Goal: Task Accomplishment & Management: Manage account settings

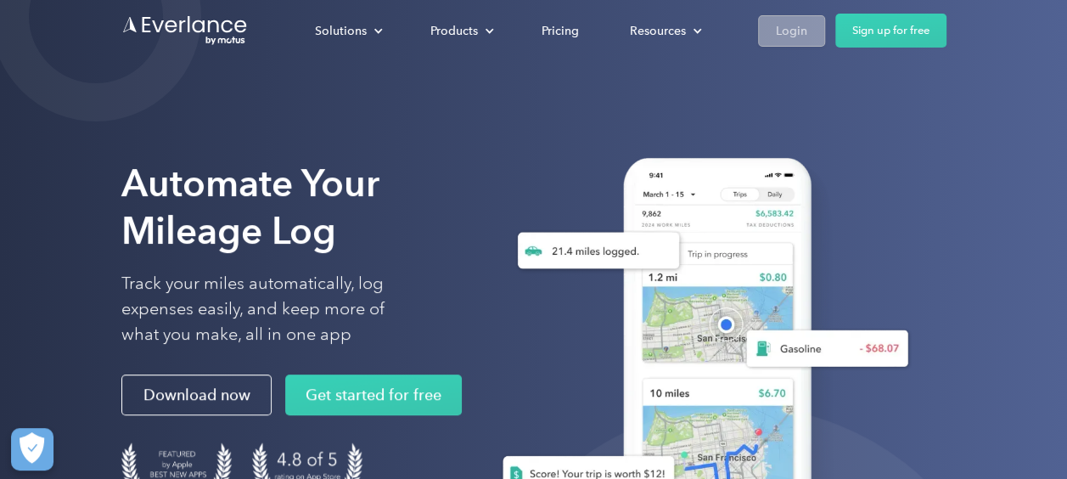
click at [800, 25] on div "Login" at bounding box center [791, 30] width 31 height 21
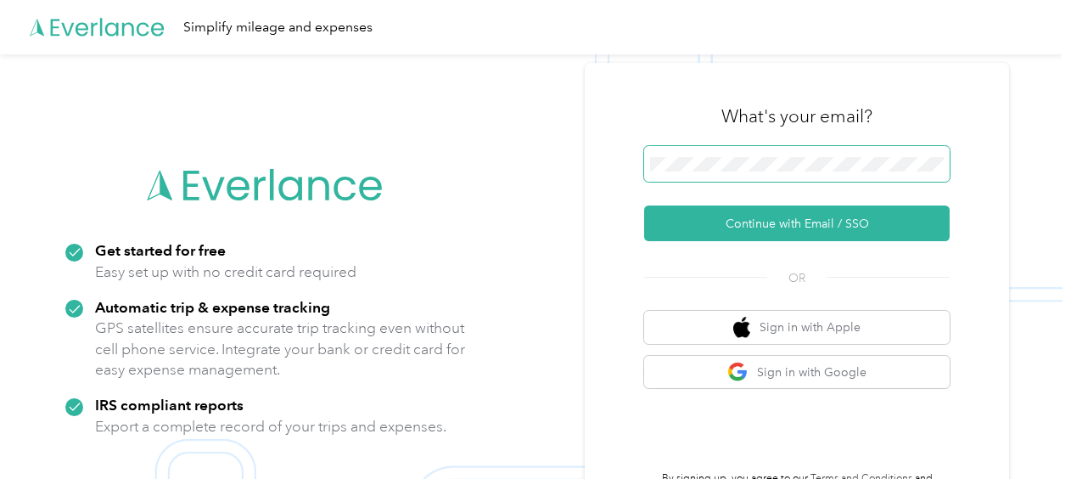
click at [750, 154] on span at bounding box center [797, 164] width 306 height 36
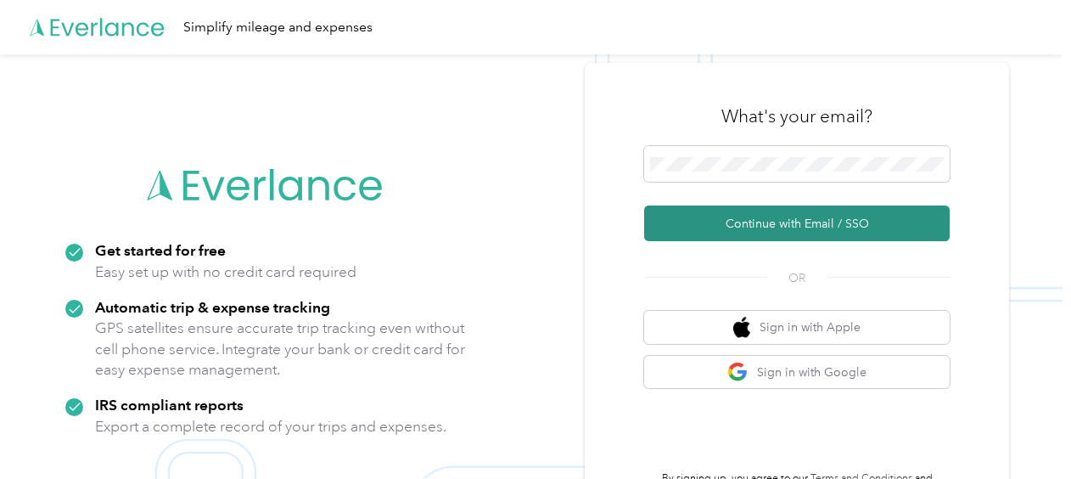
click at [698, 230] on button "Continue with Email / SSO" at bounding box center [797, 223] width 306 height 36
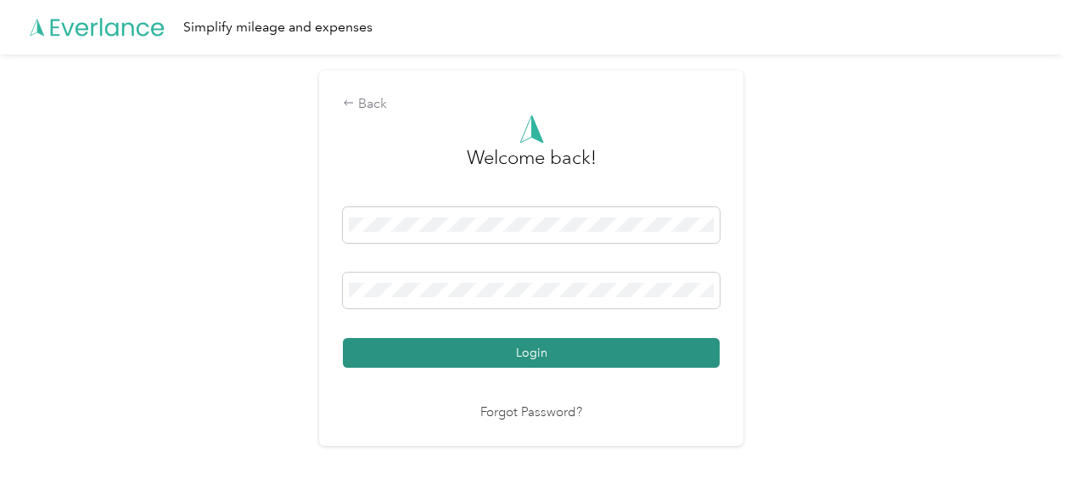
click at [480, 341] on button "Login" at bounding box center [531, 353] width 377 height 30
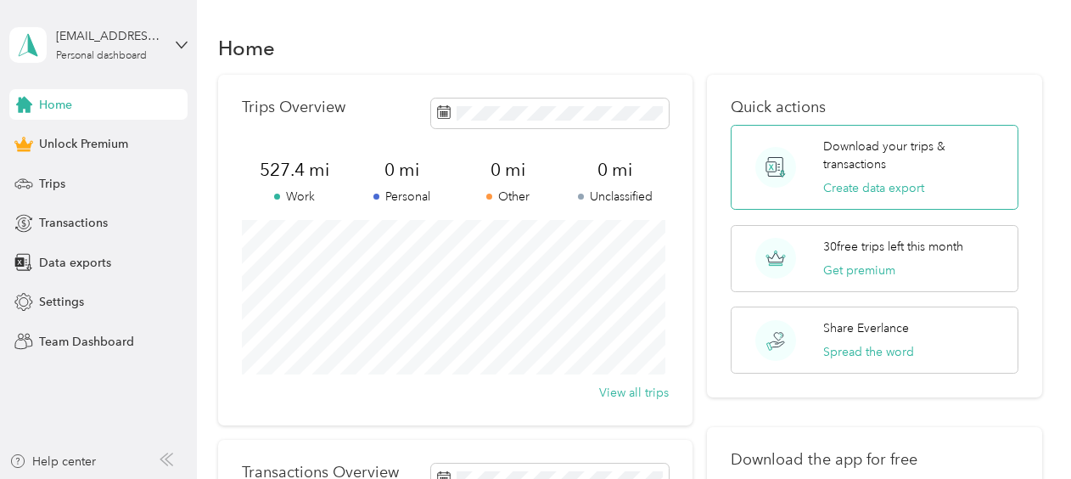
click at [762, 169] on circle at bounding box center [775, 167] width 41 height 41
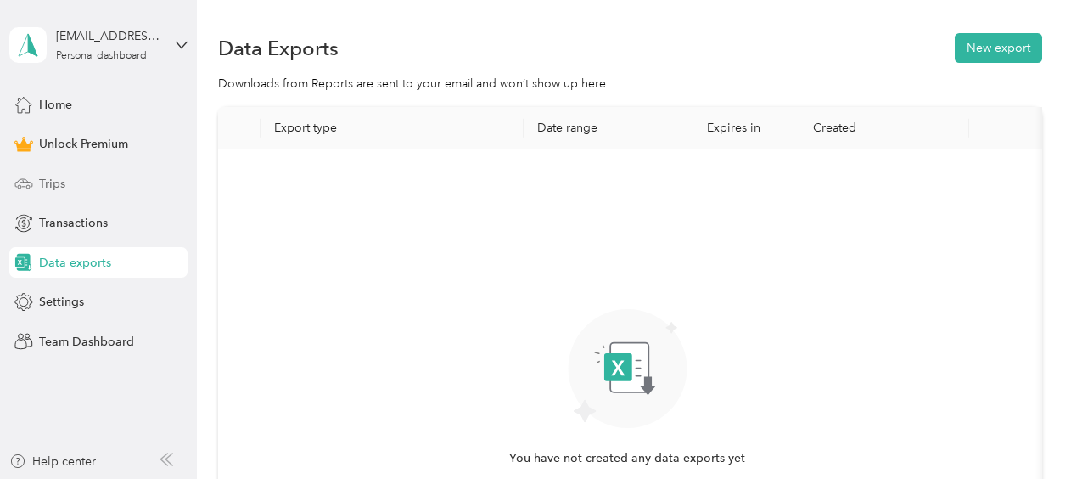
click at [58, 175] on span "Trips" at bounding box center [52, 184] width 26 height 18
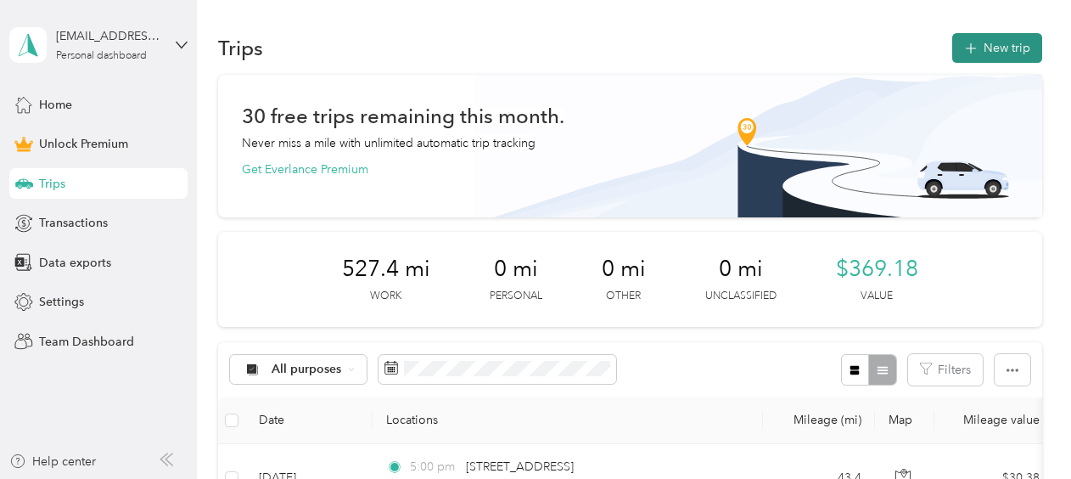
click at [990, 56] on button "New trip" at bounding box center [997, 48] width 90 height 30
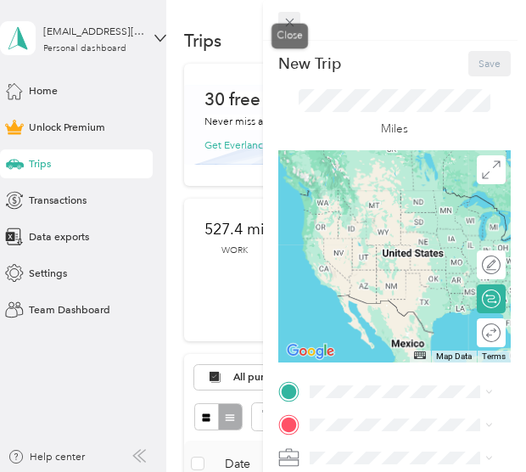
click at [284, 30] on span at bounding box center [289, 22] width 22 height 20
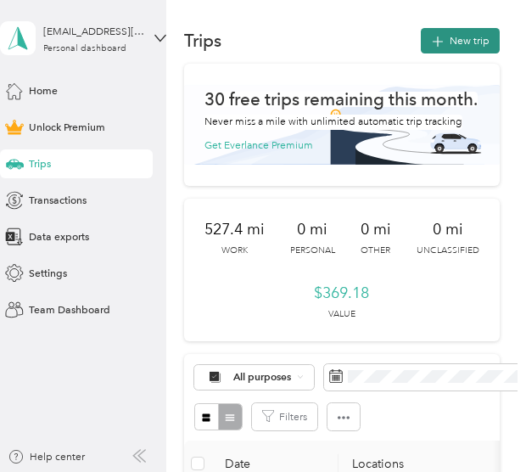
click at [454, 31] on button "New trip" at bounding box center [460, 40] width 79 height 25
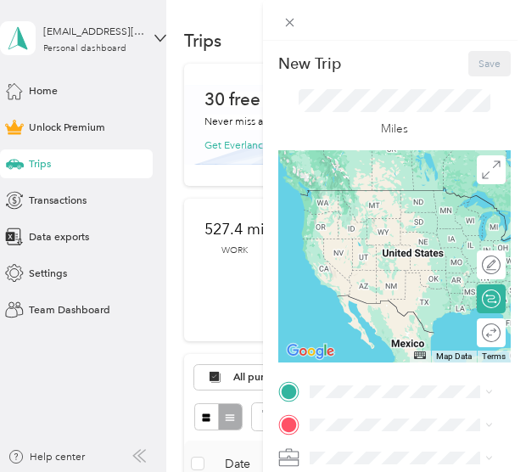
click at [183, 298] on div "New Trip Save This trip cannot be edited because it is either under review, app…" at bounding box center [263, 236] width 526 height 472
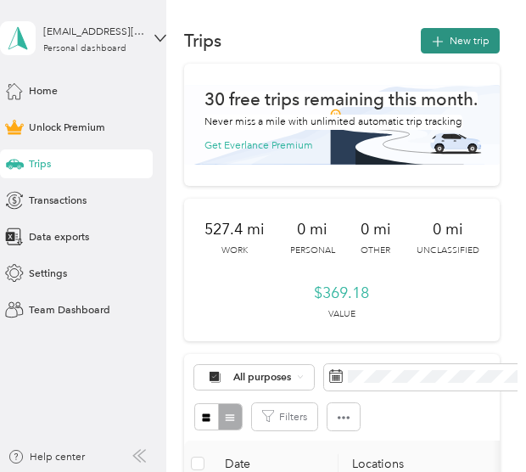
click at [439, 36] on icon "button" at bounding box center [439, 42] width 20 height 20
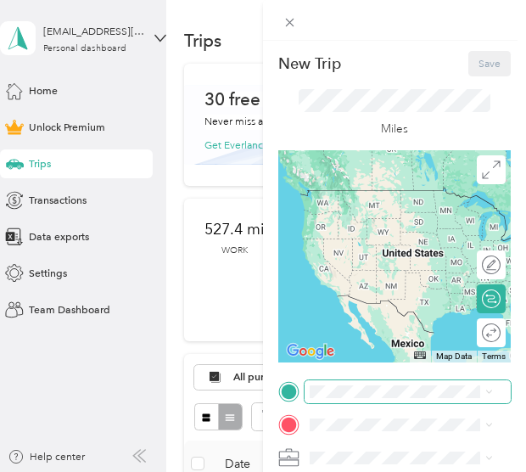
click at [325, 398] on span at bounding box center [408, 391] width 206 height 23
click at [345, 382] on span at bounding box center [408, 391] width 206 height 23
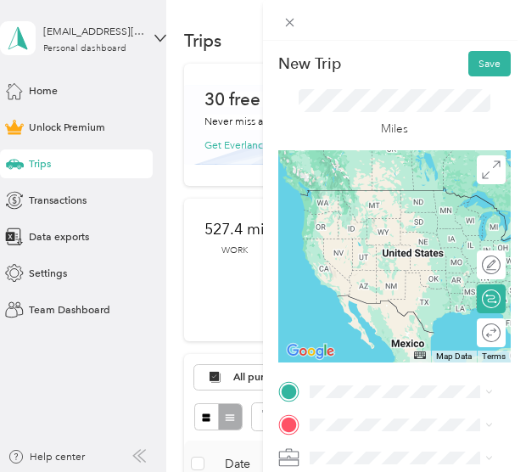
click at [411, 213] on span "201 Federal Street Portland, Maine 04101, United States" at bounding box center [414, 207] width 148 height 13
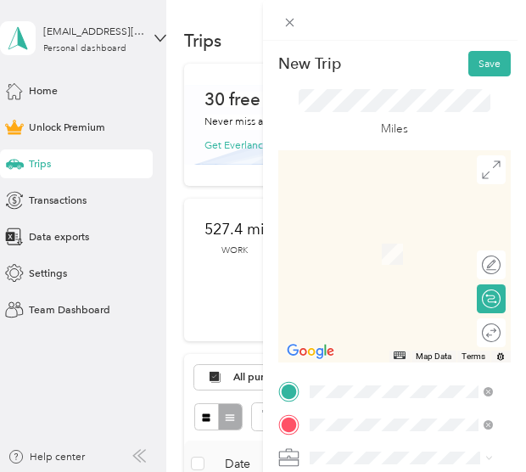
click at [416, 262] on span "58 Maplewood Drive Gorham, Maine 04038, United States" at bounding box center [414, 252] width 149 height 25
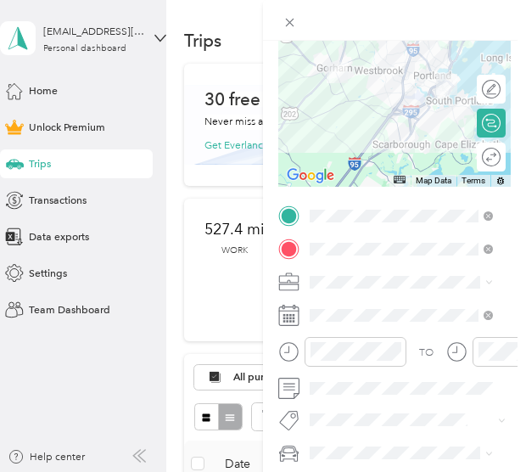
scroll to position [177, 0]
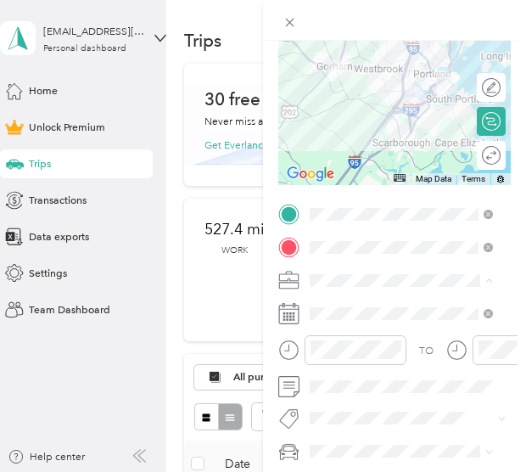
click at [360, 77] on li "Work" at bounding box center [402, 75] width 194 height 25
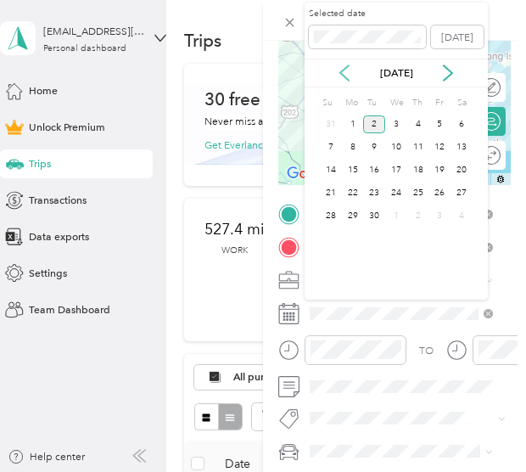
click at [342, 74] on icon at bounding box center [344, 72] width 8 height 15
click at [357, 138] on div "4" at bounding box center [353, 147] width 22 height 18
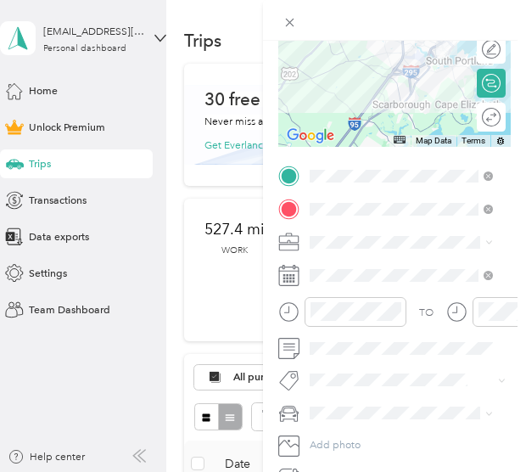
scroll to position [218, 0]
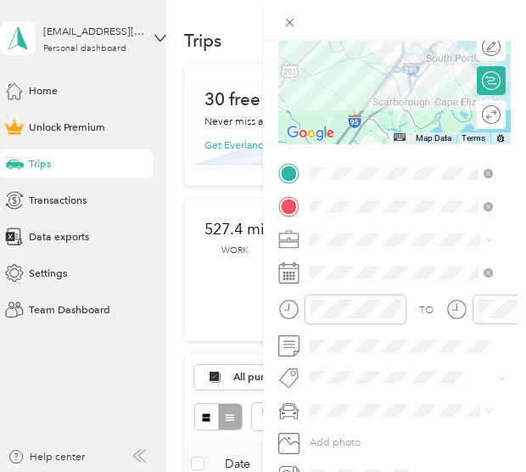
click at [241, 318] on div "New Trip Save This trip cannot be edited because it is either under review, app…" at bounding box center [263, 236] width 526 height 472
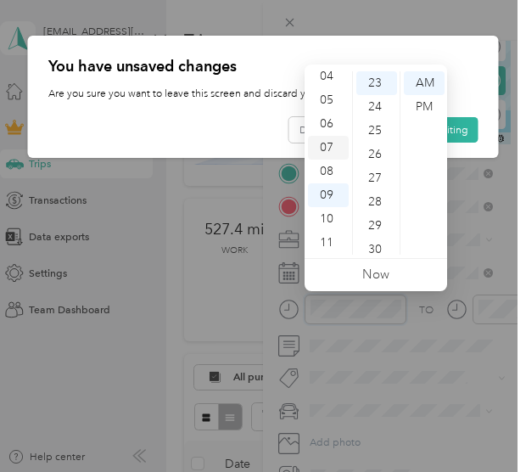
scroll to position [0, 0]
click at [329, 135] on div "02" at bounding box center [328, 131] width 41 height 24
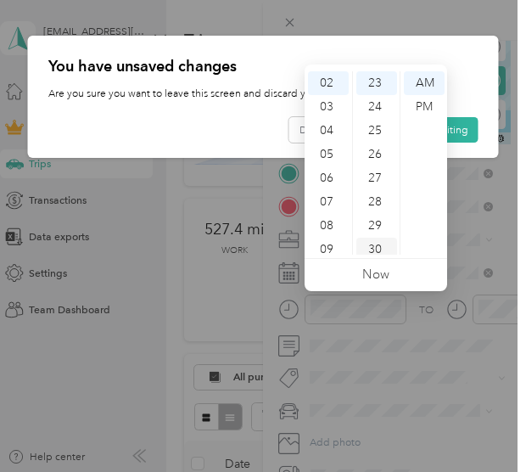
click at [375, 245] on div "30" at bounding box center [377, 250] width 41 height 24
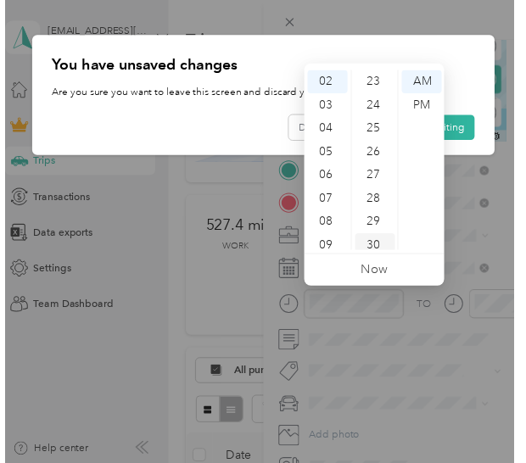
scroll to position [713, 0]
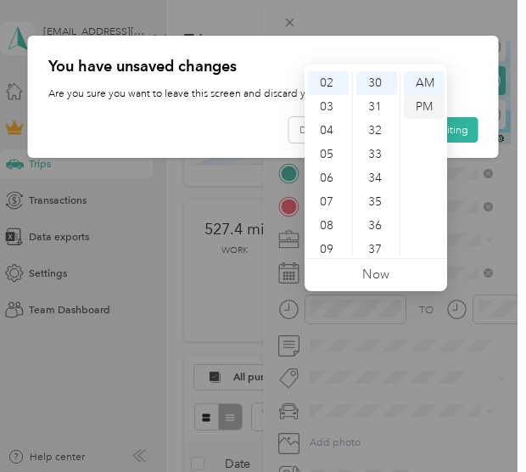
click at [425, 103] on div "PM" at bounding box center [424, 107] width 41 height 24
click at [484, 249] on div at bounding box center [263, 236] width 526 height 472
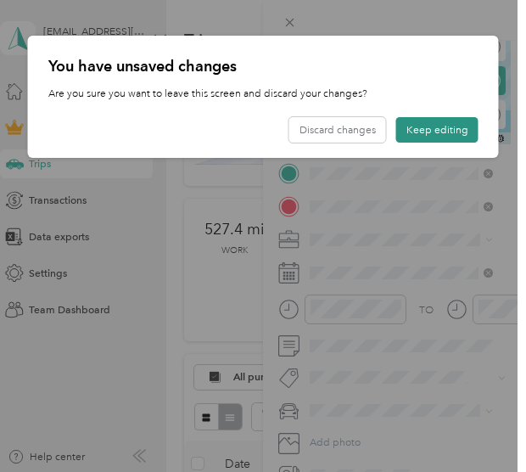
click at [416, 126] on button "Keep editing" at bounding box center [437, 129] width 82 height 25
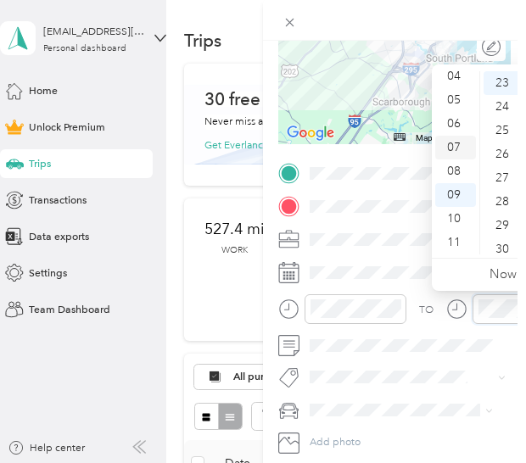
scroll to position [8, 0]
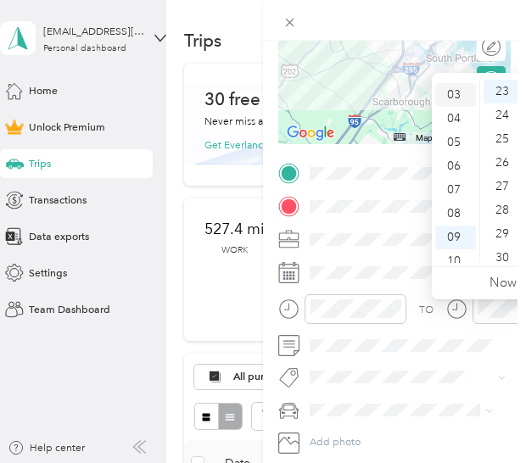
click at [452, 88] on div "03" at bounding box center [455, 95] width 41 height 24
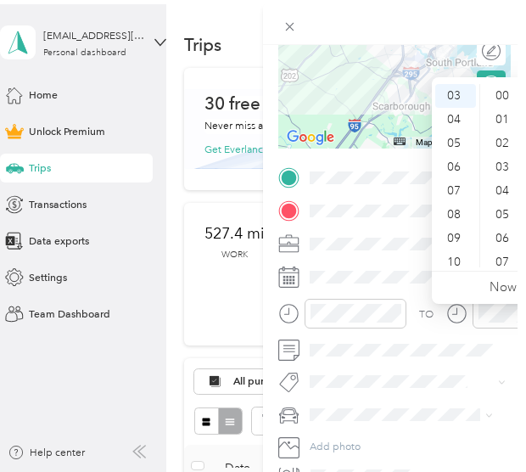
scroll to position [0, 0]
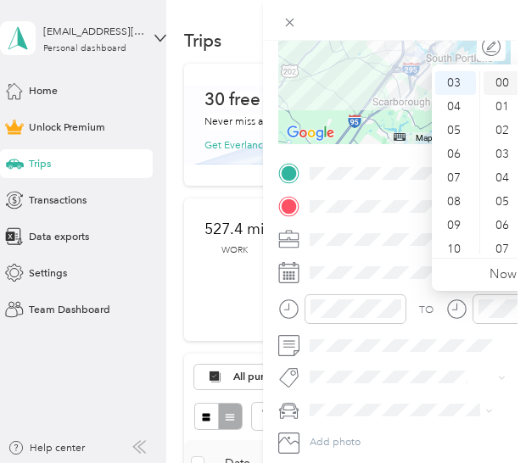
click at [499, 84] on div "00" at bounding box center [504, 83] width 41 height 24
click at [404, 388] on div "TO Add photo" at bounding box center [394, 324] width 233 height 325
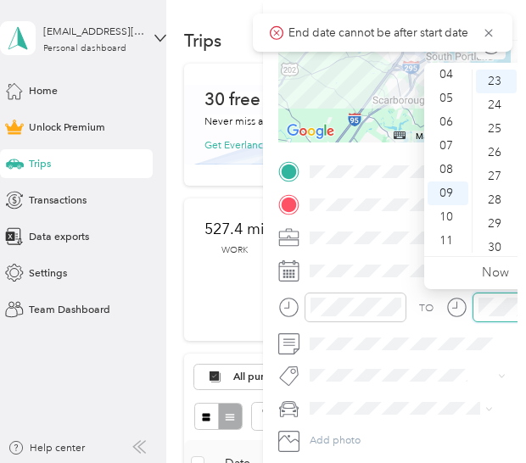
scroll to position [220, 7]
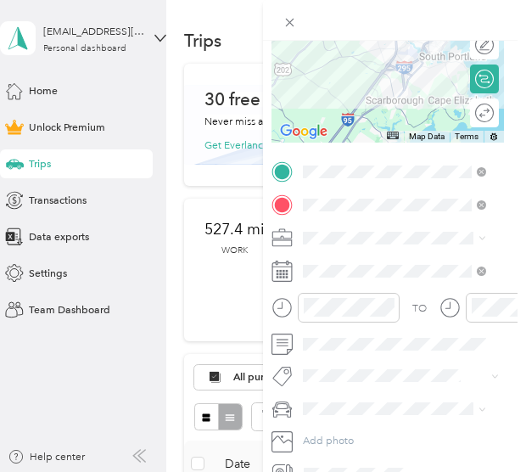
click at [472, 322] on div at bounding box center [504, 313] width 128 height 40
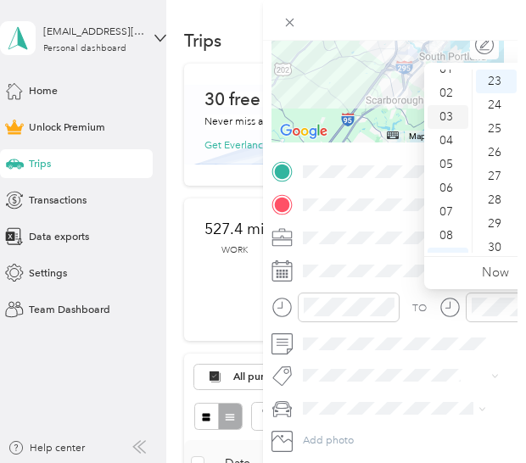
click at [444, 115] on div "03" at bounding box center [448, 117] width 41 height 24
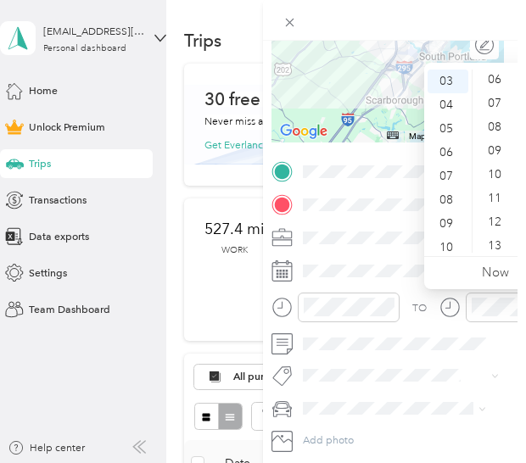
scroll to position [0, 0]
click at [491, 85] on div "00" at bounding box center [496, 82] width 41 height 24
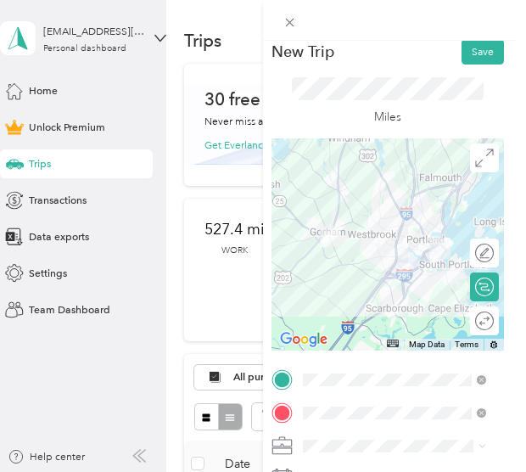
scroll to position [0, 7]
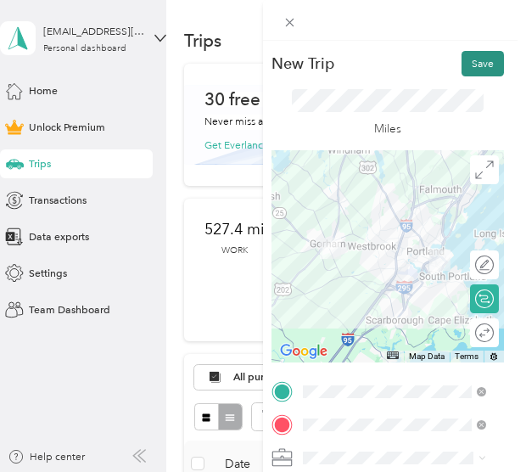
click at [463, 65] on button "Save" at bounding box center [483, 63] width 42 height 25
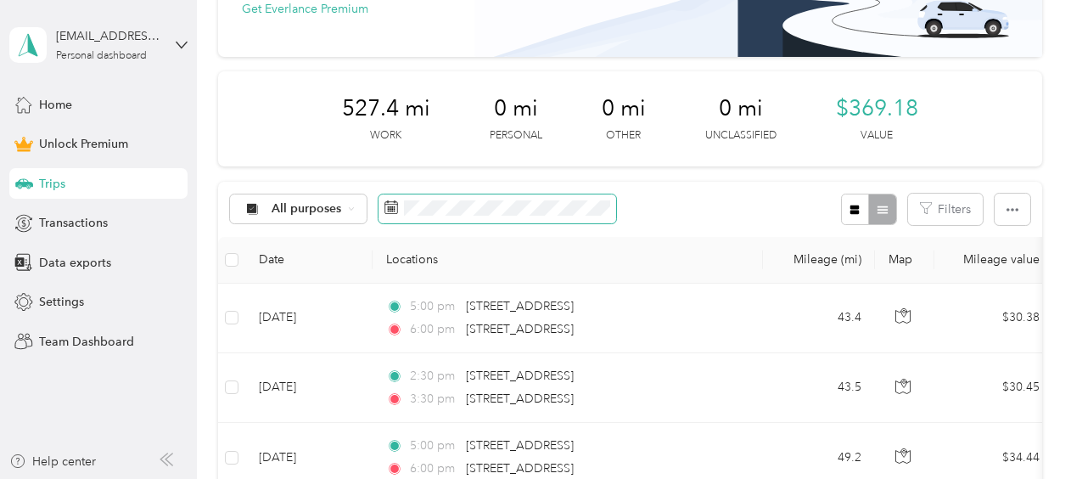
scroll to position [0, 0]
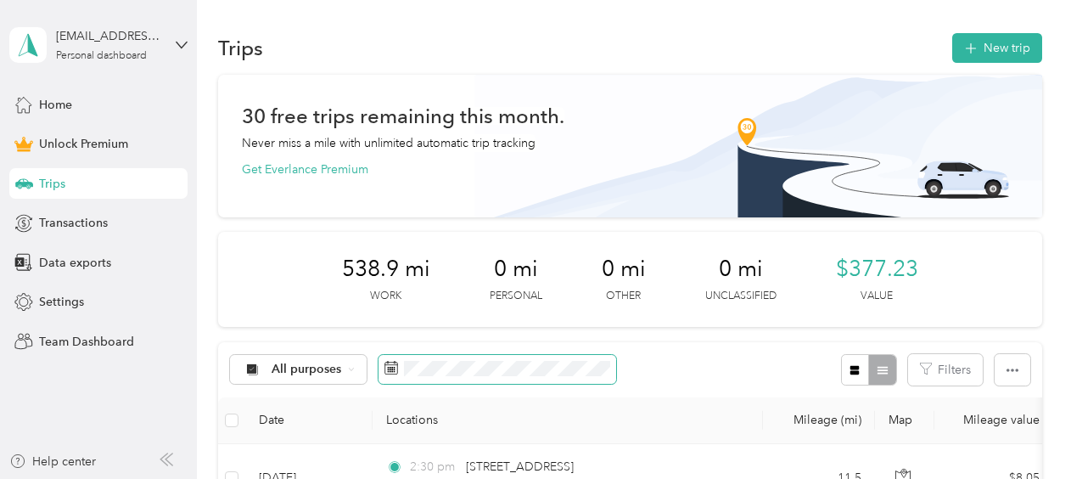
click at [527, 356] on span at bounding box center [498, 369] width 238 height 29
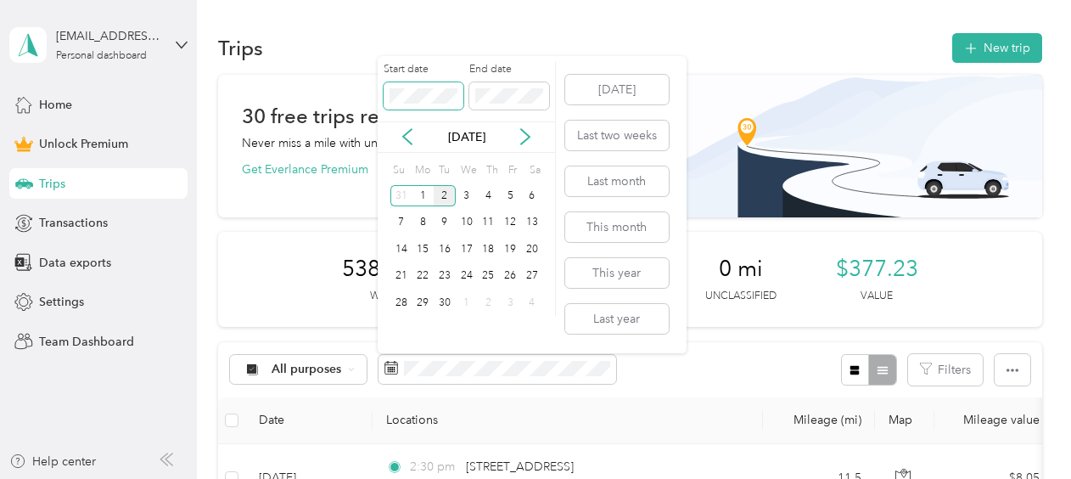
click at [334, 103] on body "mherrenlage@care-lyncme.com Personal dashboard Home Unlock Premium Trips Transa…" at bounding box center [531, 239] width 1063 height 479
click at [404, 141] on icon at bounding box center [407, 136] width 17 height 17
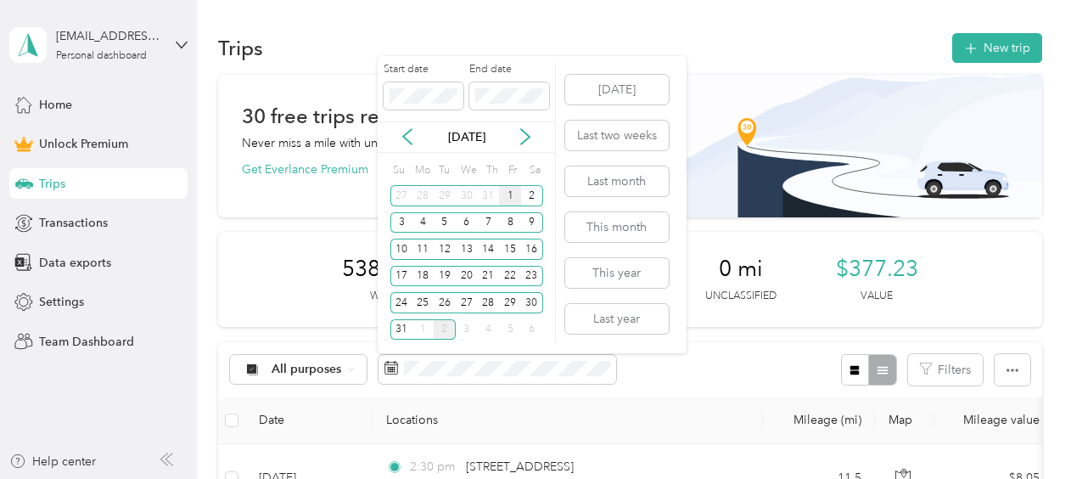
click at [514, 188] on div "1" at bounding box center [510, 195] width 22 height 21
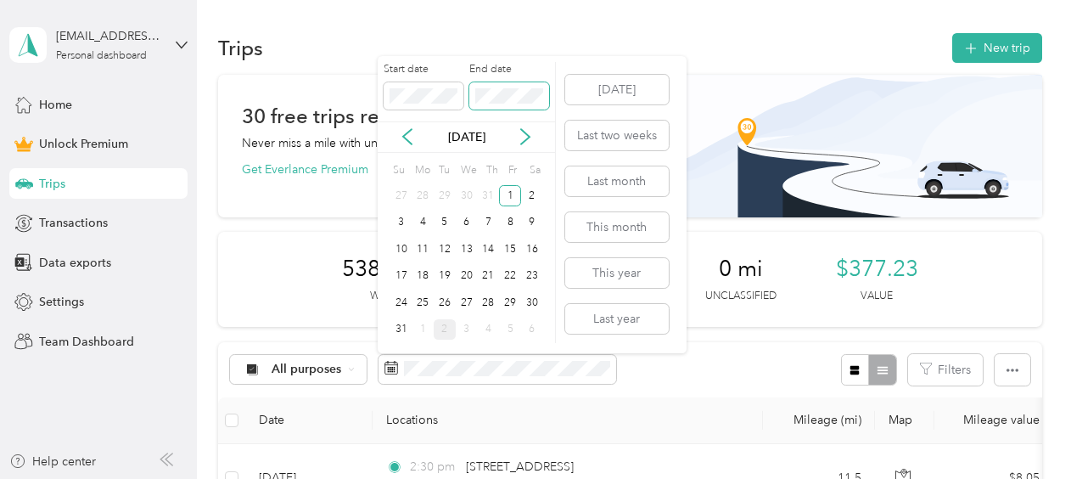
click at [488, 106] on span at bounding box center [509, 95] width 80 height 27
click at [531, 83] on span at bounding box center [509, 95] width 80 height 27
click at [602, 88] on button "Today" at bounding box center [617, 90] width 104 height 30
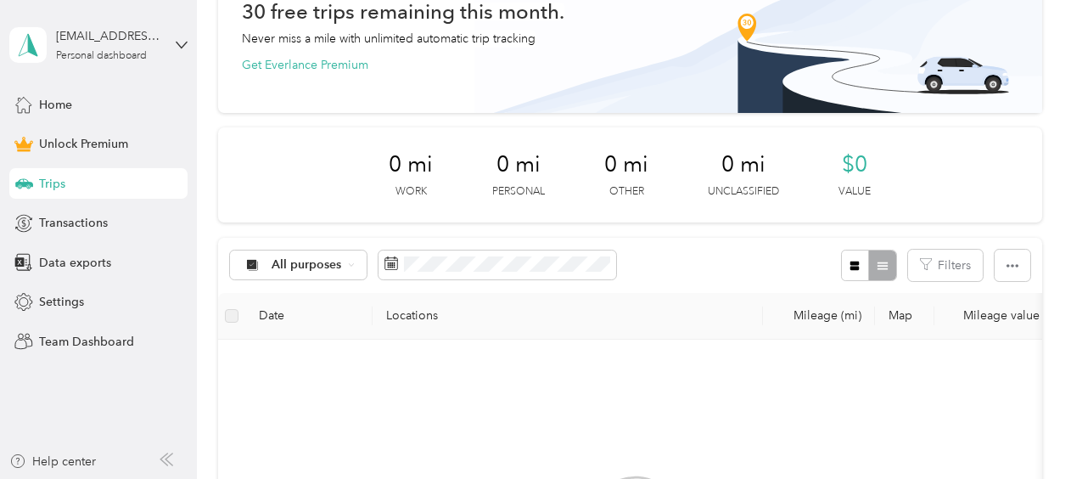
scroll to position [105, 0]
click at [602, 326] on th "Locations" at bounding box center [568, 315] width 390 height 47
click at [458, 272] on span at bounding box center [498, 264] width 238 height 29
click at [316, 234] on div "30 free trips remaining this month. Never miss a mile with unlimited automatic …" at bounding box center [630, 399] width 824 height 861
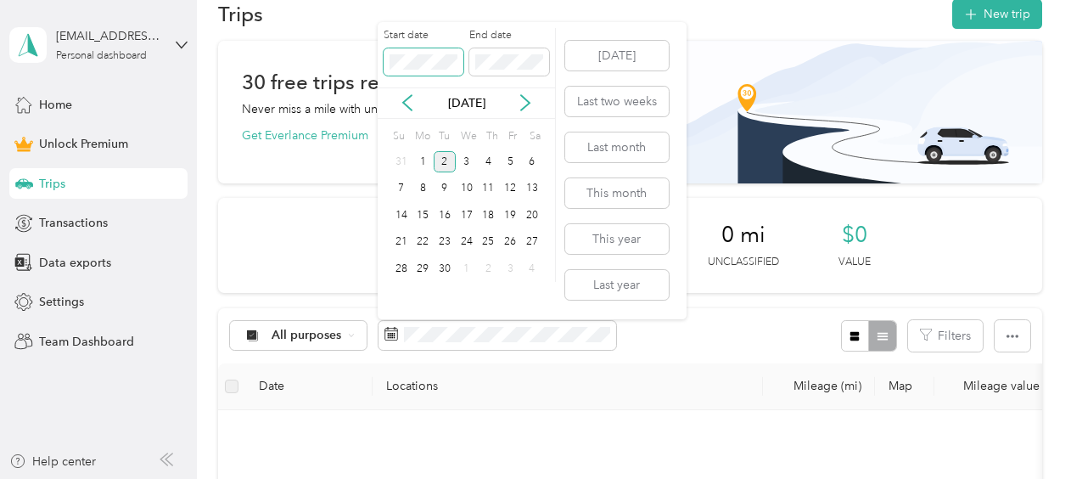
click at [340, 61] on body "mherrenlage@care-lyncme.com Personal dashboard Home Unlock Premium Trips Transa…" at bounding box center [531, 239] width 1063 height 479
click at [401, 98] on icon at bounding box center [407, 102] width 17 height 17
click at [516, 170] on div "1" at bounding box center [510, 161] width 22 height 21
click at [446, 105] on p "Aug 2025" at bounding box center [466, 103] width 71 height 18
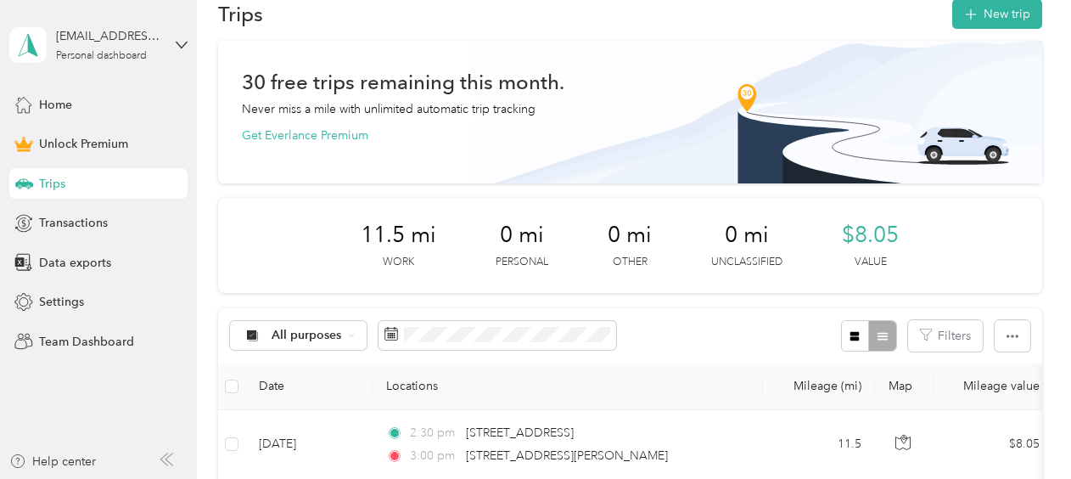
click at [705, 344] on div "All purposes Filters" at bounding box center [630, 335] width 824 height 55
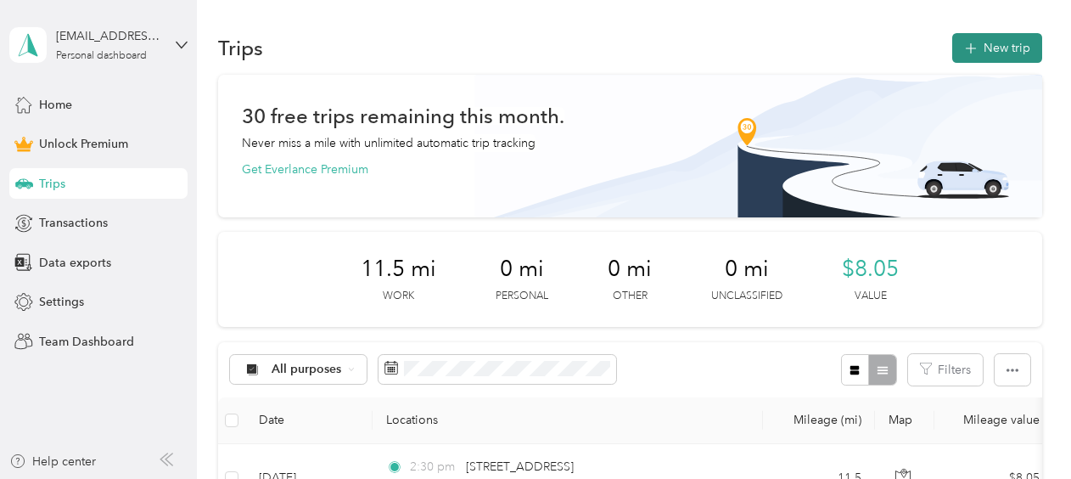
click at [991, 49] on button "New trip" at bounding box center [997, 48] width 90 height 30
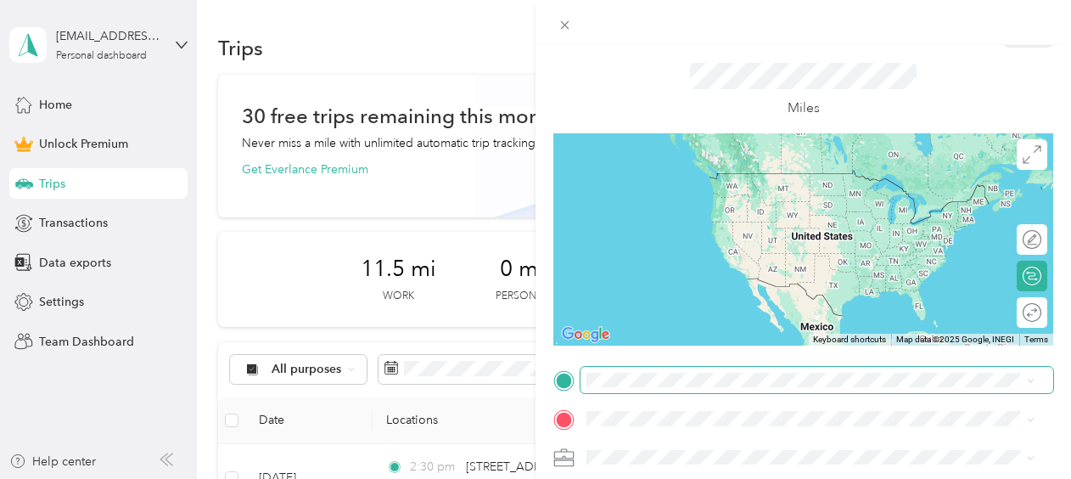
scroll to position [40, 0]
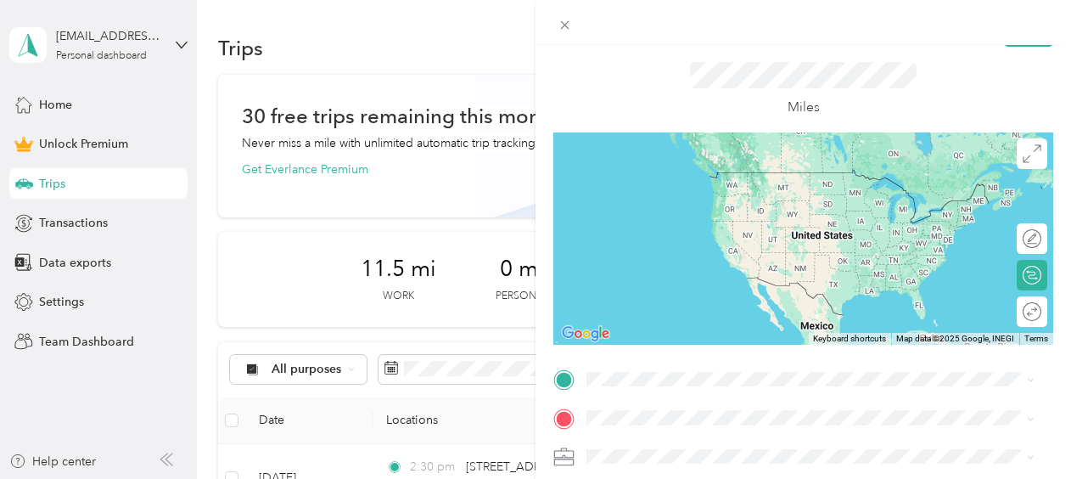
click at [701, 213] on span "58 Maplewood Drive Gorham, Maine 04038, United States" at bounding box center [751, 205] width 264 height 15
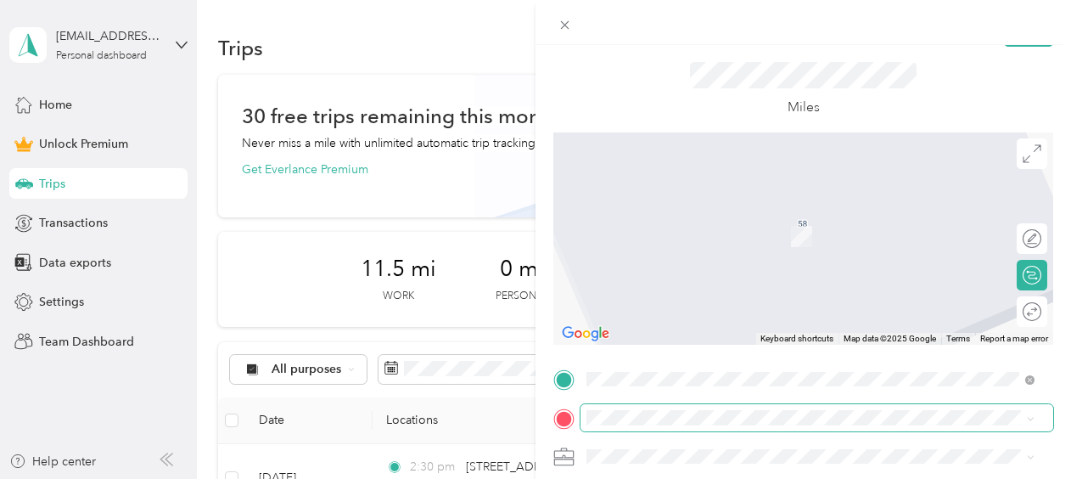
click at [667, 406] on span at bounding box center [817, 417] width 473 height 27
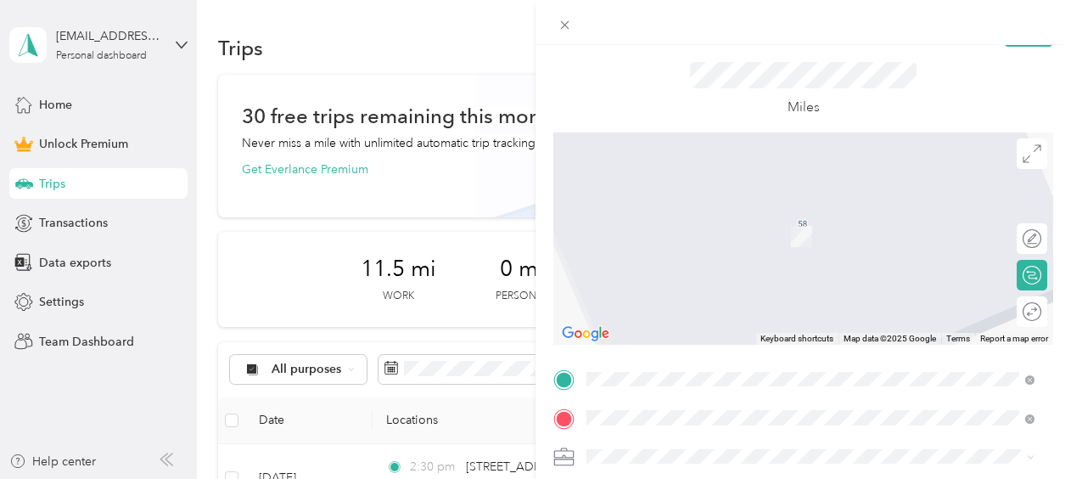
click at [722, 209] on span "201 Federal Street Portland, Maine 04101, United States" at bounding box center [704, 210] width 170 height 15
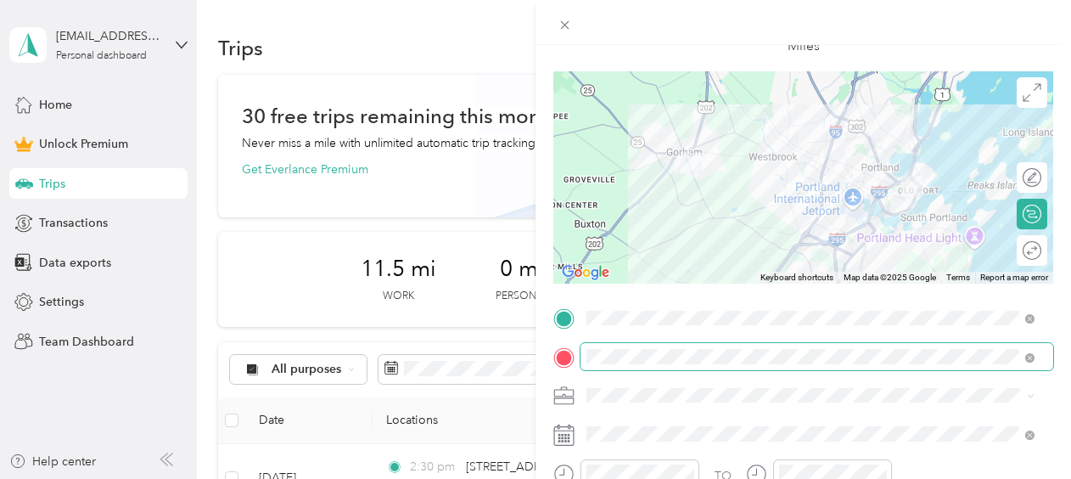
scroll to position [110, 0]
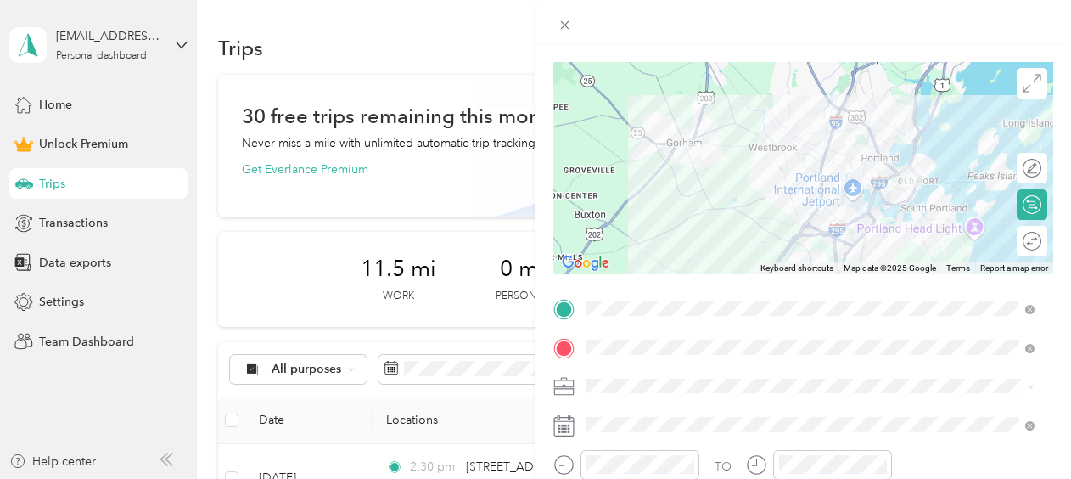
click at [620, 154] on li "Work" at bounding box center [811, 147] width 460 height 30
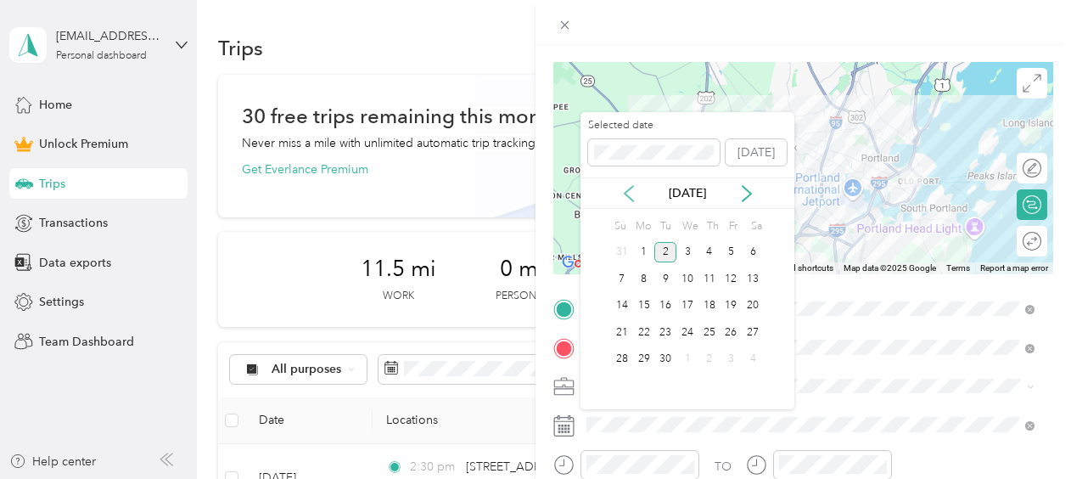
click at [633, 190] on icon at bounding box center [628, 193] width 17 height 17
click at [640, 283] on div "4" at bounding box center [644, 278] width 22 height 21
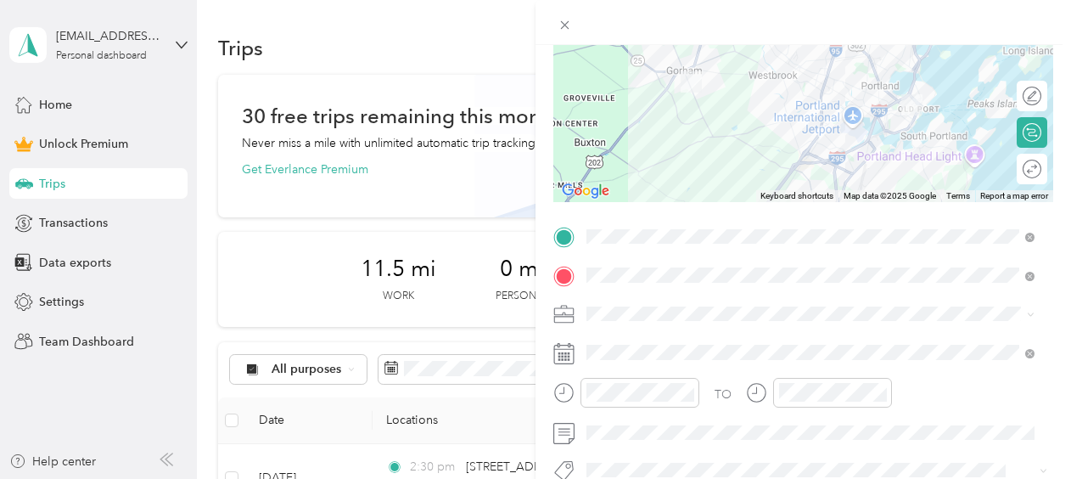
scroll to position [185, 0]
click at [538, 396] on form "New Trip Save This trip cannot be edited because it is either under review, app…" at bounding box center [804, 232] width 536 height 721
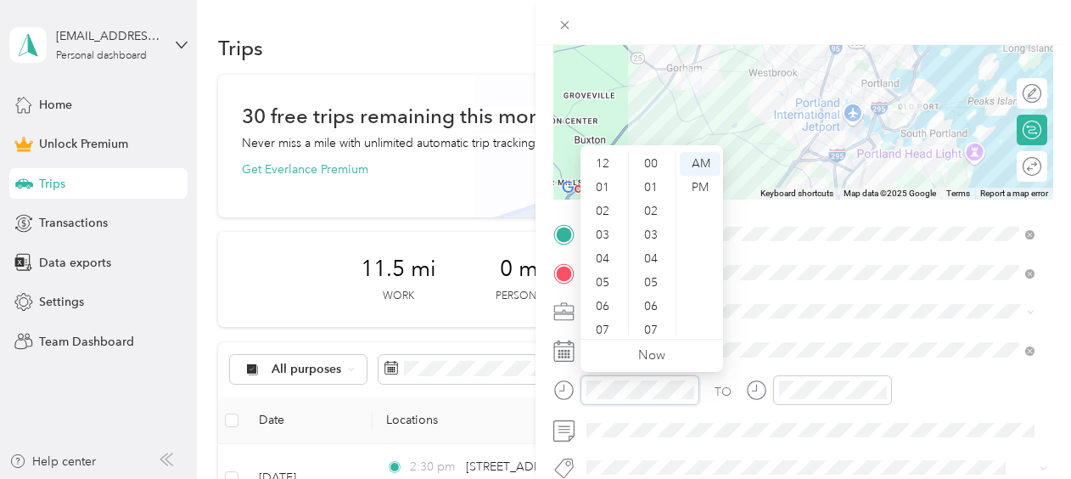
scroll to position [102, 0]
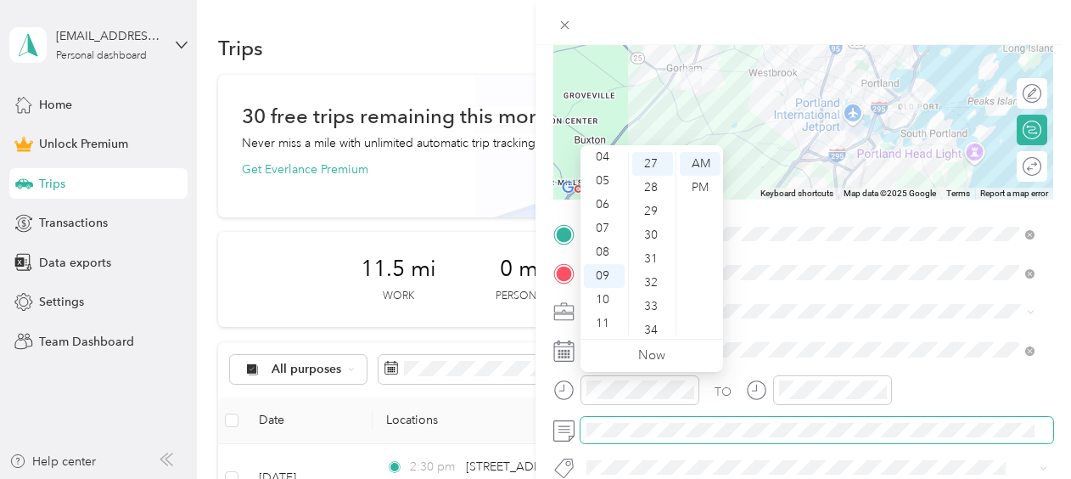
click at [714, 417] on span at bounding box center [817, 430] width 473 height 27
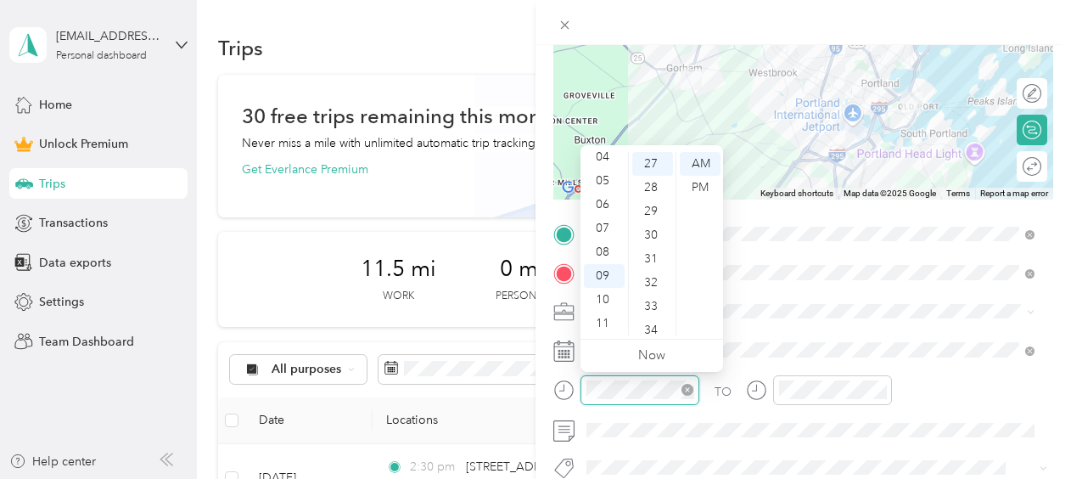
click at [688, 390] on icon "close-circle" at bounding box center [688, 390] width 12 height 12
click at [604, 156] on div "04" at bounding box center [604, 157] width 41 height 24
click at [651, 165] on div "00" at bounding box center [652, 164] width 41 height 24
click at [699, 188] on div "PM" at bounding box center [700, 188] width 41 height 24
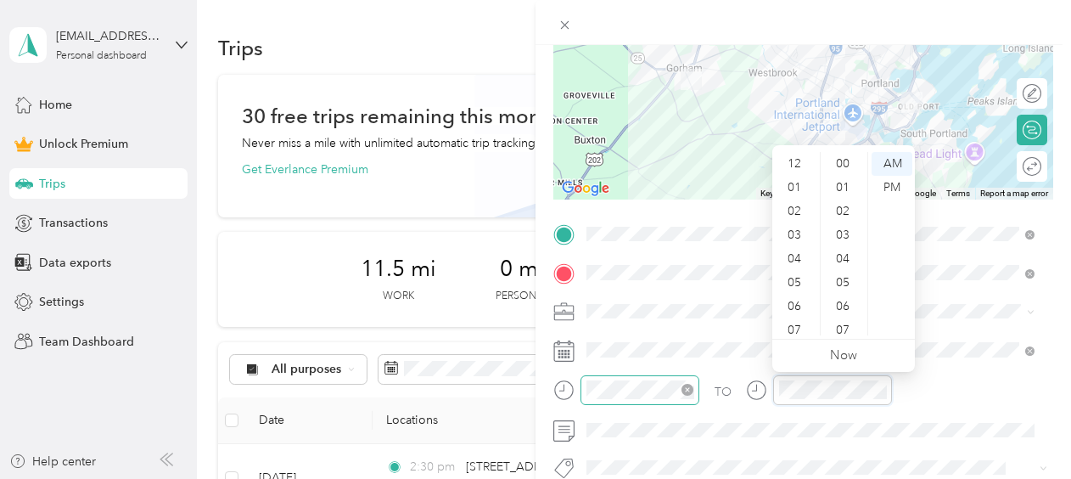
scroll to position [102, 0]
click at [796, 156] on div "04" at bounding box center [796, 157] width 41 height 24
click at [798, 166] on div "04" at bounding box center [796, 164] width 41 height 24
click at [838, 234] on div "30" at bounding box center [844, 235] width 41 height 24
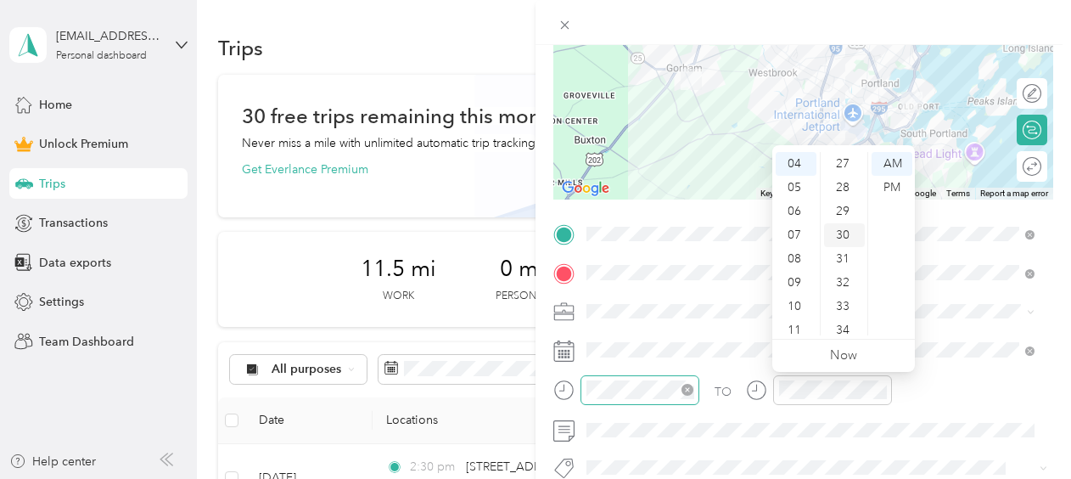
scroll to position [713, 0]
click at [895, 187] on div "PM" at bounding box center [892, 188] width 41 height 24
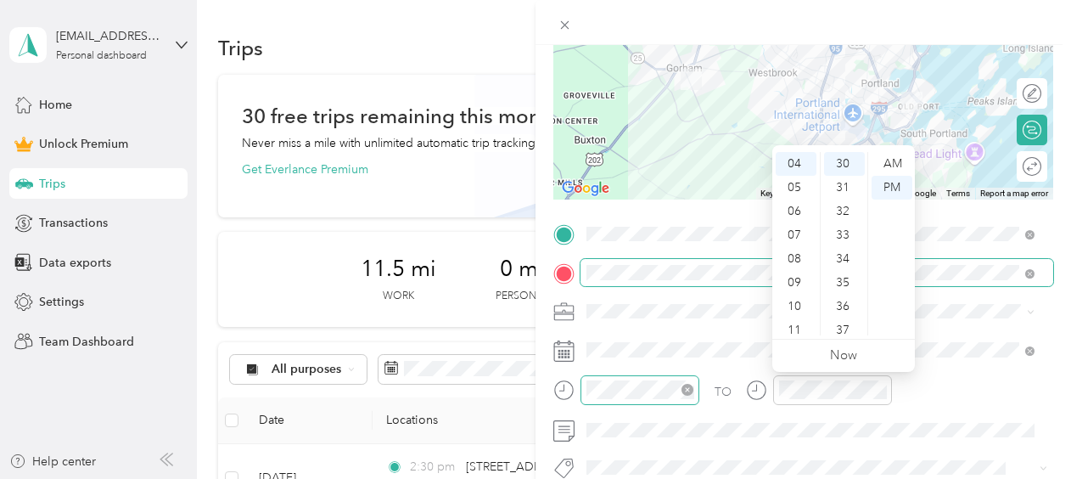
click at [965, 282] on span at bounding box center [817, 272] width 473 height 27
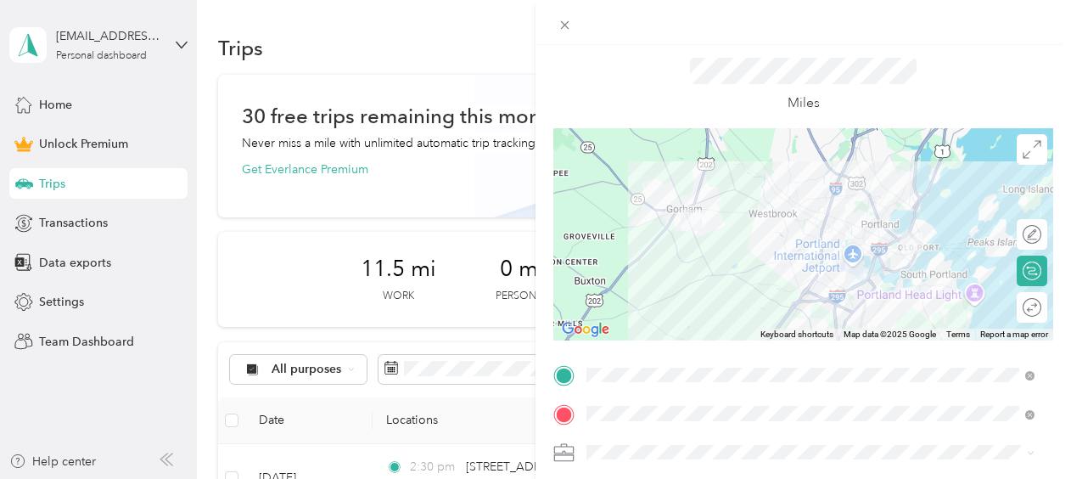
scroll to position [0, 0]
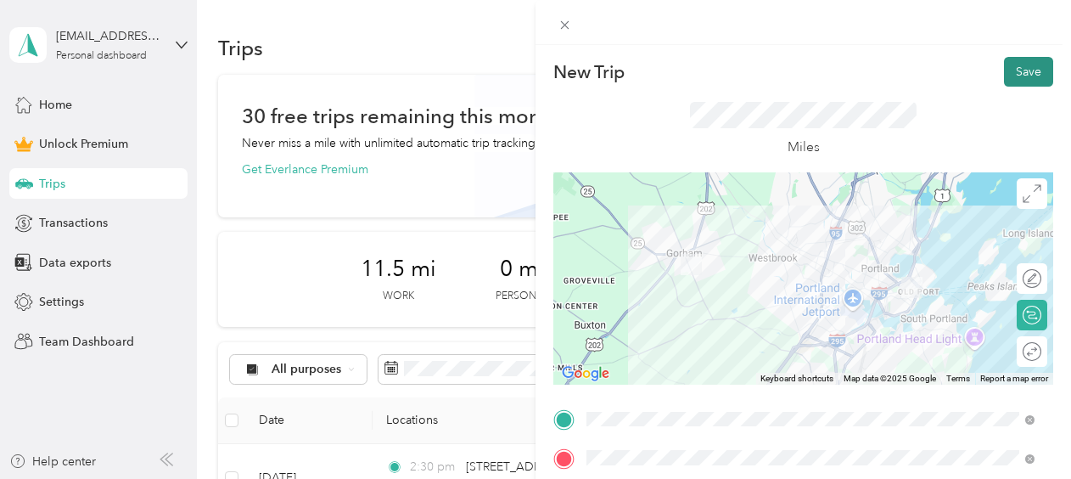
click at [1008, 68] on button "Save" at bounding box center [1028, 72] width 49 height 30
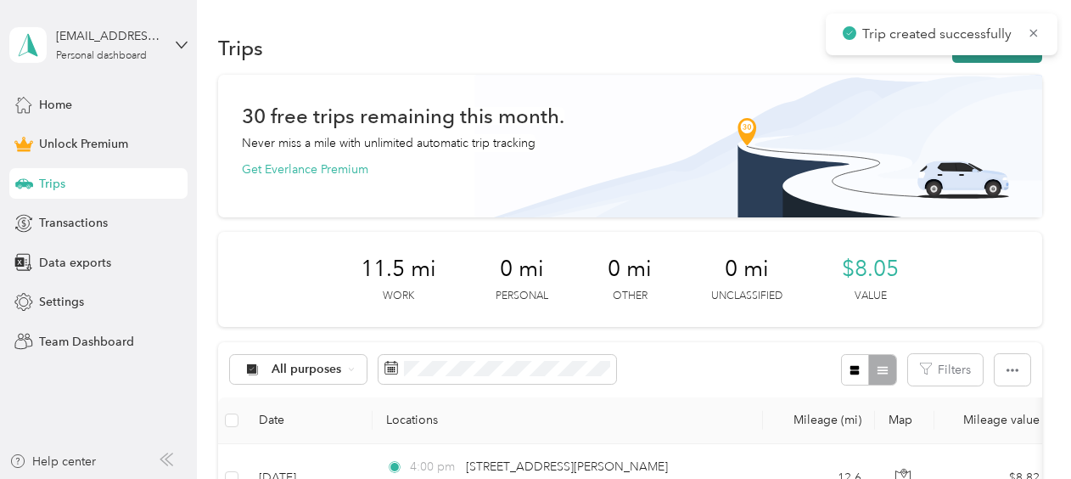
click at [966, 59] on button "New trip" at bounding box center [997, 48] width 90 height 30
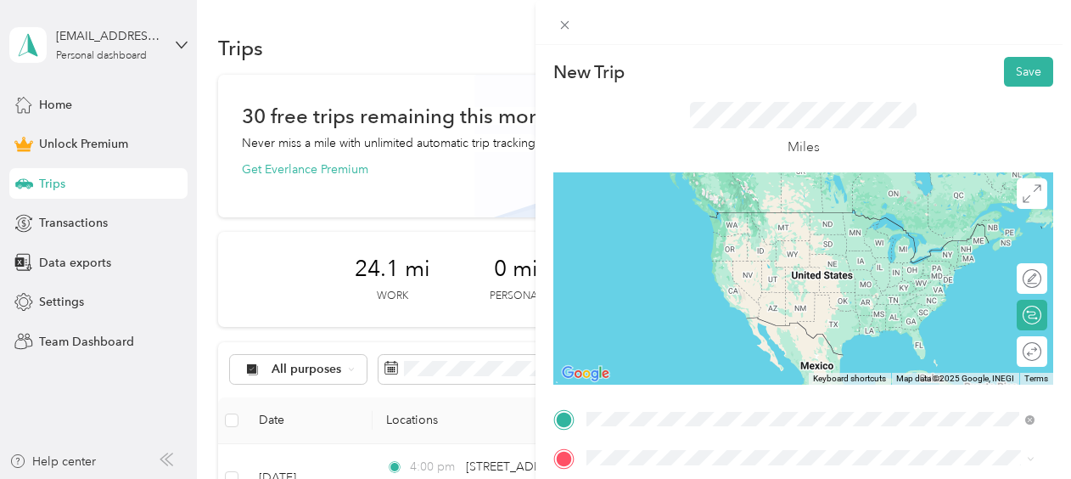
click at [677, 214] on span "201 Federal Street Portland, Maine 04101, United States" at bounding box center [704, 212] width 170 height 15
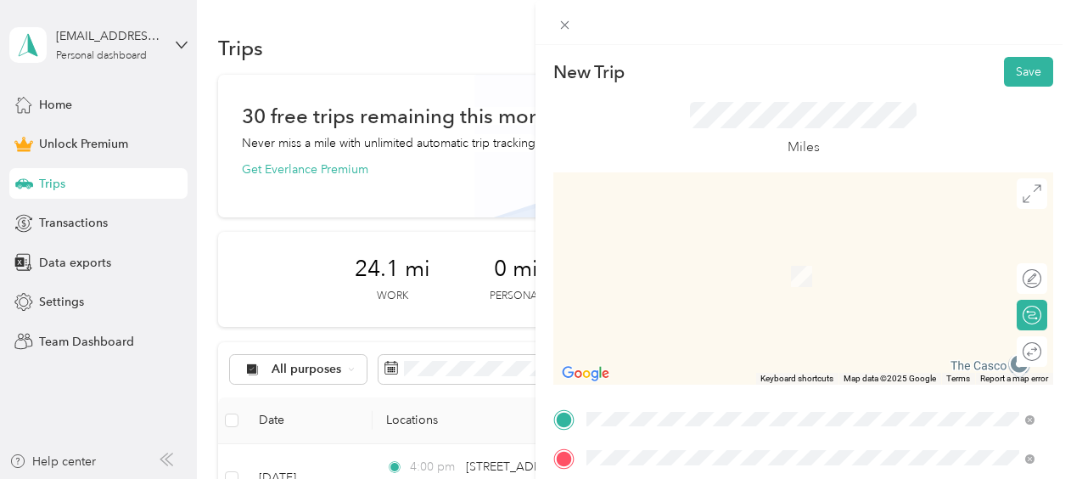
click at [727, 259] on span "420 Flag Pond Road Saco, Maine 04072, United States" at bounding box center [704, 251] width 170 height 15
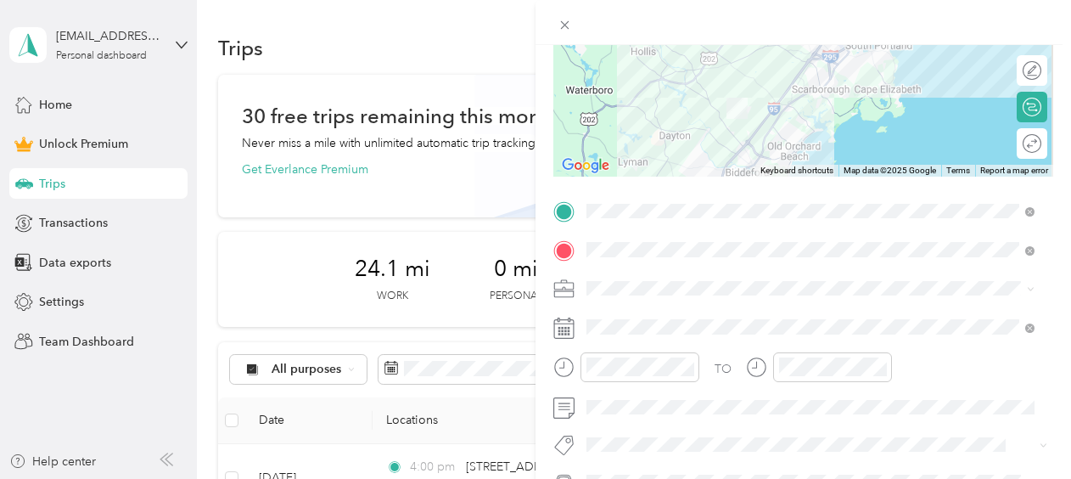
scroll to position [214, 0]
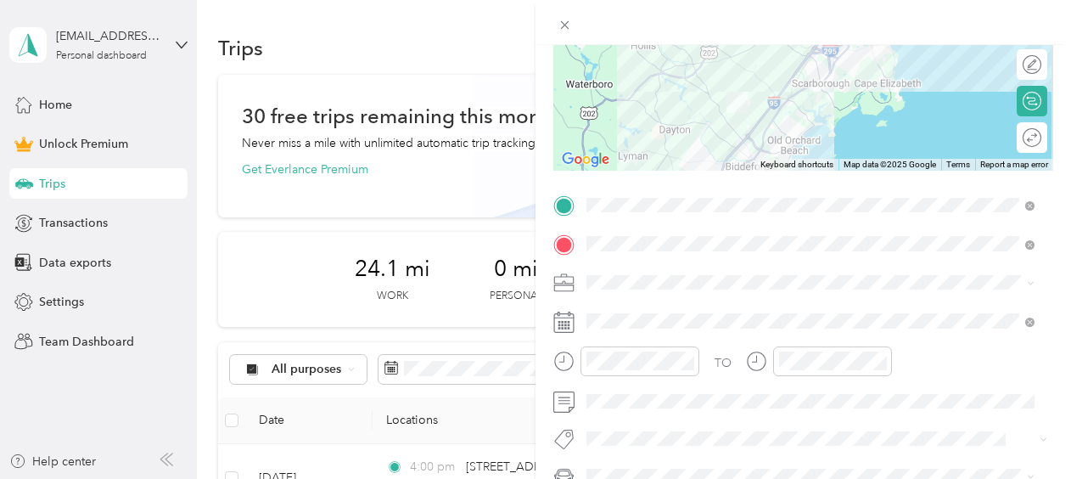
click at [648, 46] on li "Work" at bounding box center [811, 42] width 460 height 30
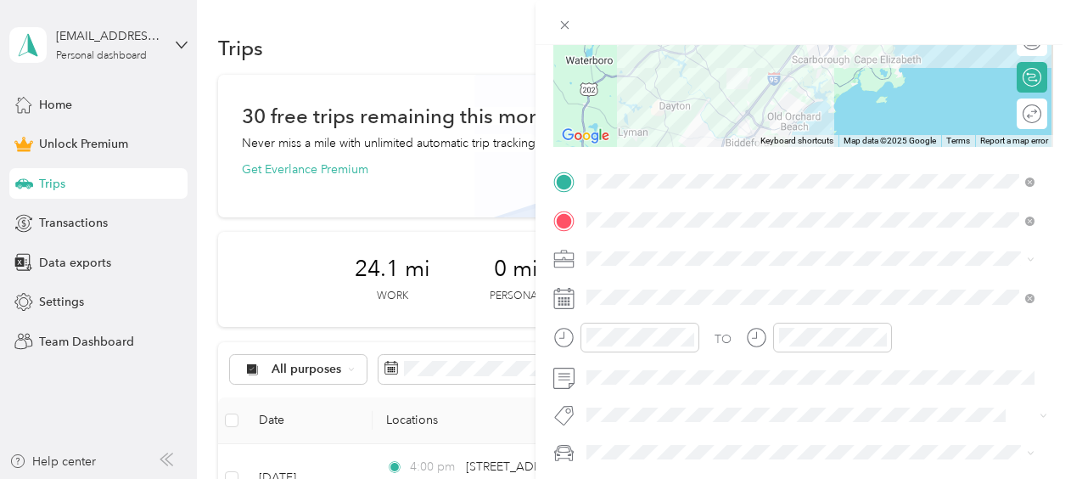
scroll to position [242, 0]
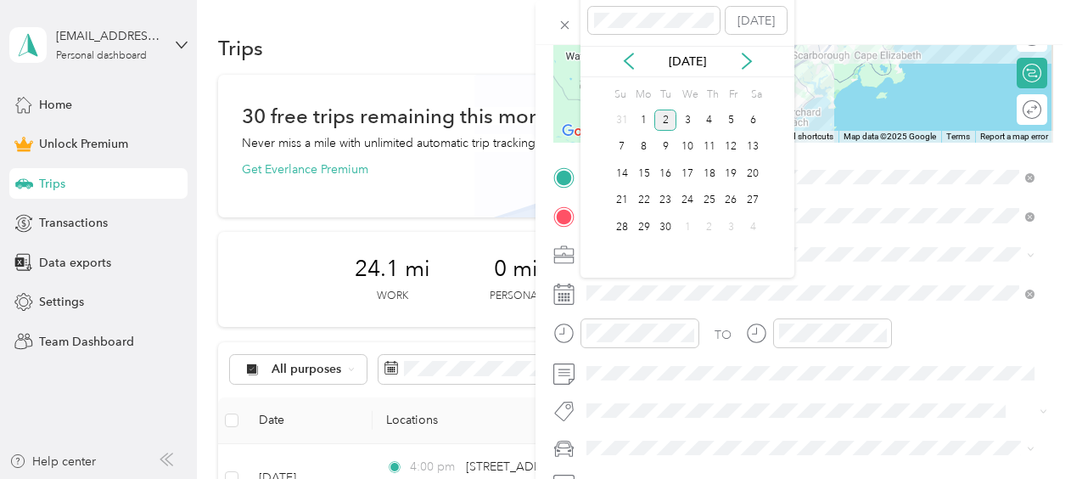
click at [615, 53] on div "Sep 2025" at bounding box center [688, 62] width 214 height 18
click at [623, 53] on icon at bounding box center [628, 61] width 17 height 17
click at [710, 221] on div "28" at bounding box center [710, 226] width 22 height 21
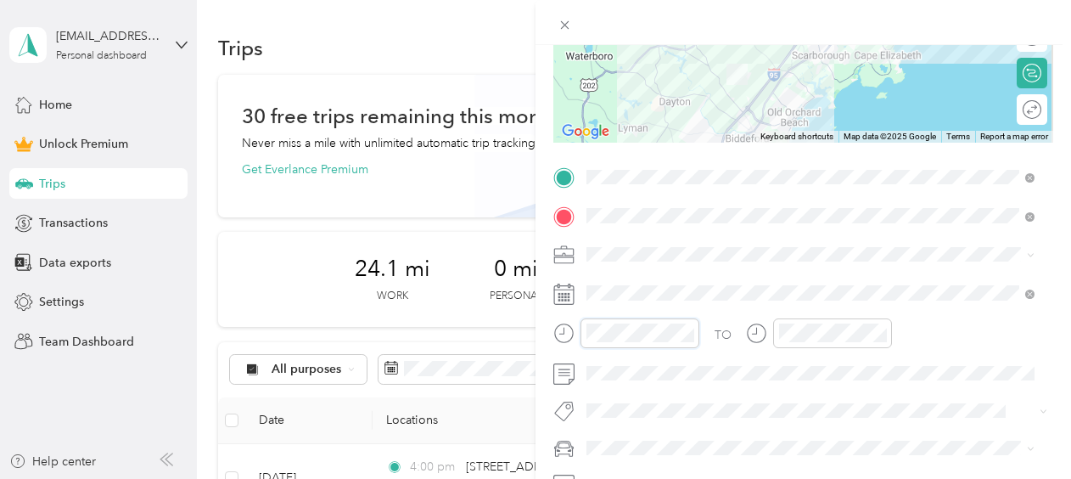
click at [516, 334] on div "New Trip Save This trip cannot be edited because it is either under review, app…" at bounding box center [535, 239] width 1071 height 479
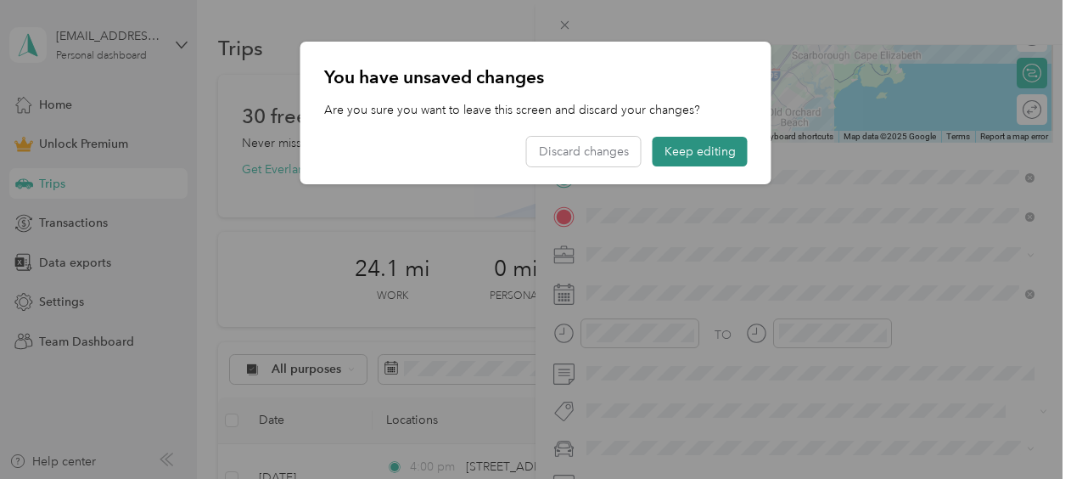
click at [693, 151] on button "Keep editing" at bounding box center [700, 152] width 95 height 30
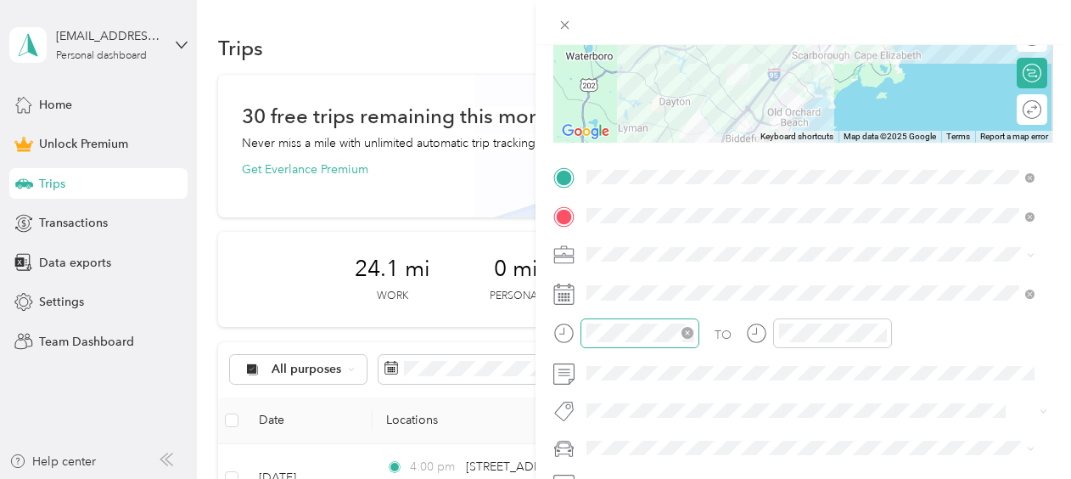
click at [625, 321] on div at bounding box center [640, 333] width 119 height 30
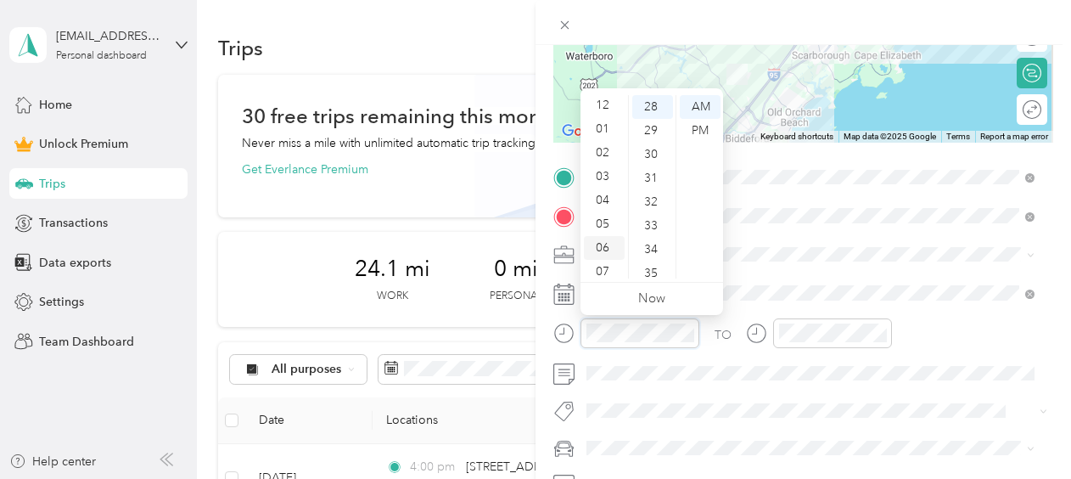
scroll to position [0, 0]
click at [600, 129] on div "01" at bounding box center [604, 131] width 41 height 24
click at [647, 151] on div "30" at bounding box center [652, 155] width 41 height 24
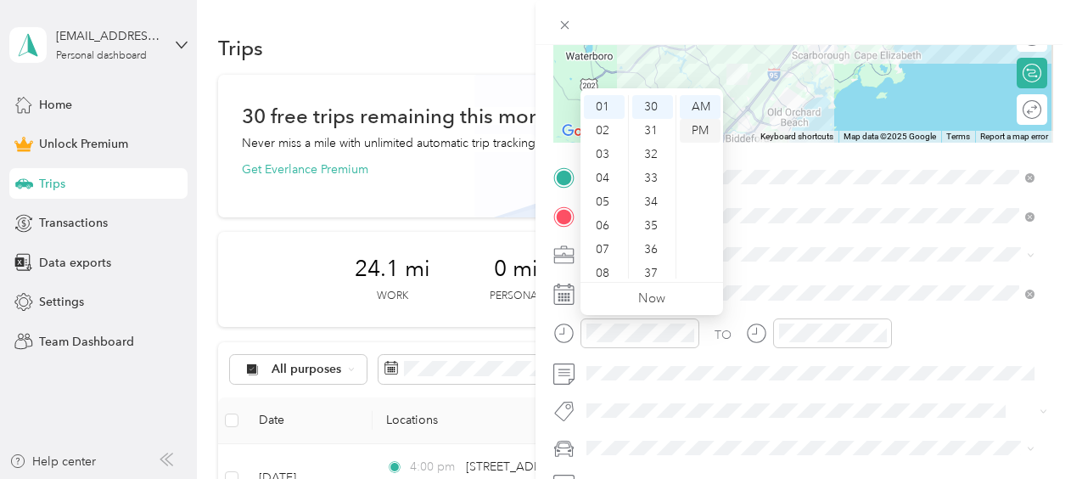
click at [693, 131] on div "PM" at bounding box center [700, 131] width 41 height 24
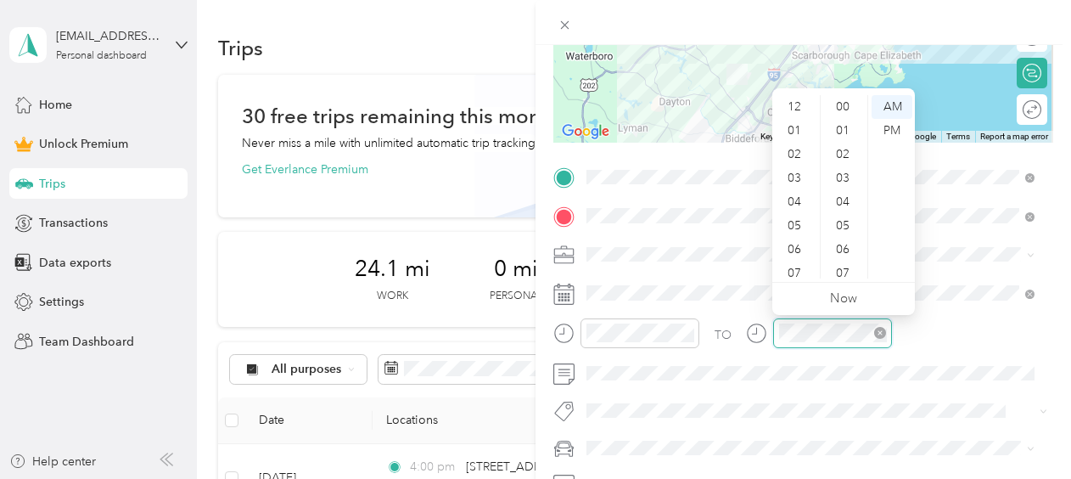
scroll to position [102, 0]
click at [789, 140] on div "02" at bounding box center [796, 146] width 41 height 24
click at [845, 102] on div "00" at bounding box center [844, 107] width 41 height 24
click at [895, 131] on div "PM" at bounding box center [892, 131] width 41 height 24
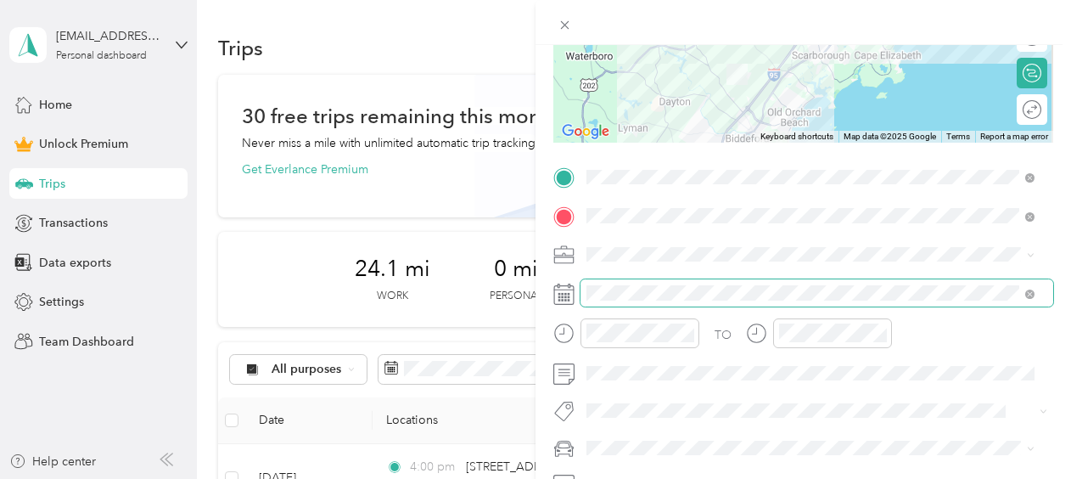
click at [883, 282] on span at bounding box center [817, 292] width 473 height 27
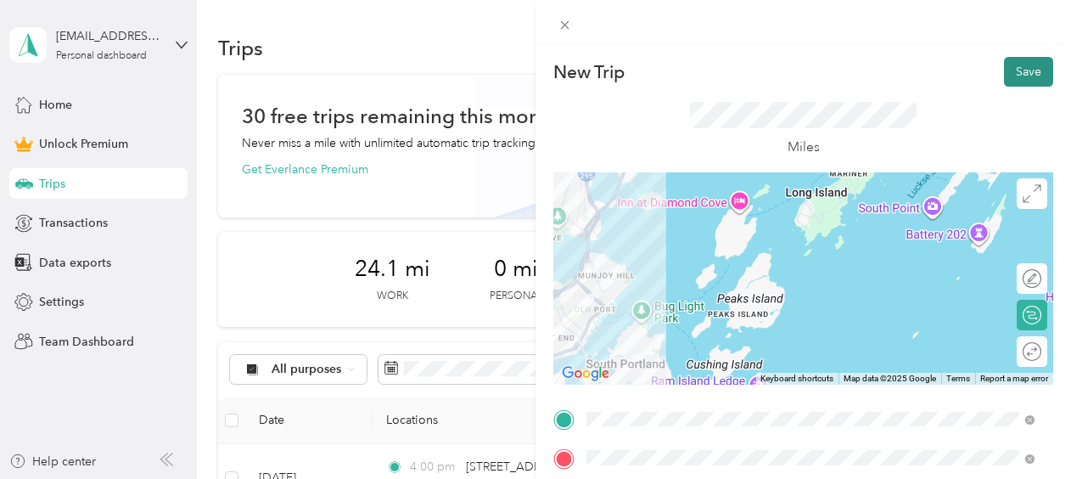
click at [1018, 61] on button "Save" at bounding box center [1028, 72] width 49 height 30
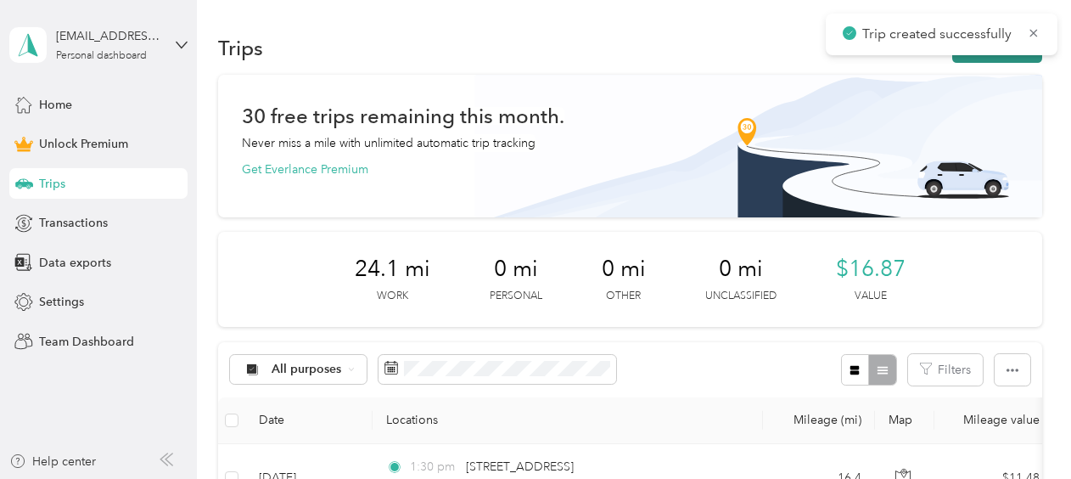
click at [969, 58] on button "New trip" at bounding box center [997, 48] width 90 height 30
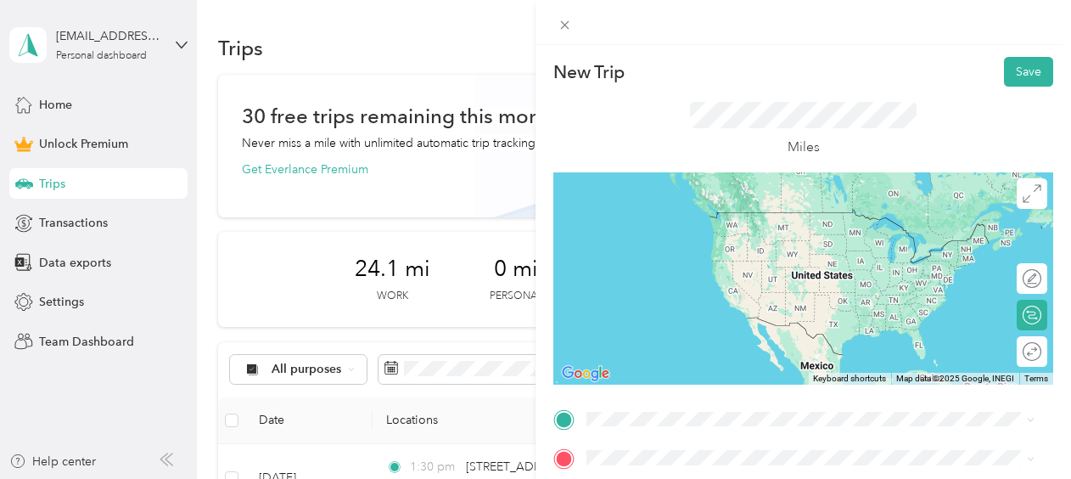
click at [674, 226] on li "420 Flag Pond Road Saco, Maine 04072, United States" at bounding box center [811, 208] width 460 height 35
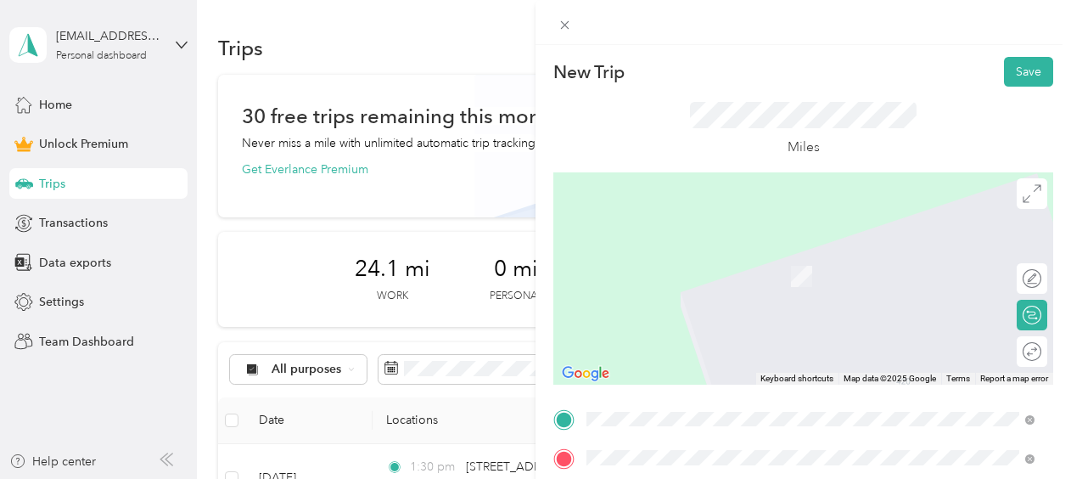
click at [700, 269] on li "201 Federal Street Portland, Maine 04101, United States" at bounding box center [811, 251] width 460 height 35
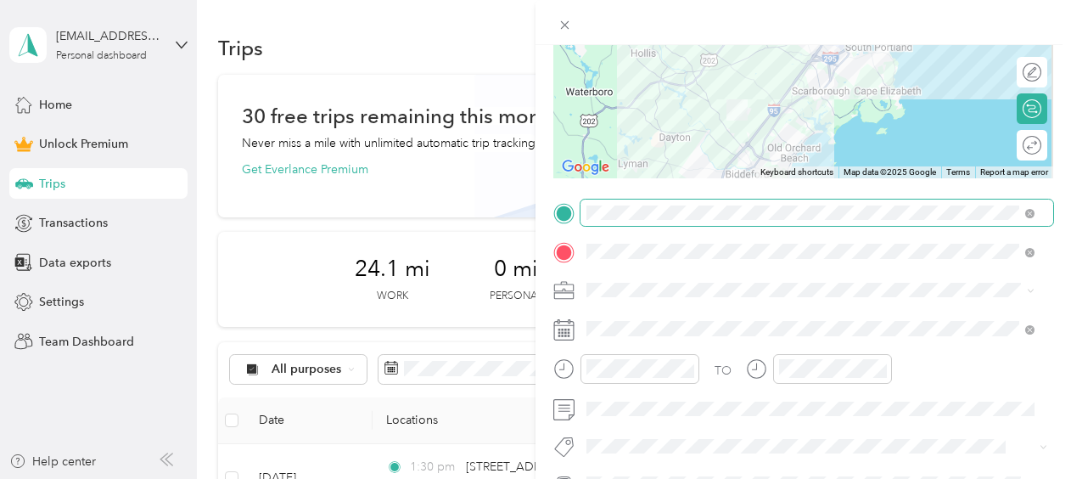
scroll to position [208, 0]
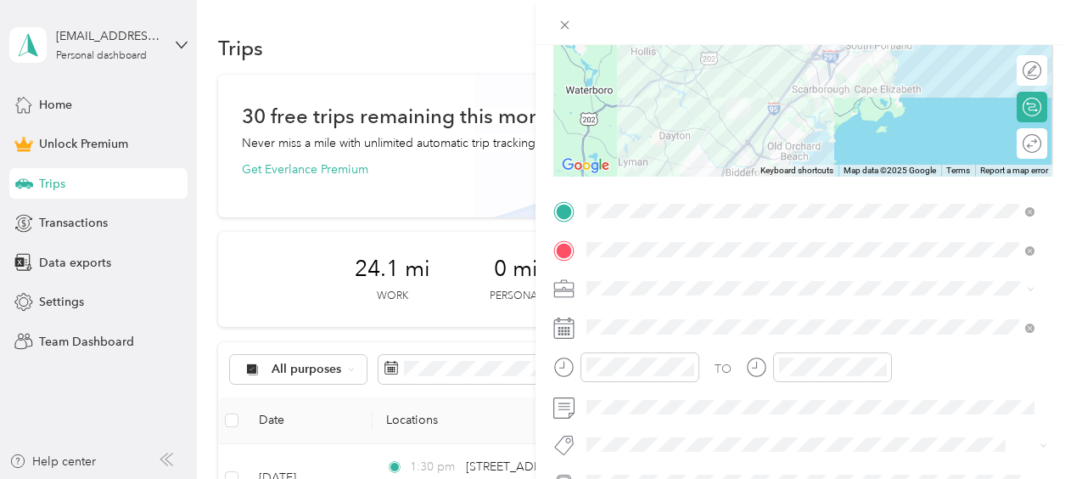
click at [673, 300] on span at bounding box center [817, 288] width 473 height 27
click at [668, 297] on span at bounding box center [817, 288] width 473 height 27
click at [670, 59] on ol "Work Personal Case Management Other Charity Medical Moving Commute" at bounding box center [811, 154] width 460 height 238
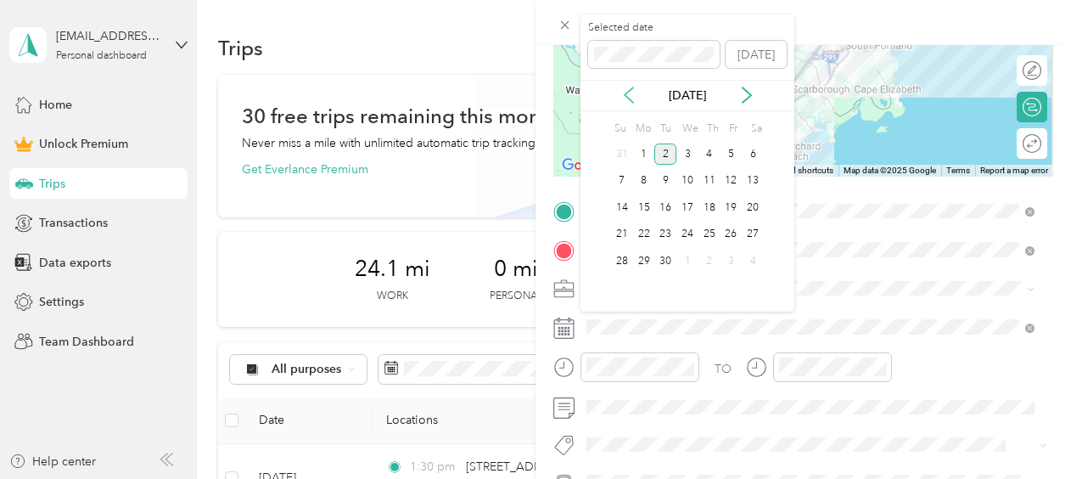
click at [632, 93] on icon at bounding box center [628, 95] width 17 height 17
click at [707, 263] on div "28" at bounding box center [710, 260] width 22 height 21
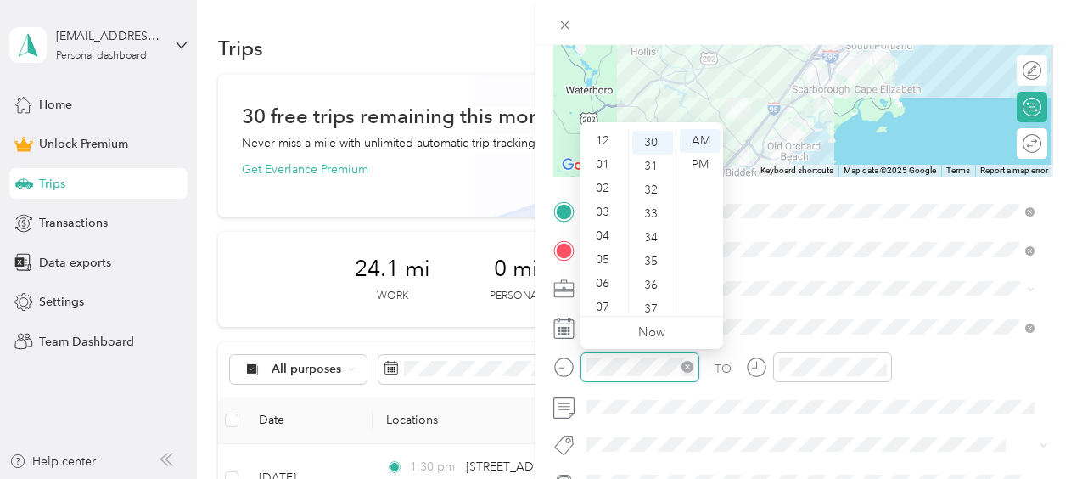
scroll to position [102, 0]
click at [687, 367] on icon "close-circle" at bounding box center [688, 367] width 12 height 12
click at [604, 213] on div "03" at bounding box center [604, 212] width 41 height 24
click at [647, 136] on div "00" at bounding box center [652, 141] width 41 height 24
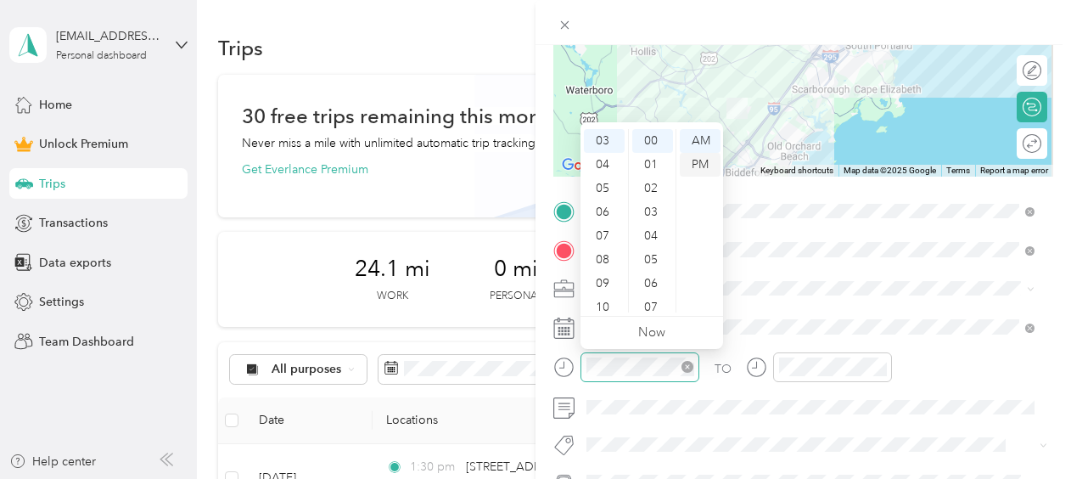
click at [693, 162] on div "PM" at bounding box center [700, 165] width 41 height 24
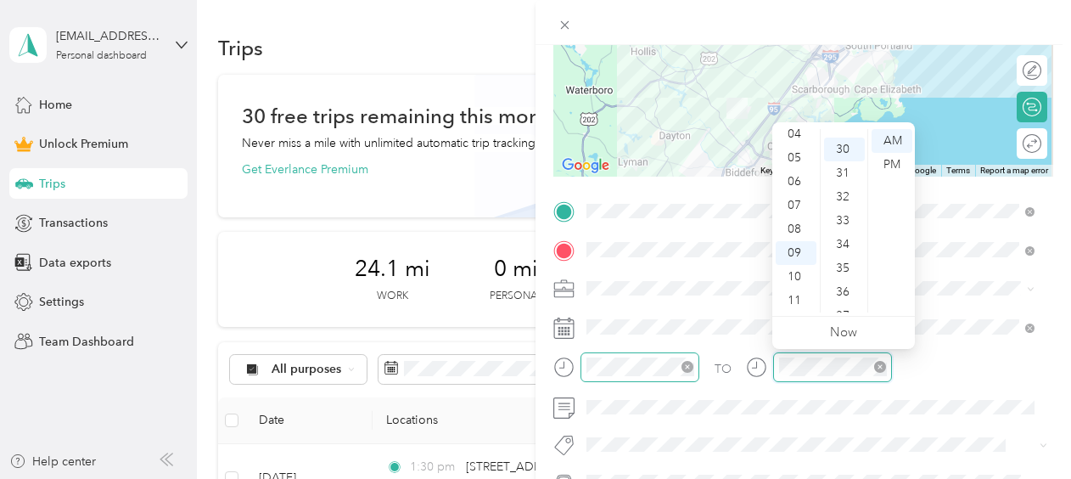
scroll to position [713, 0]
click at [796, 201] on div "03" at bounding box center [796, 204] width 41 height 24
click at [843, 137] on div "30" at bounding box center [844, 141] width 41 height 24
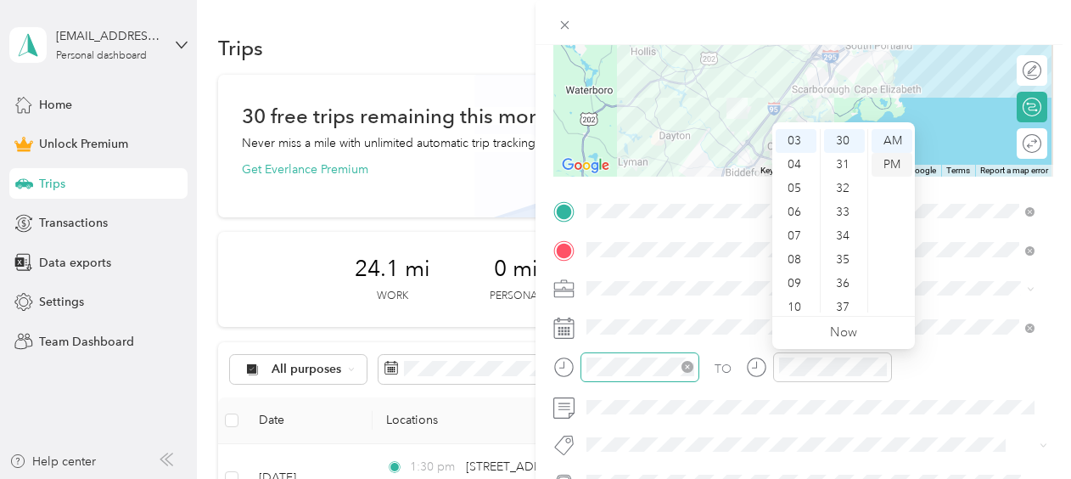
click at [893, 155] on div "PM" at bounding box center [892, 165] width 41 height 24
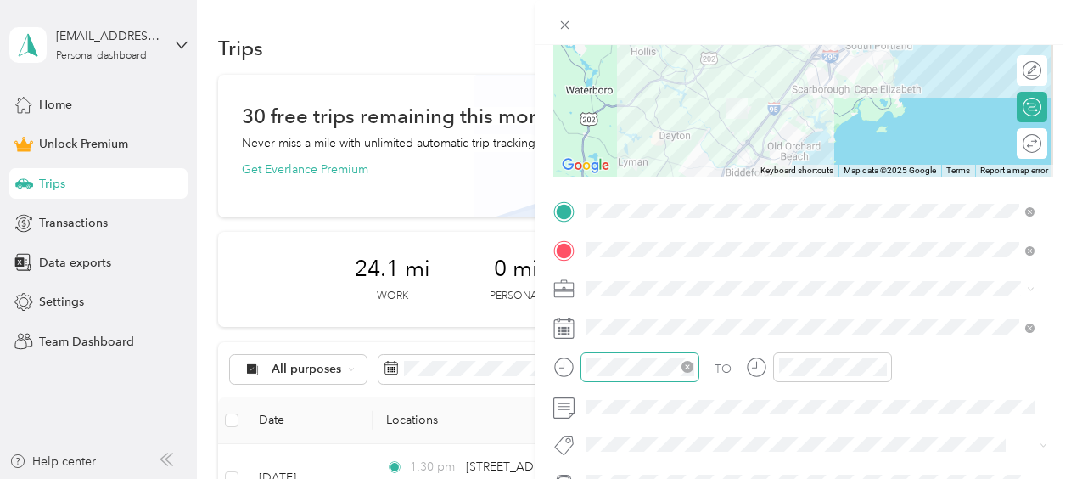
click at [937, 39] on div at bounding box center [804, 22] width 536 height 45
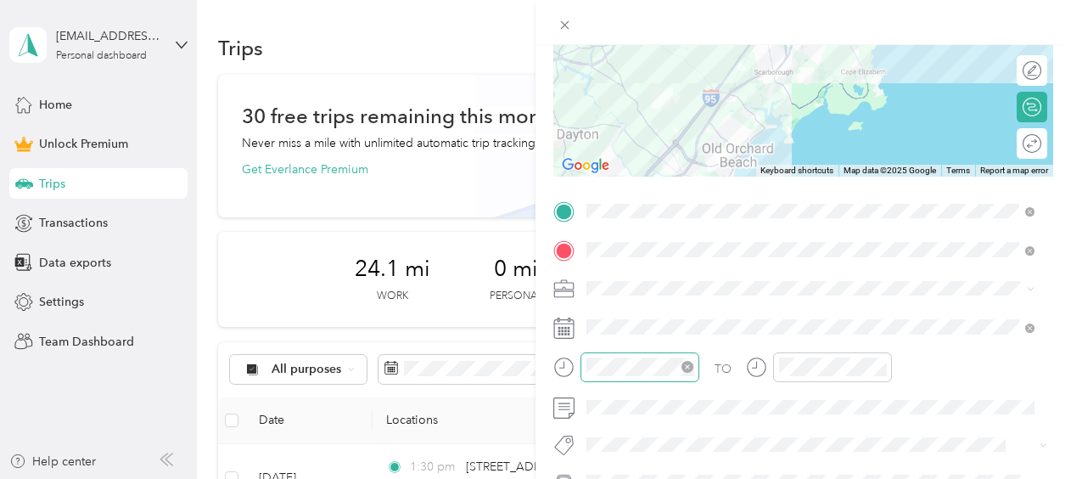
scroll to position [0, 0]
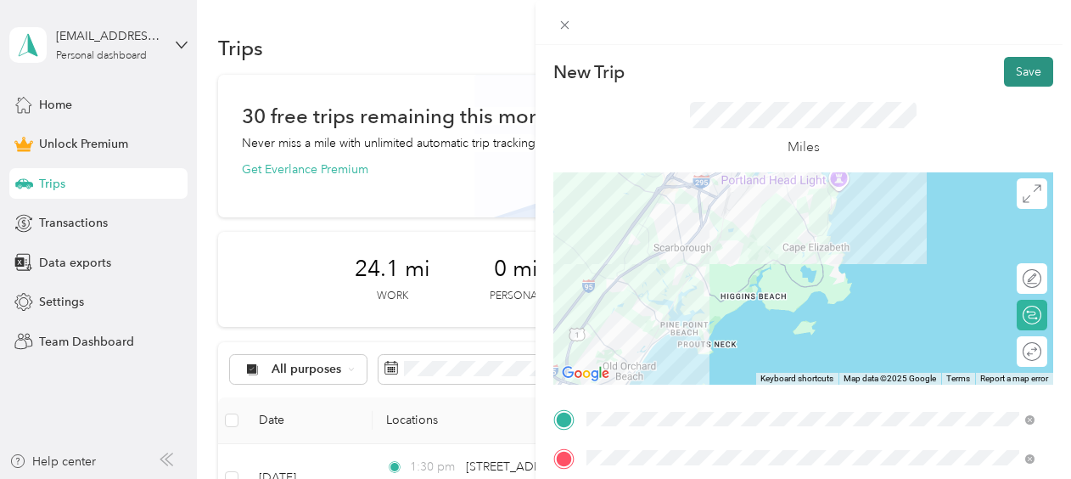
click at [1014, 65] on button "Save" at bounding box center [1028, 72] width 49 height 30
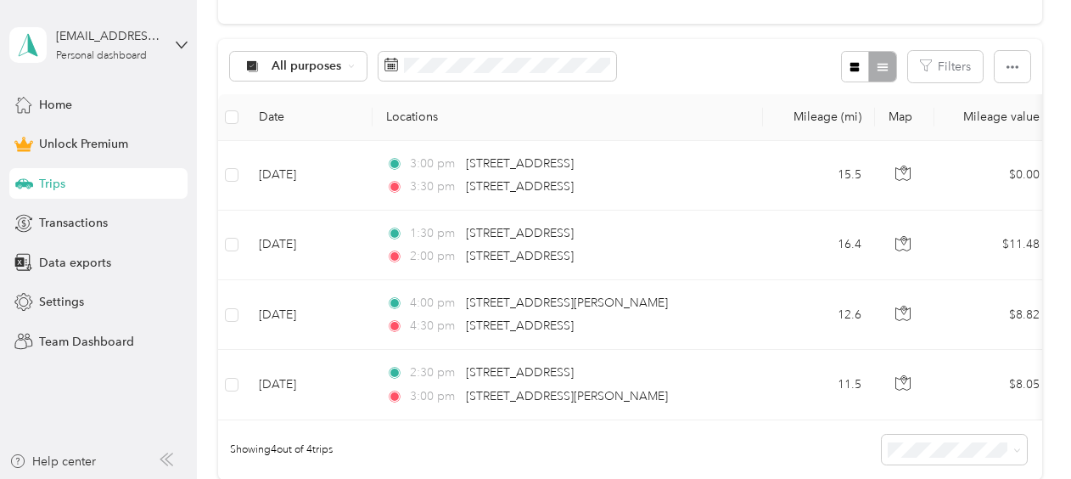
scroll to position [306, 0]
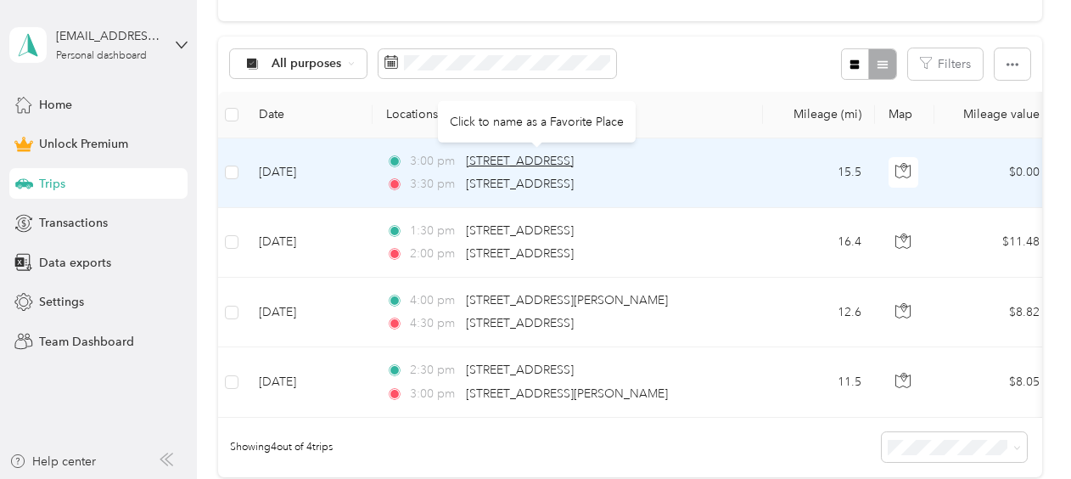
click at [516, 161] on span "[STREET_ADDRESS]" at bounding box center [520, 161] width 108 height 14
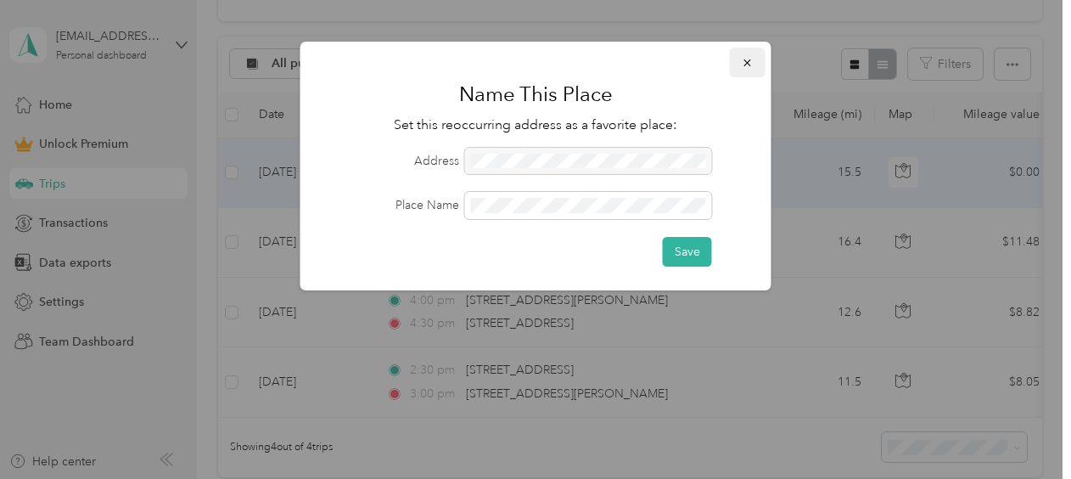
click at [743, 68] on icon "button" at bounding box center [748, 63] width 12 height 12
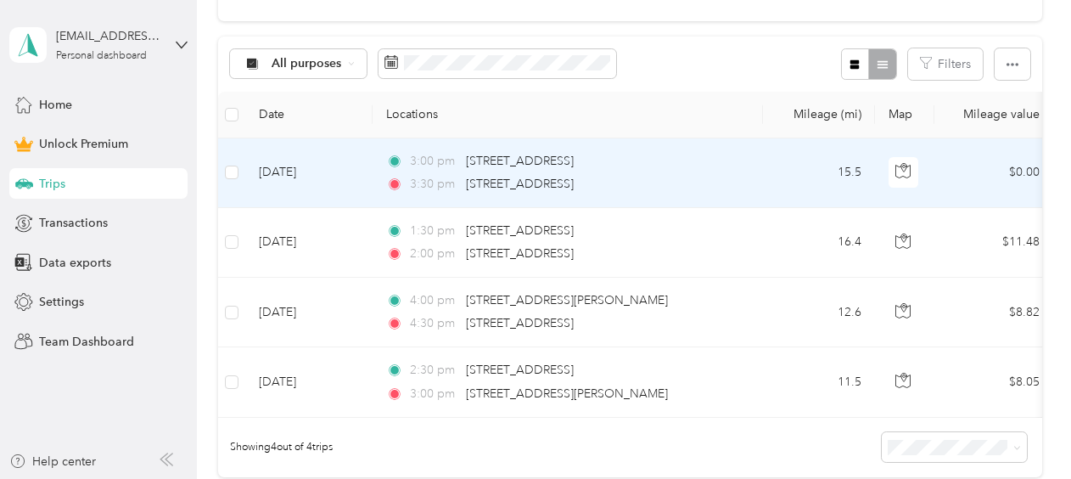
click at [735, 177] on div "3:30 pm 201 Federal Street, Portland" at bounding box center [564, 184] width 357 height 19
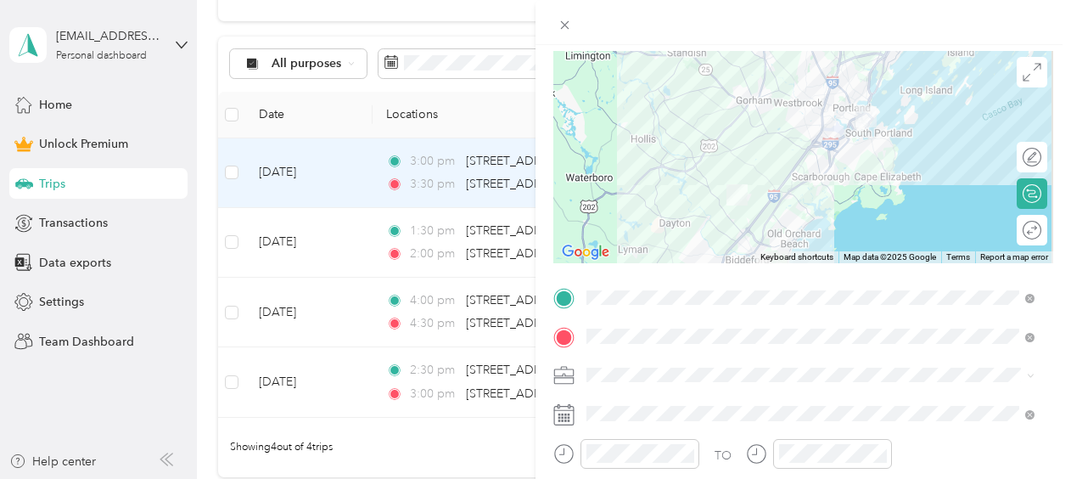
scroll to position [126, 0]
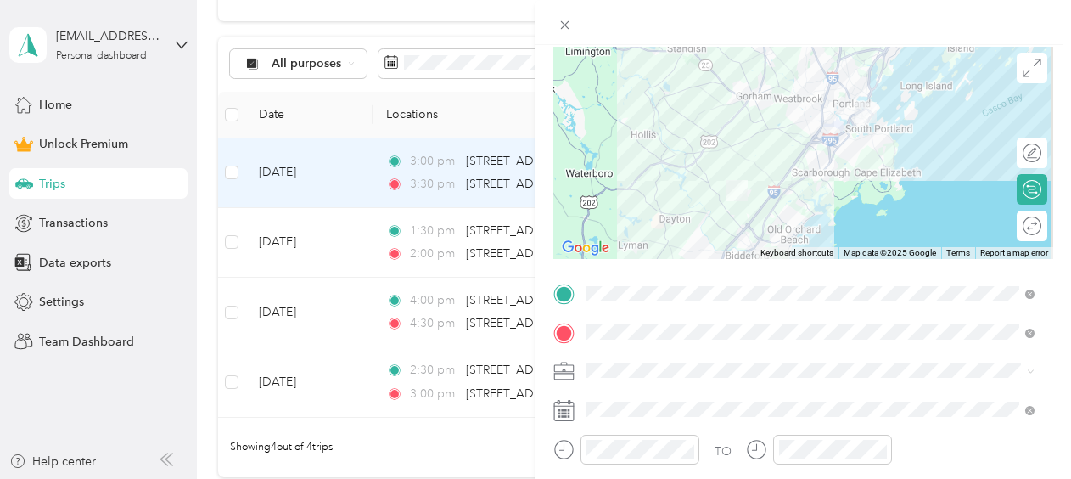
click at [642, 139] on ol "Work Personal Case Management Other Charity Medical Moving Commute" at bounding box center [811, 236] width 460 height 238
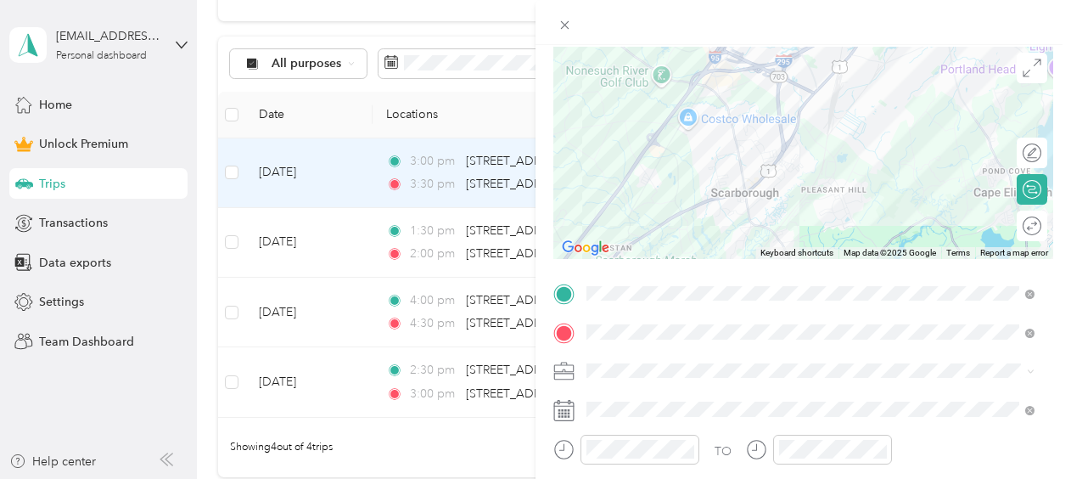
scroll to position [0, 0]
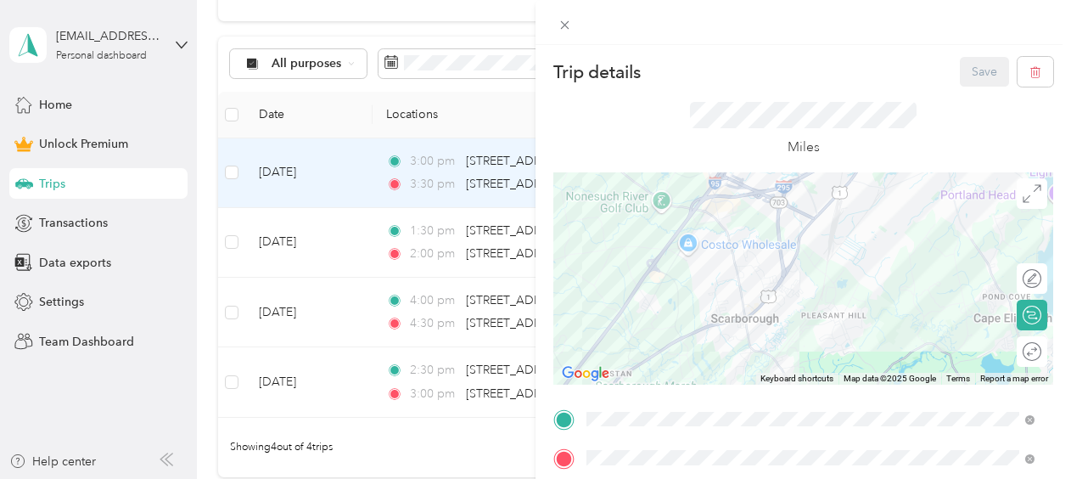
click at [966, 66] on div "Save" at bounding box center [1007, 72] width 94 height 30
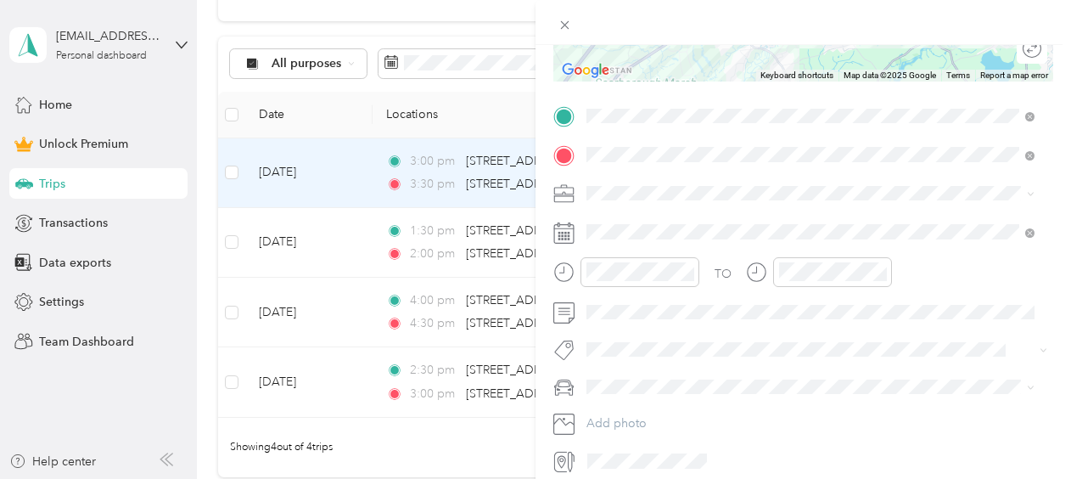
scroll to position [370, 0]
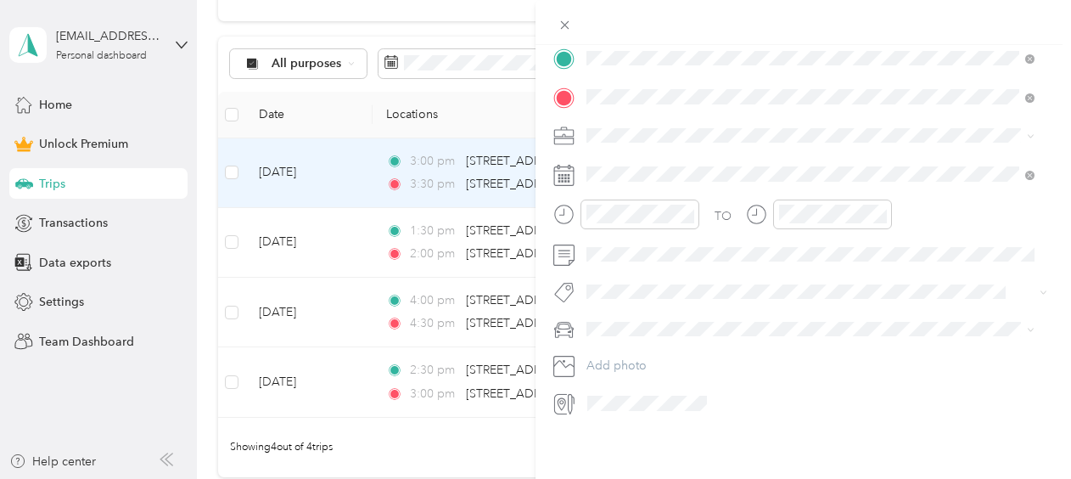
click at [641, 156] on div "Work" at bounding box center [810, 150] width 436 height 18
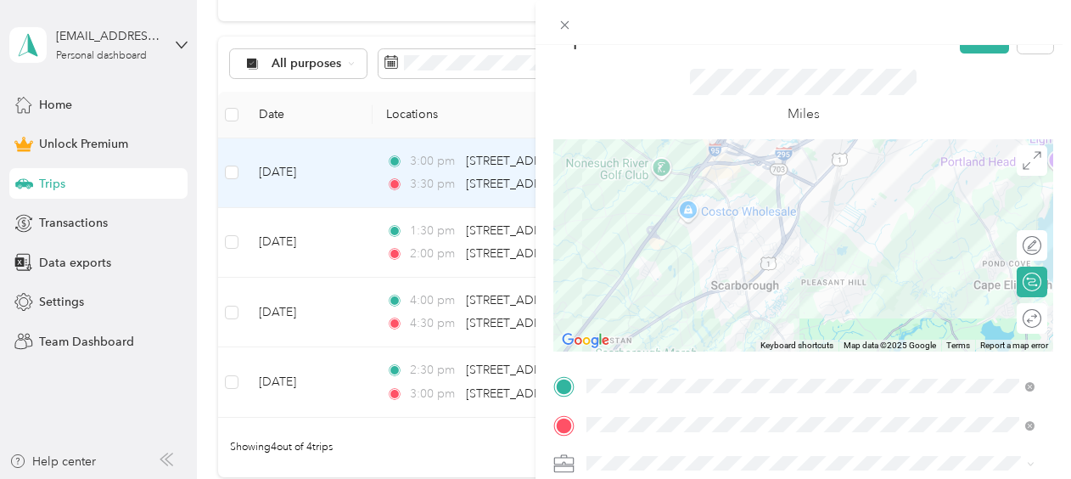
scroll to position [0, 0]
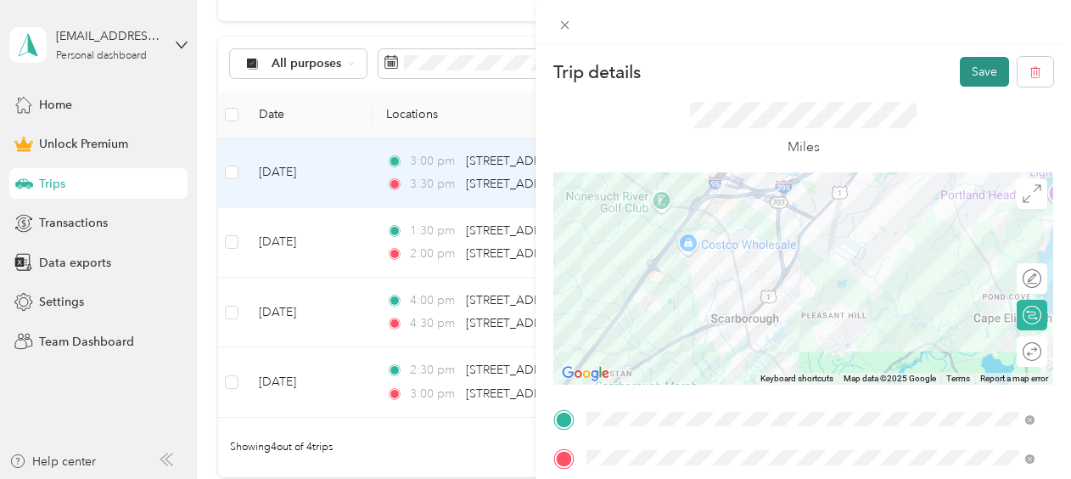
click at [980, 63] on button "Save" at bounding box center [984, 72] width 49 height 30
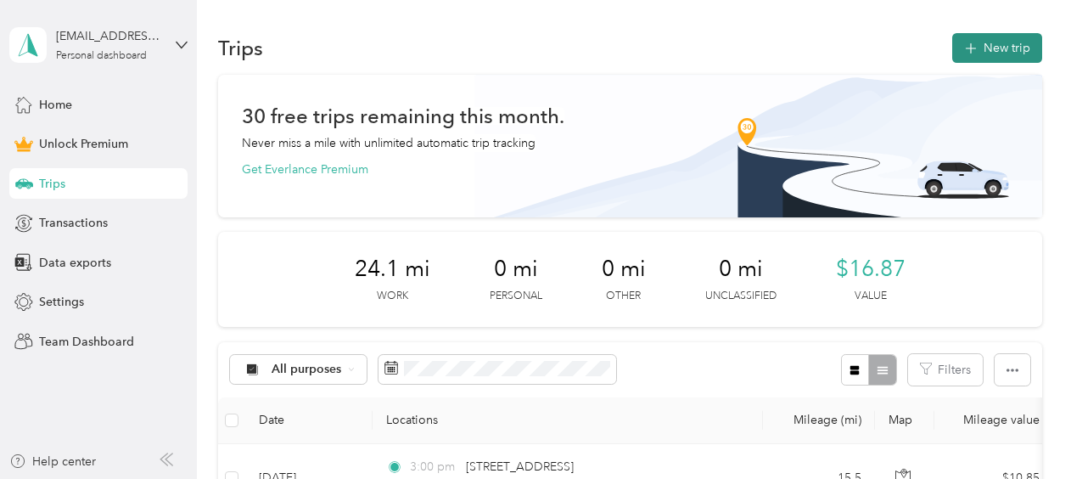
click at [978, 41] on button "New trip" at bounding box center [997, 48] width 90 height 30
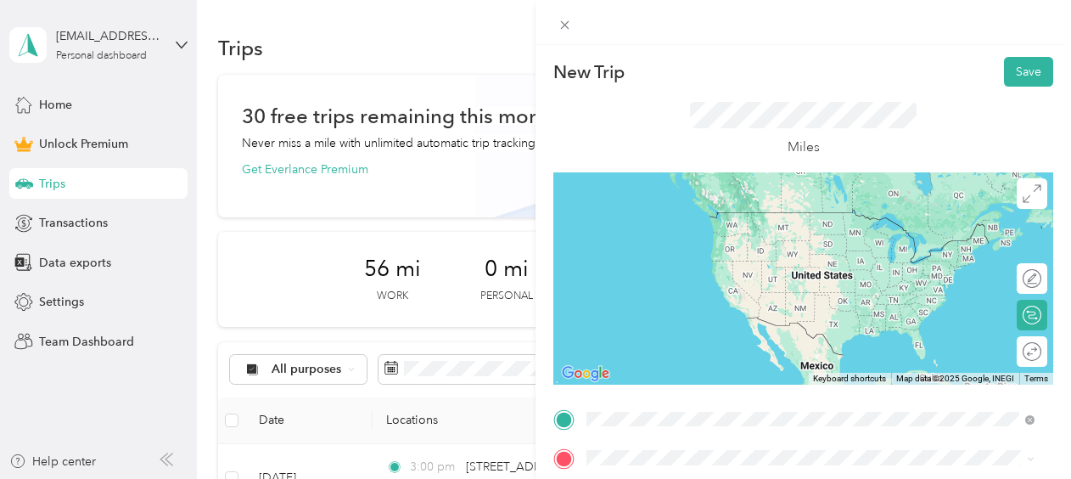
click at [686, 216] on span "201 Federal Street Portland, Maine 04101, United States" at bounding box center [704, 212] width 170 height 15
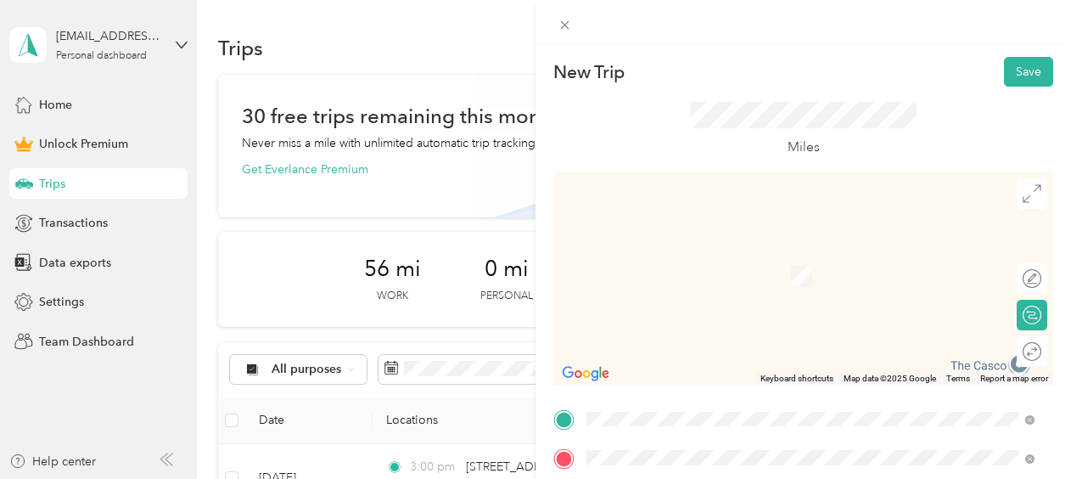
click at [667, 312] on span "44 Windswept Drive Gorham, Maine 04038, United States" at bounding box center [751, 303] width 264 height 15
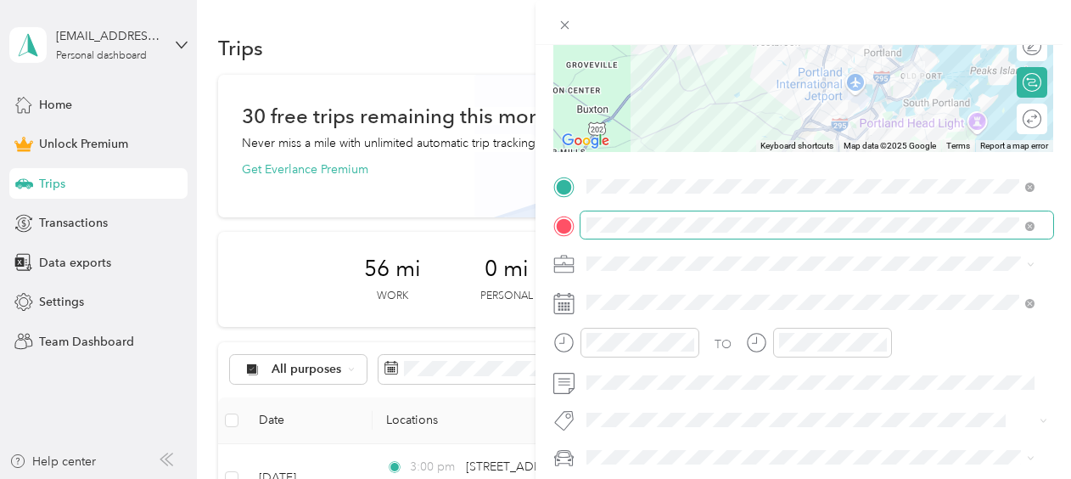
scroll to position [240, 0]
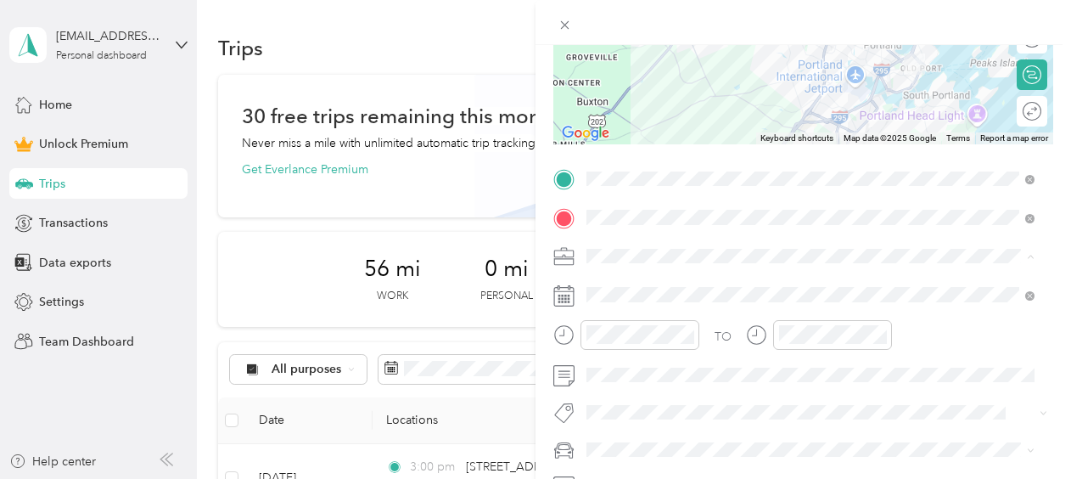
click at [625, 18] on div "Work" at bounding box center [810, 17] width 436 height 18
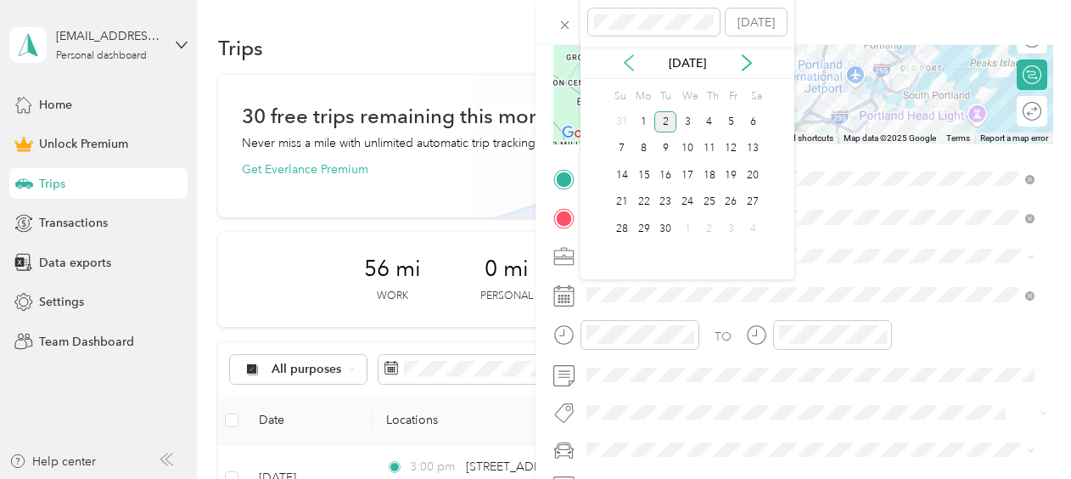
click at [623, 61] on icon at bounding box center [628, 62] width 17 height 17
click at [690, 225] on div "27" at bounding box center [688, 228] width 22 height 21
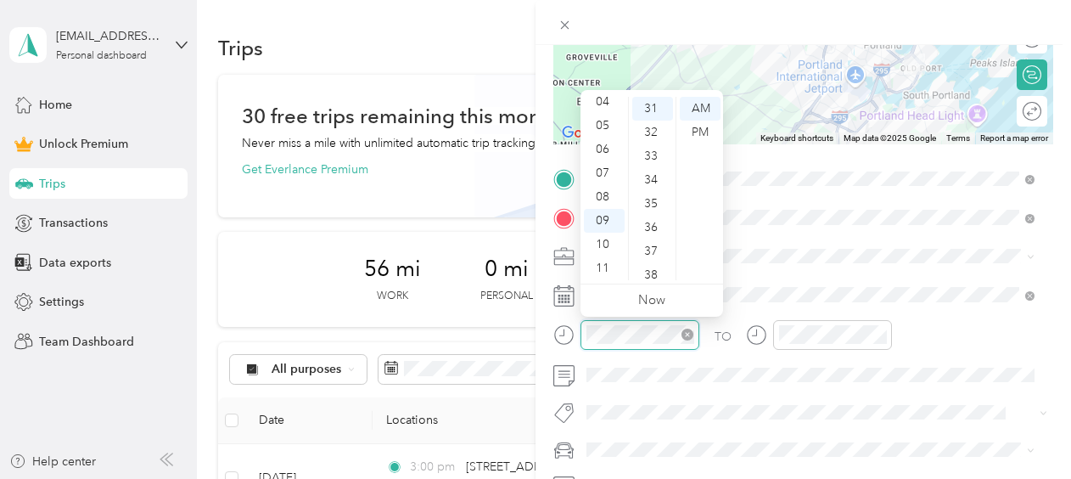
scroll to position [737, 0]
click at [598, 131] on div "03" at bounding box center [604, 127] width 41 height 24
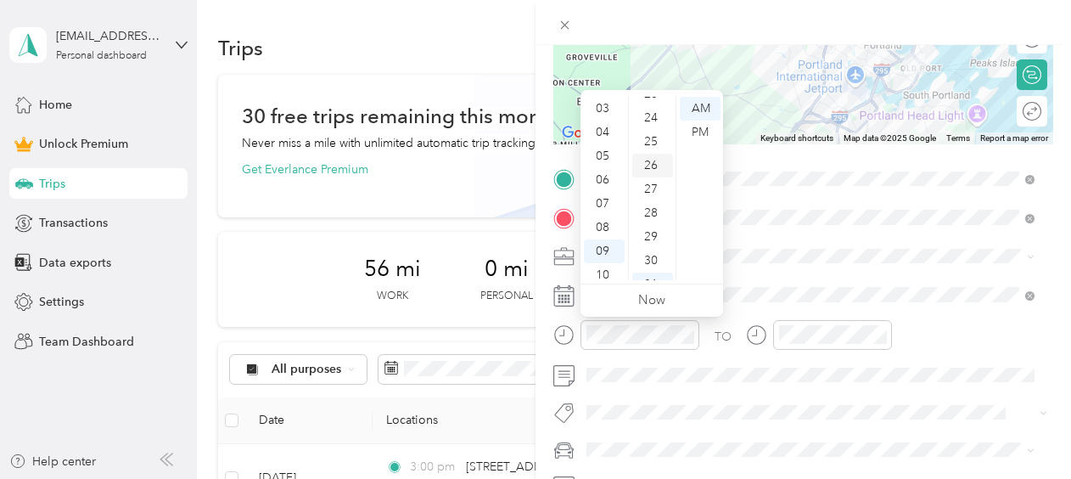
scroll to position [102, 0]
click at [651, 172] on div "34" at bounding box center [652, 180] width 41 height 24
click at [651, 138] on div "30" at bounding box center [652, 141] width 41 height 24
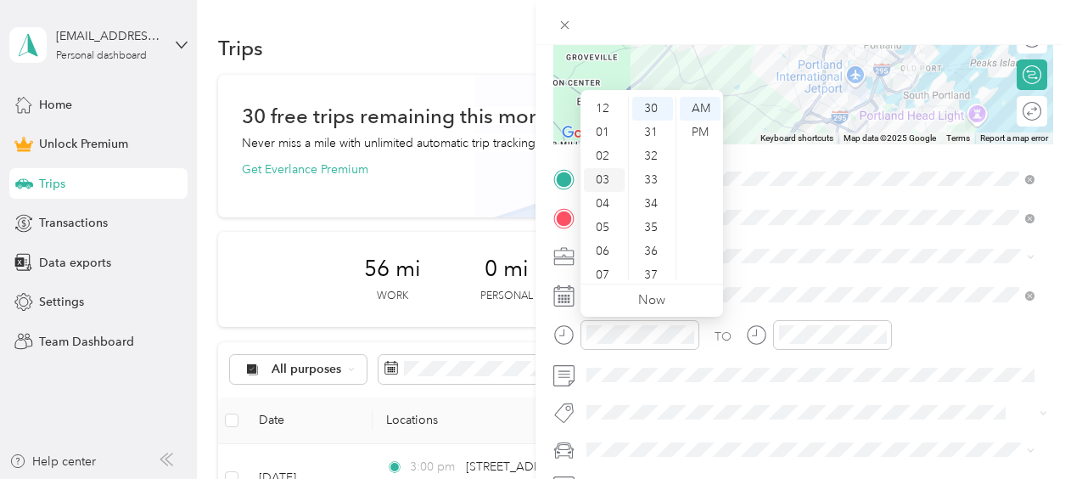
click at [606, 177] on div "03" at bounding box center [604, 180] width 41 height 24
click at [710, 129] on div "PM" at bounding box center [700, 133] width 41 height 24
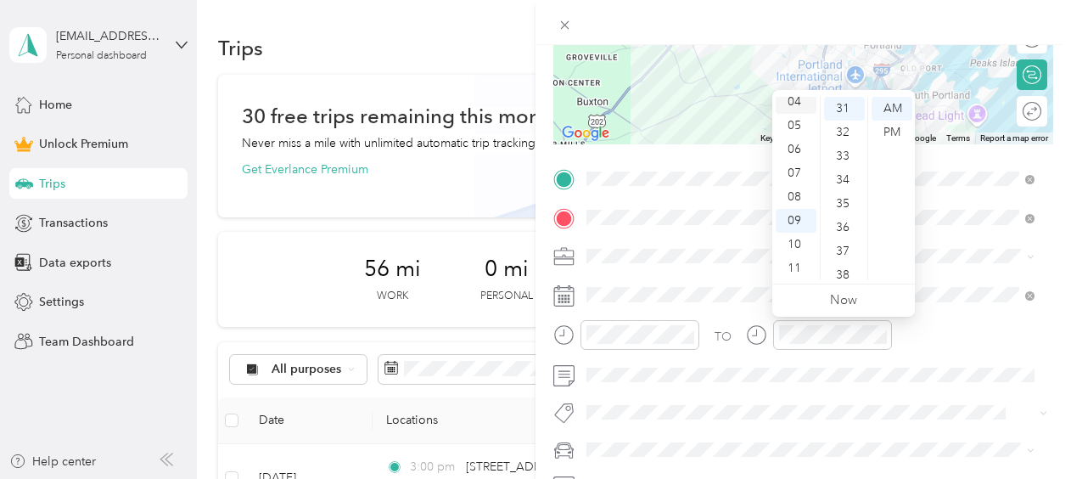
click at [793, 103] on div "04" at bounding box center [796, 102] width 41 height 24
click at [797, 105] on div "04" at bounding box center [796, 109] width 41 height 24
click at [842, 117] on div "10" at bounding box center [844, 123] width 41 height 24
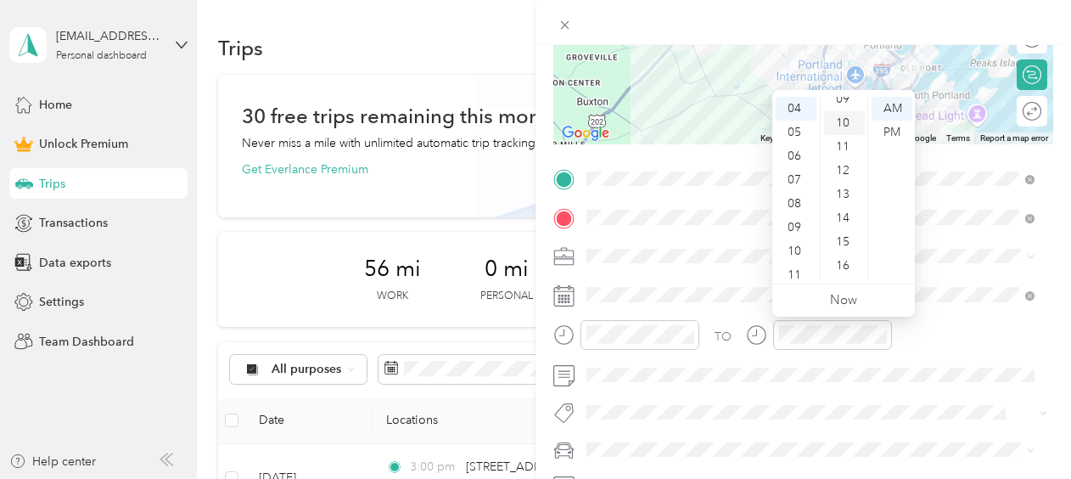
scroll to position [238, 0]
click at [901, 134] on div "PM" at bounding box center [892, 133] width 41 height 24
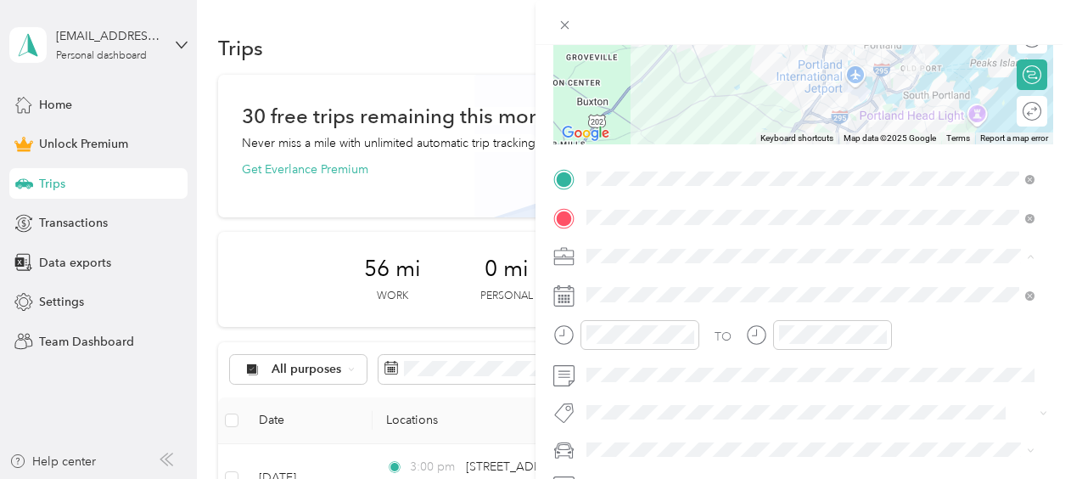
click at [898, 464] on div "TO Add photo" at bounding box center [803, 352] width 500 height 372
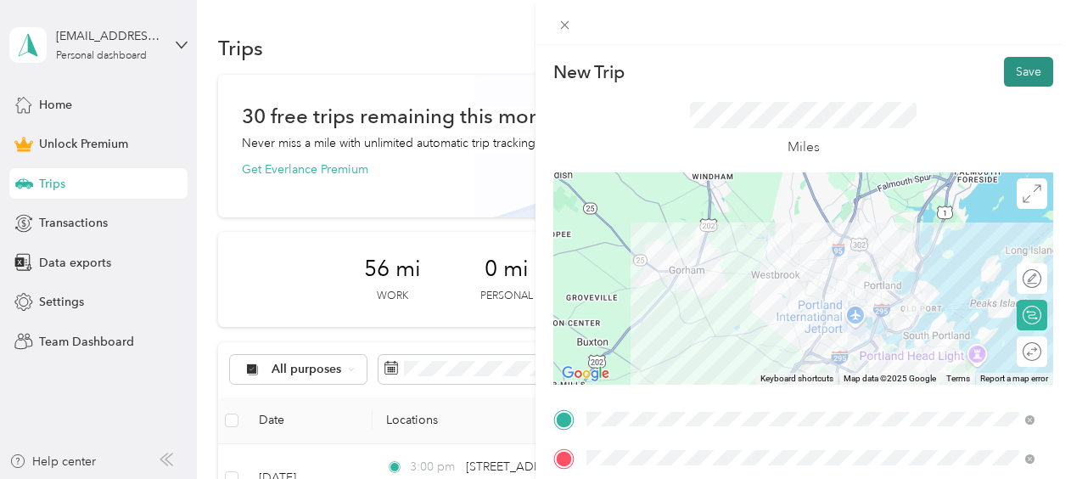
click at [1004, 71] on button "Save" at bounding box center [1028, 72] width 49 height 30
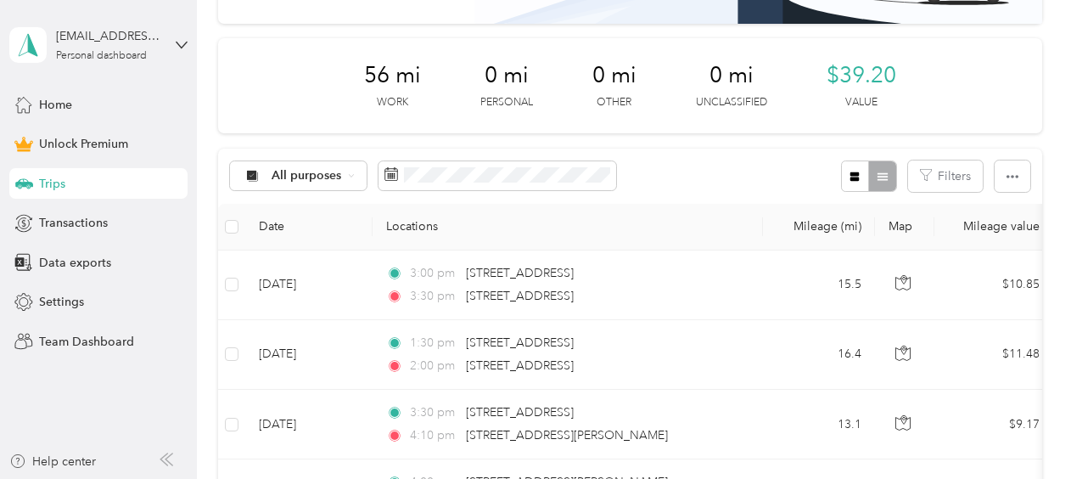
scroll to position [28, 0]
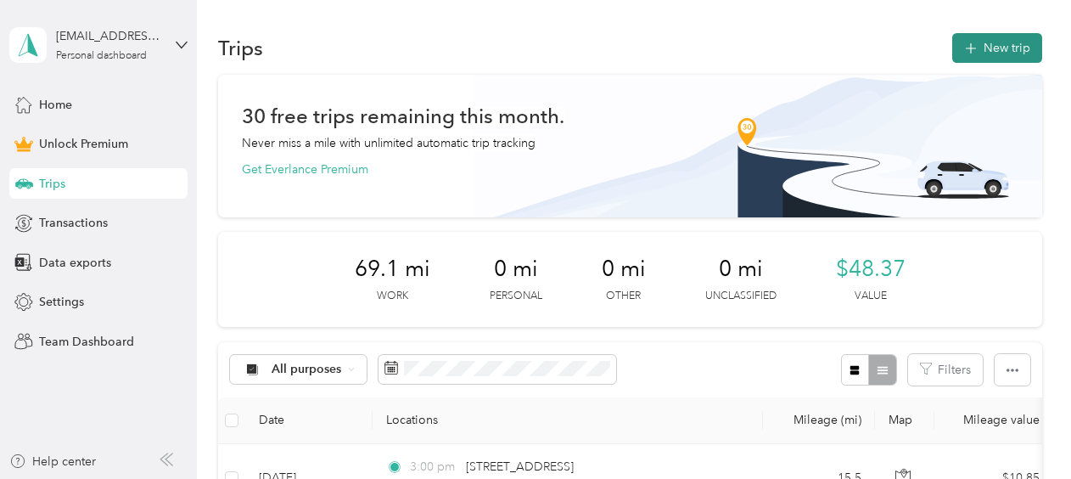
click at [1002, 48] on button "New trip" at bounding box center [997, 48] width 90 height 30
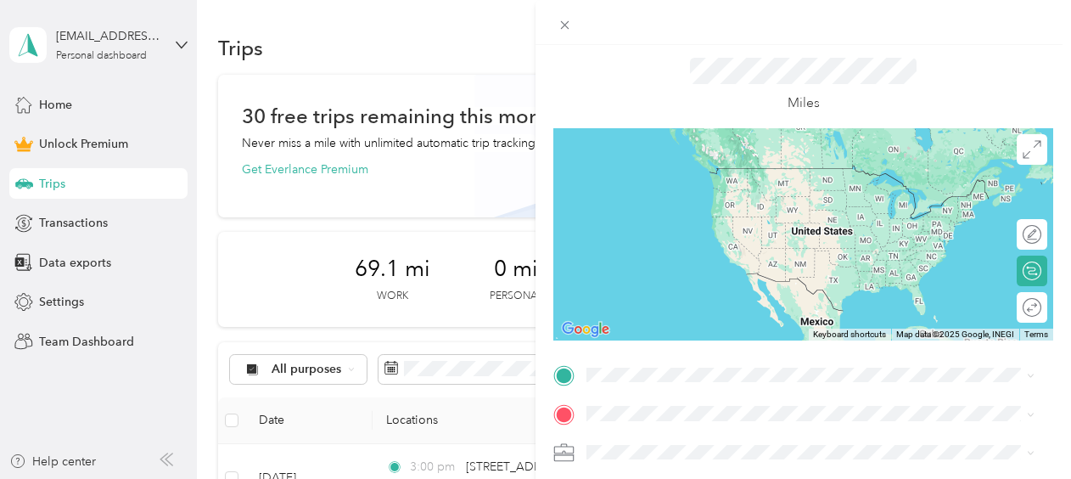
scroll to position [50, 0]
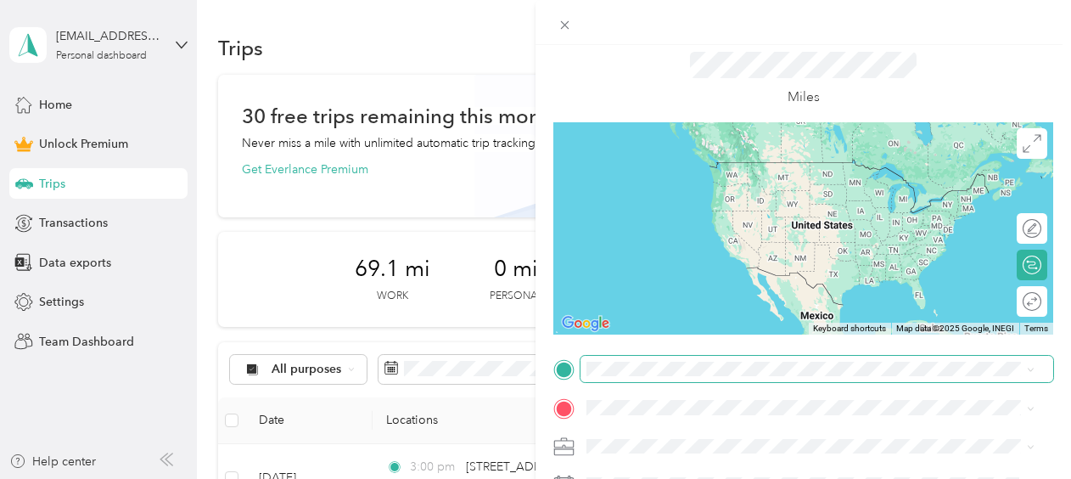
click at [619, 377] on span at bounding box center [817, 369] width 473 height 27
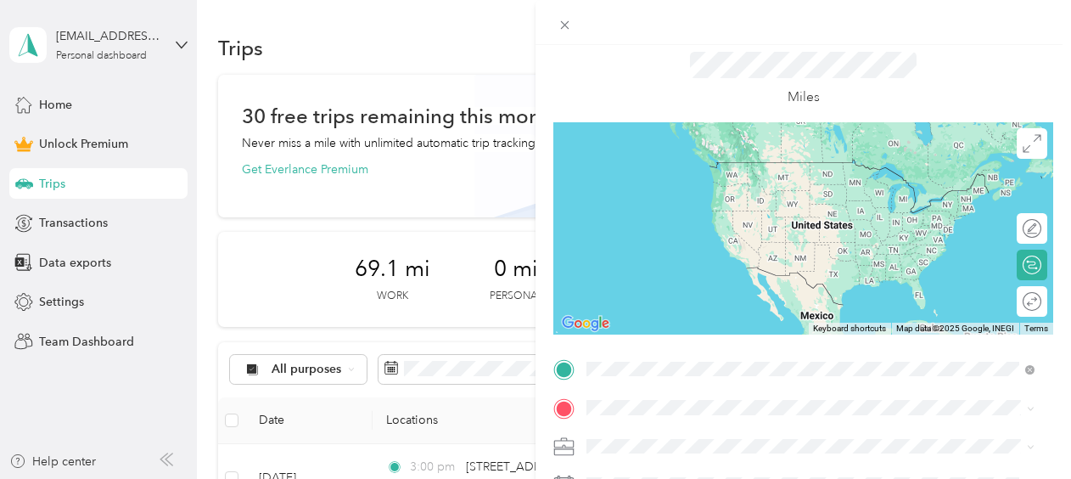
click at [706, 170] on span "44 Windswept Drive Gorham, Maine 04038, United States" at bounding box center [751, 161] width 264 height 15
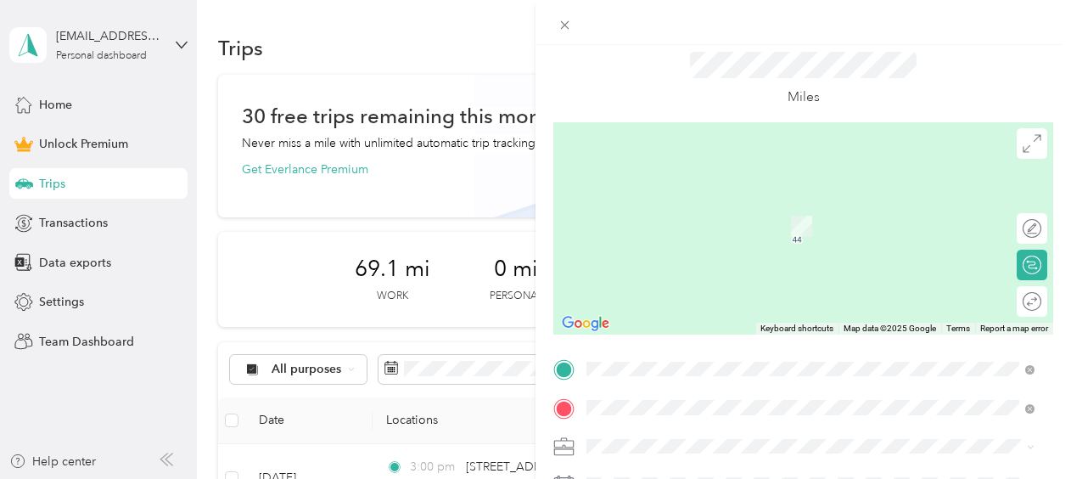
click at [710, 208] on span "[STREET_ADDRESS][US_STATE]" at bounding box center [704, 200] width 170 height 15
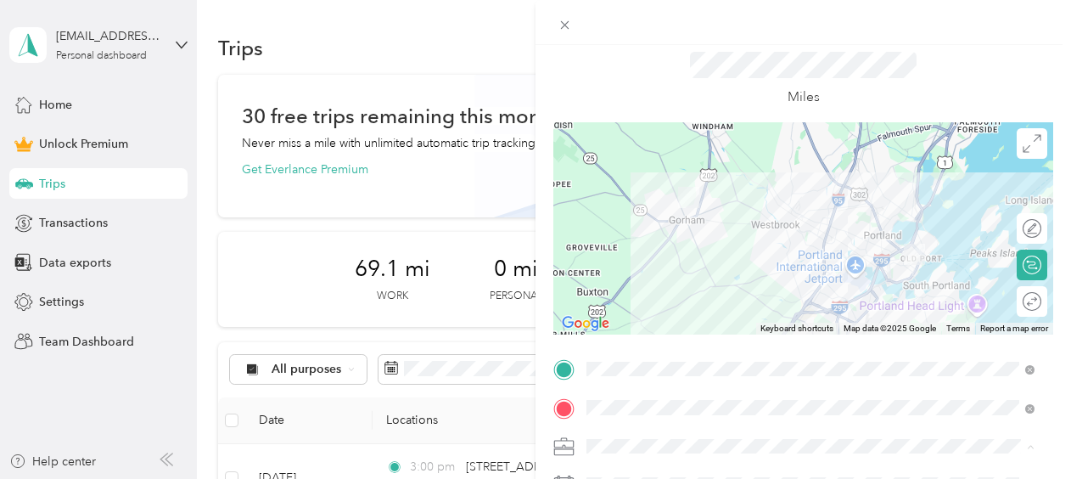
click at [611, 209] on li "Work" at bounding box center [811, 208] width 460 height 30
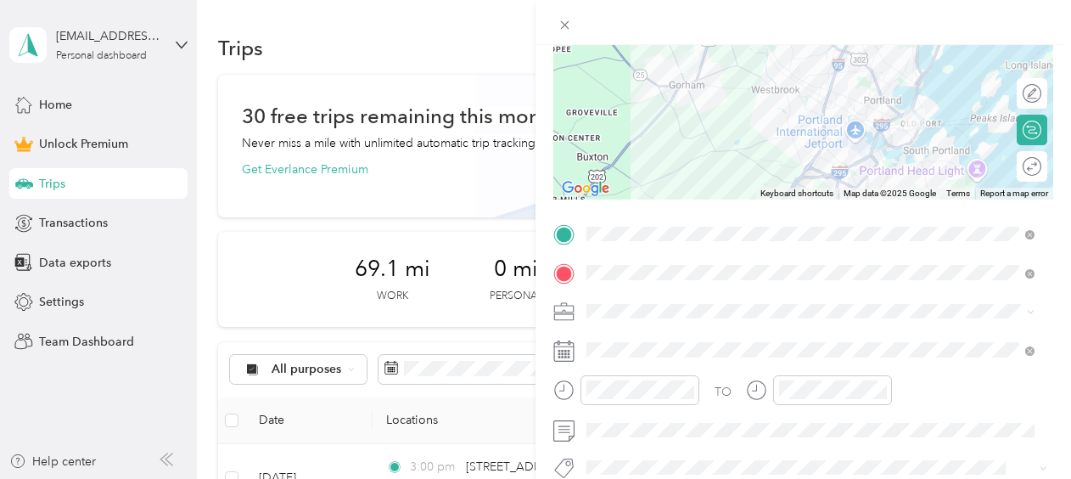
scroll to position [186, 0]
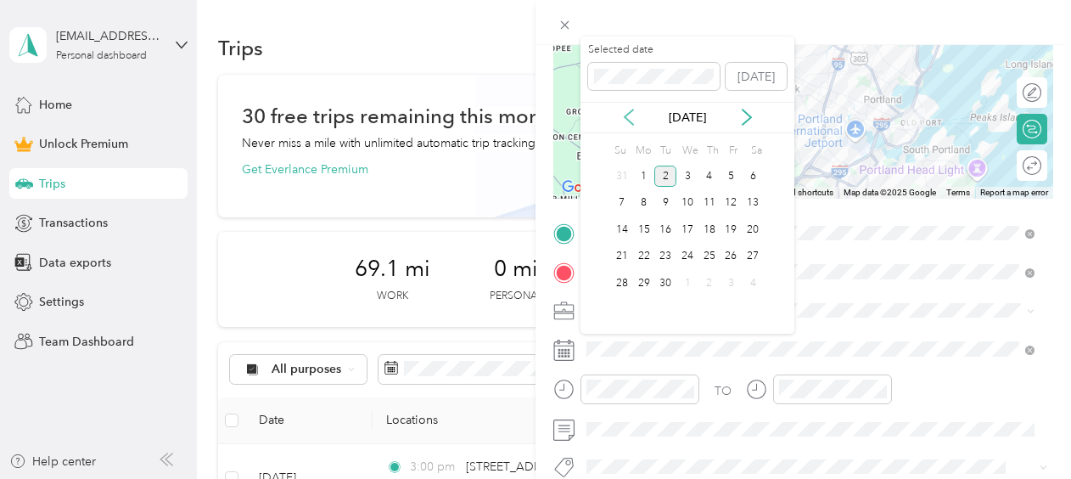
click at [623, 109] on icon at bounding box center [628, 117] width 17 height 17
click at [691, 272] on div "27" at bounding box center [688, 282] width 22 height 21
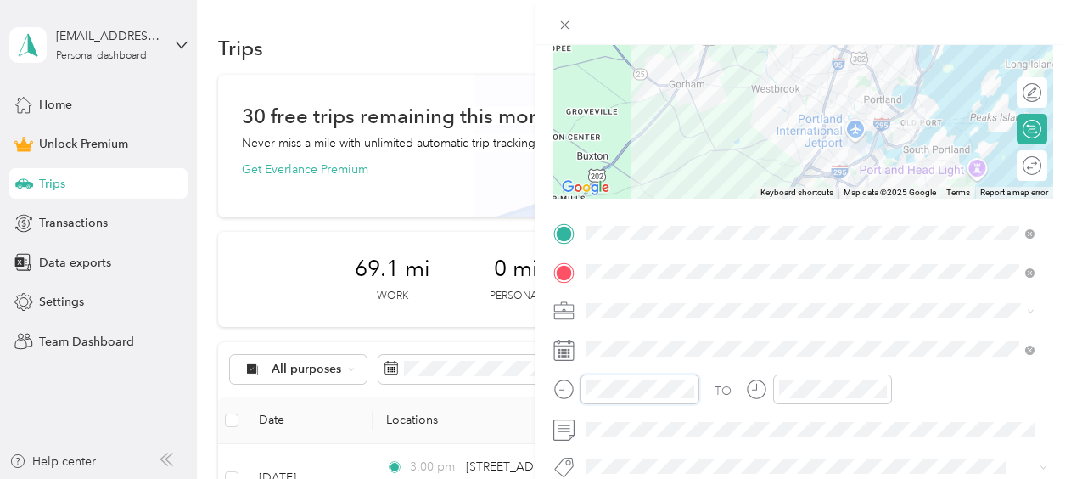
click at [483, 389] on div "New Trip Save This trip cannot be edited because it is either under review, app…" at bounding box center [535, 239] width 1071 height 479
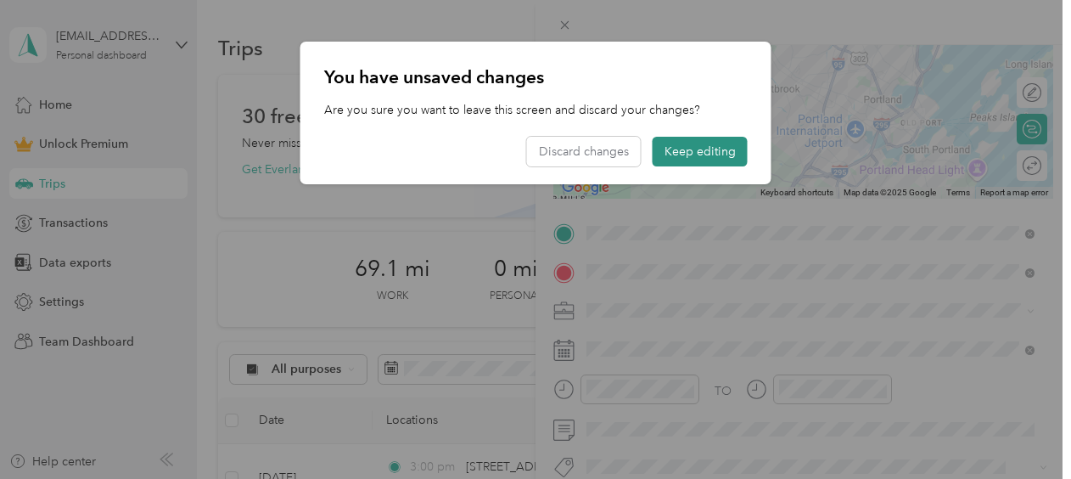
click at [695, 150] on button "Keep editing" at bounding box center [700, 152] width 95 height 30
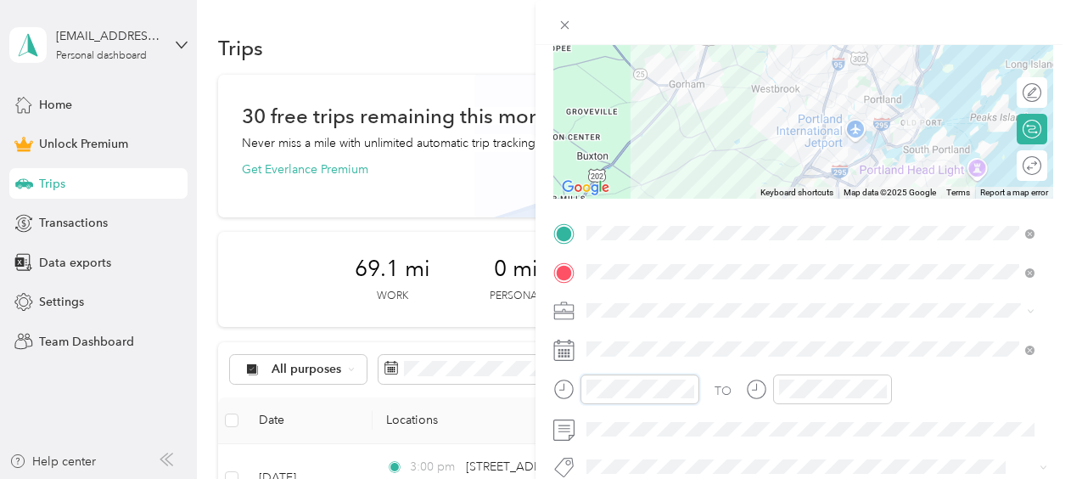
click at [522, 399] on div "New Trip Save This trip cannot be edited because it is either under review, app…" at bounding box center [535, 239] width 1071 height 479
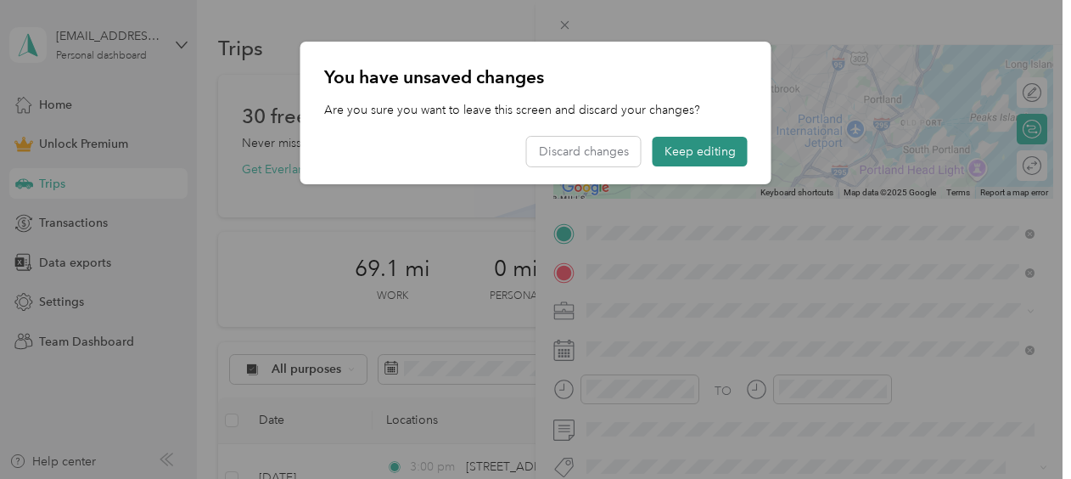
click at [707, 153] on button "Keep editing" at bounding box center [700, 152] width 95 height 30
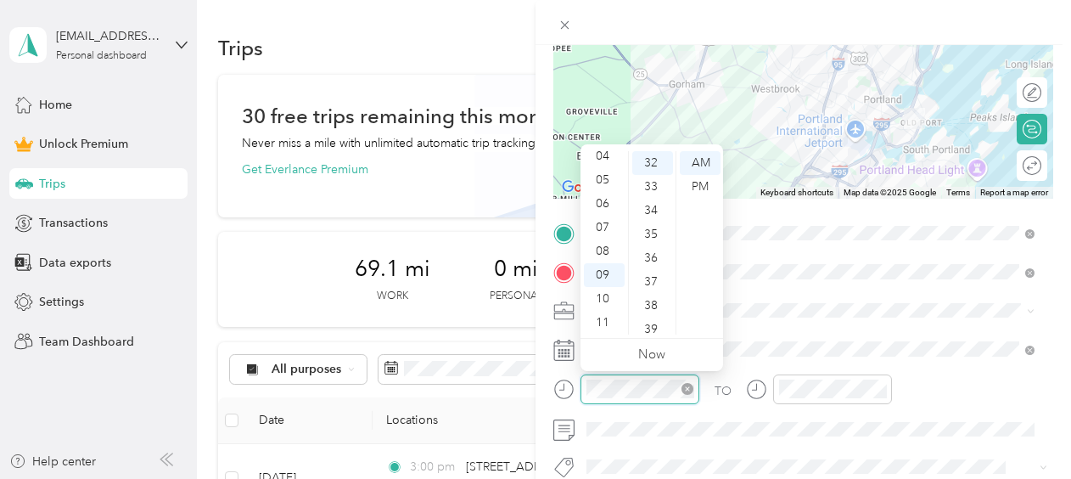
scroll to position [761, 0]
click at [608, 168] on div "05" at bounding box center [604, 180] width 41 height 24
click at [602, 177] on div "05" at bounding box center [604, 180] width 41 height 24
click at [651, 234] on div "10" at bounding box center [652, 234] width 41 height 24
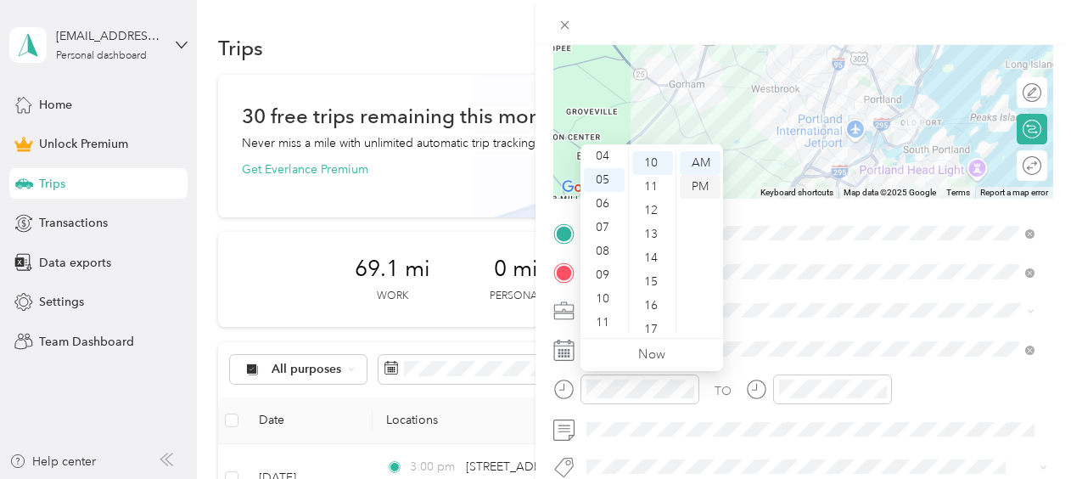
click at [693, 182] on div "PM" at bounding box center [700, 187] width 41 height 24
click at [816, 370] on div "TO Add photo" at bounding box center [803, 406] width 500 height 372
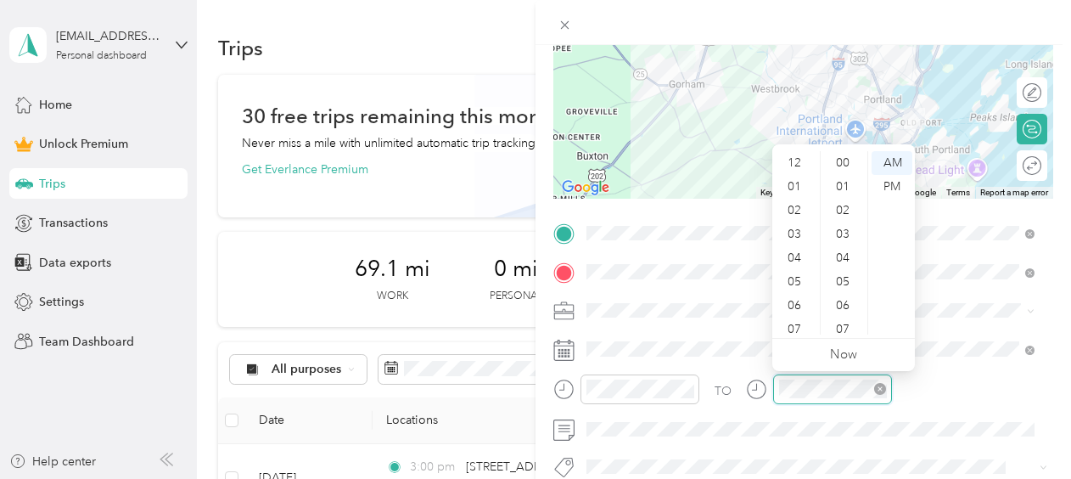
scroll to position [102, 0]
click at [794, 181] on div "05" at bounding box center [796, 180] width 41 height 24
click at [839, 236] on div "40" at bounding box center [844, 241] width 41 height 24
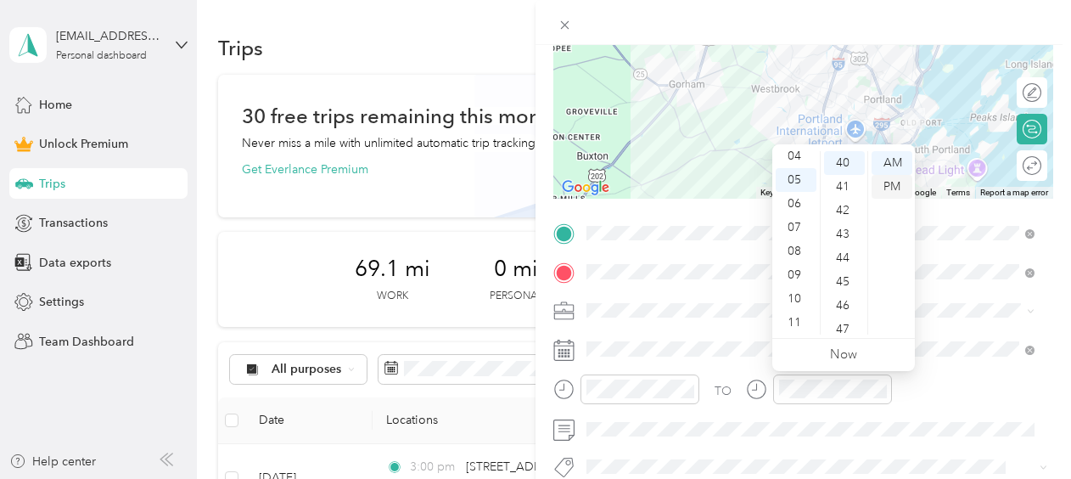
click at [886, 180] on div "PM" at bounding box center [892, 187] width 41 height 24
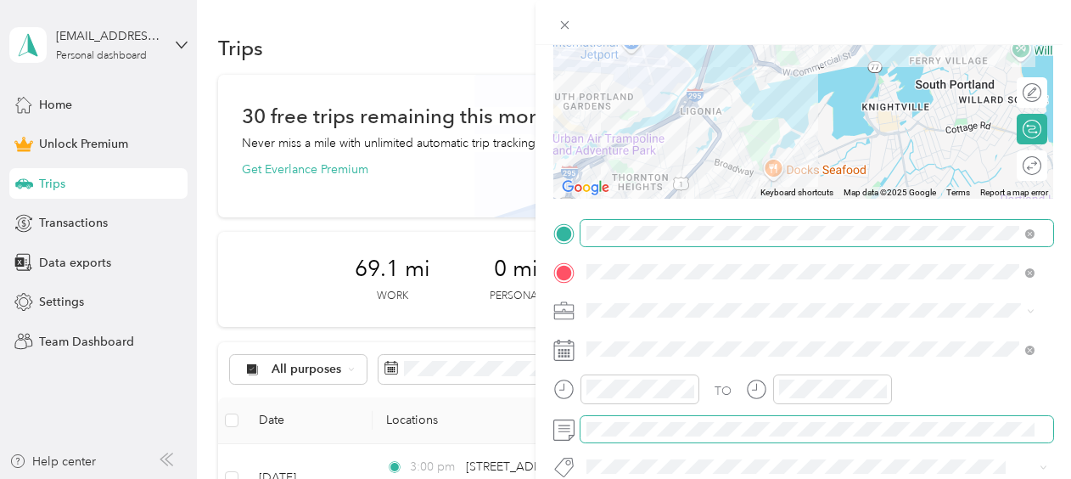
scroll to position [0, 0]
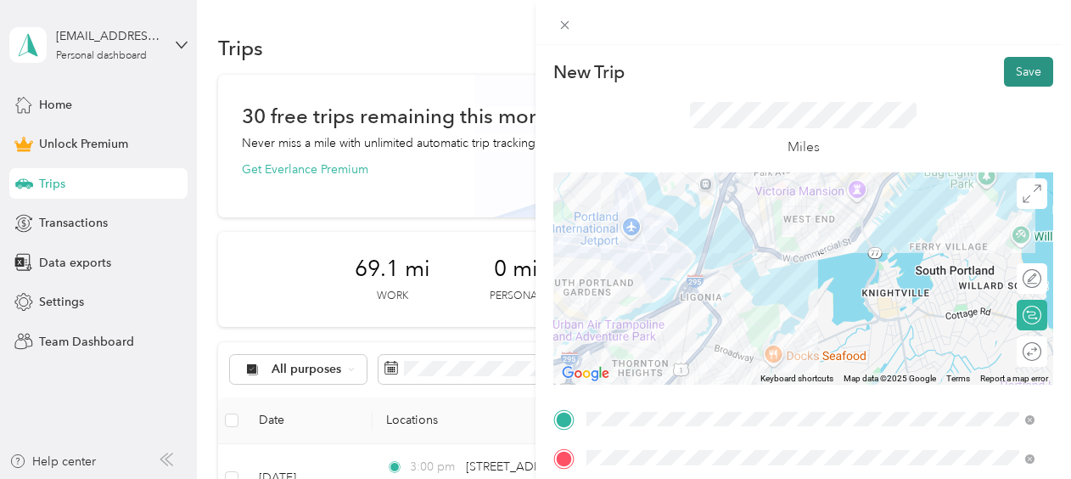
click at [1007, 68] on button "Save" at bounding box center [1028, 72] width 49 height 30
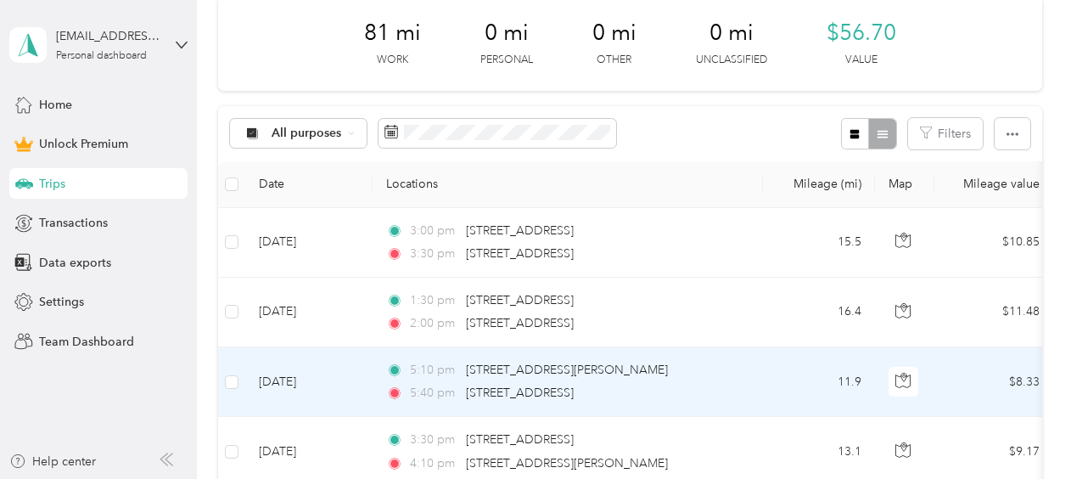
scroll to position [230, 0]
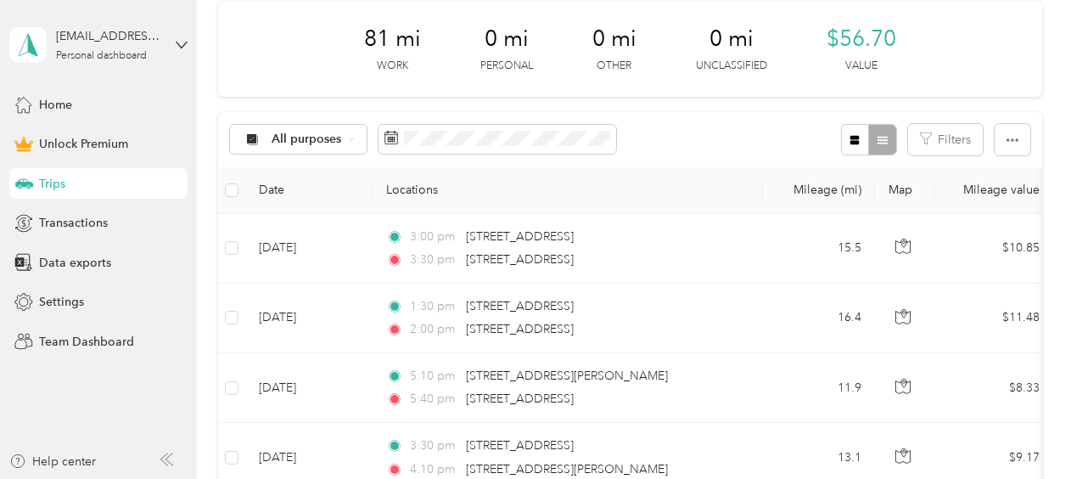
click at [952, 41] on div "81 mi Work 0 mi Personal 0 mi Other 0 mi Unclassified $56.70 Value" at bounding box center [630, 49] width 824 height 95
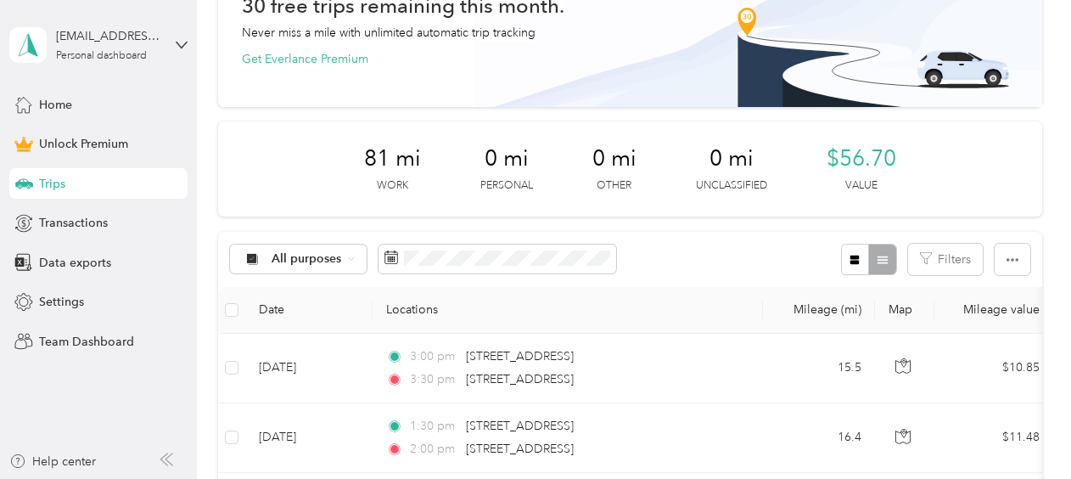
scroll to position [110, 0]
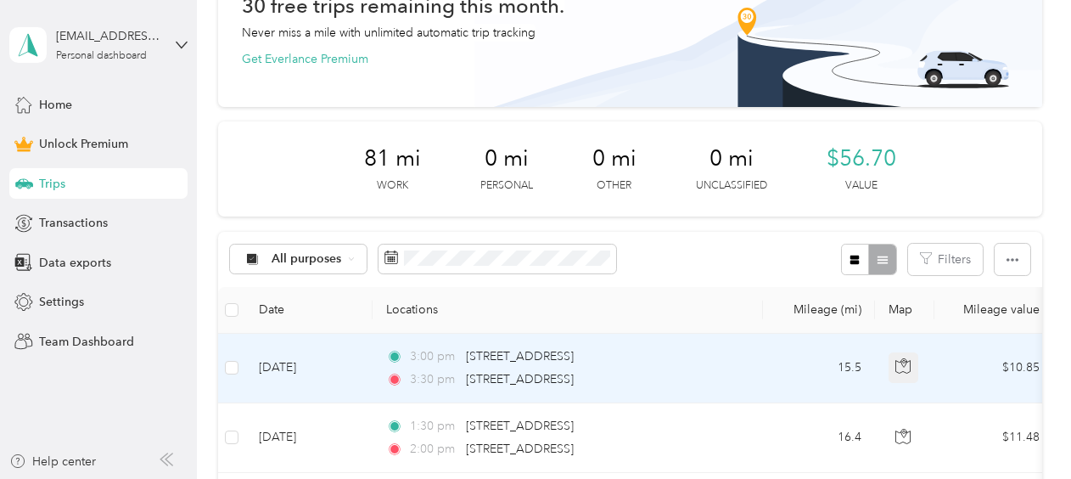
click at [911, 371] on icon "button" at bounding box center [902, 365] width 15 height 15
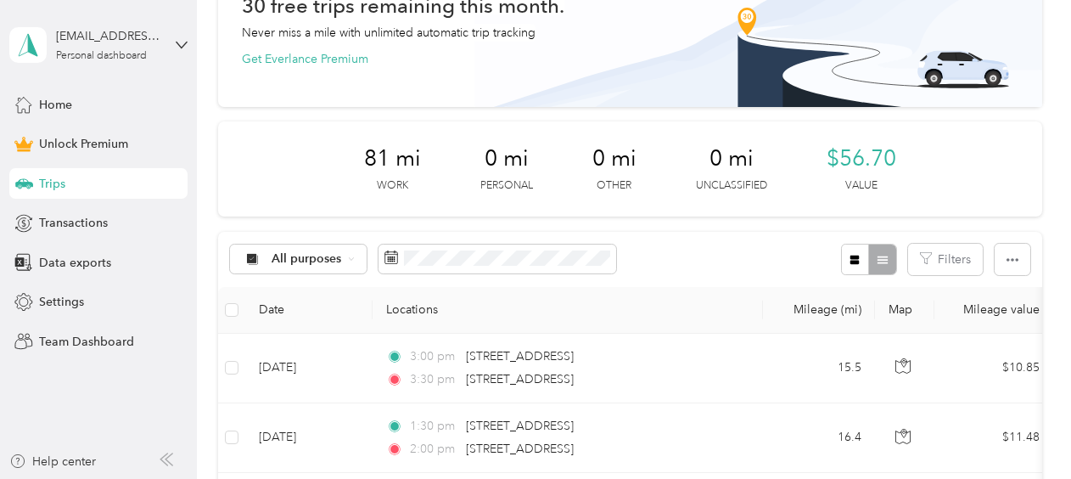
click at [751, 126] on div "81 mi Work 0 mi Personal 0 mi Other 0 mi Unclassified $56.70 Value" at bounding box center [630, 168] width 824 height 95
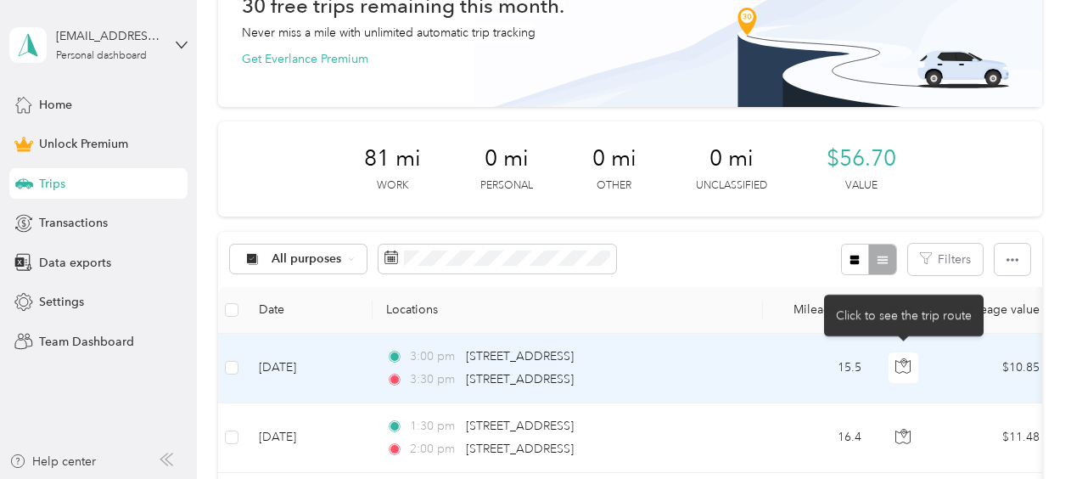
click at [744, 380] on td "3:00 pm 420 Flag Pond Road, Saco 3:30 pm 201 Federal Street, Portland" at bounding box center [568, 369] width 390 height 70
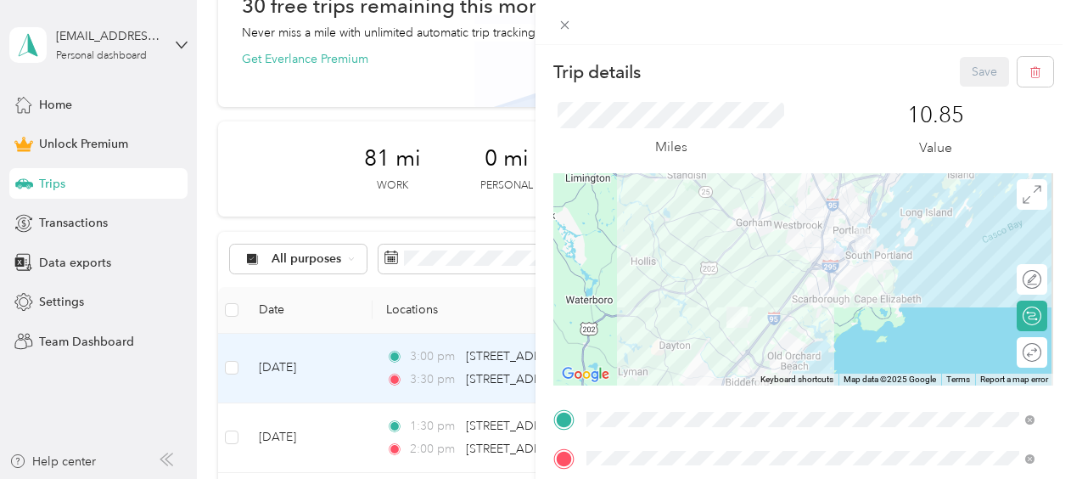
click at [788, 300] on div at bounding box center [803, 279] width 500 height 212
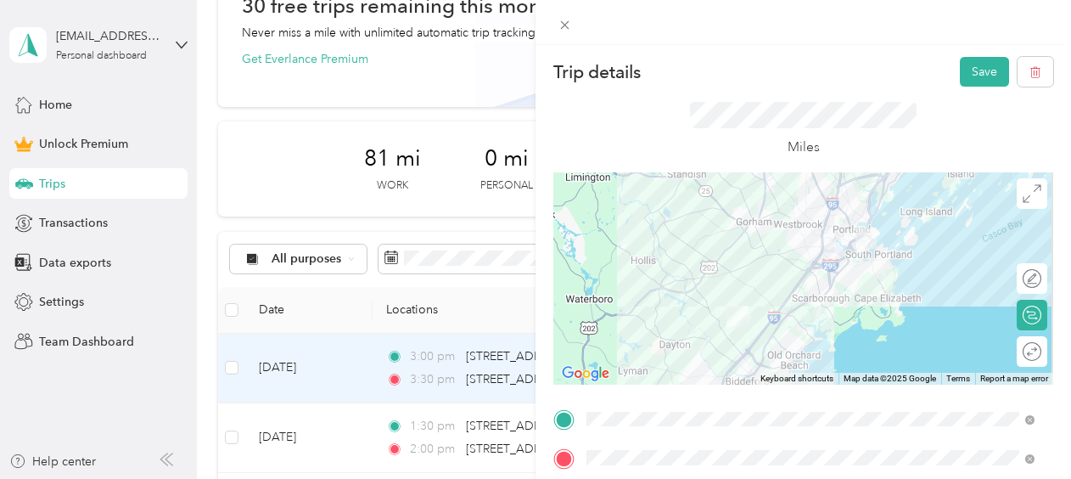
click at [770, 278] on div at bounding box center [803, 278] width 500 height 212
click at [771, 280] on div at bounding box center [803, 278] width 500 height 212
click at [791, 297] on div at bounding box center [803, 278] width 500 height 212
click at [786, 301] on div at bounding box center [803, 278] width 500 height 212
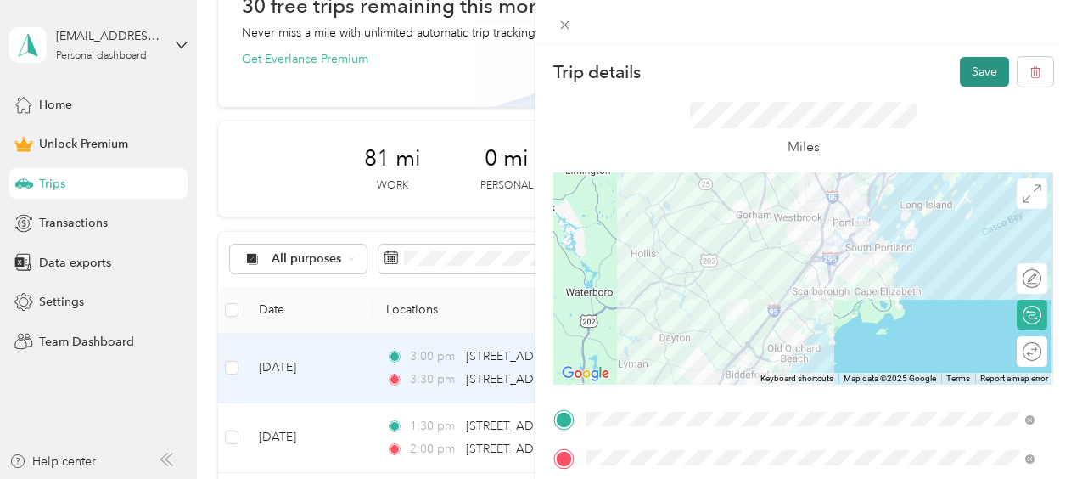
click at [965, 74] on button "Save" at bounding box center [984, 72] width 49 height 30
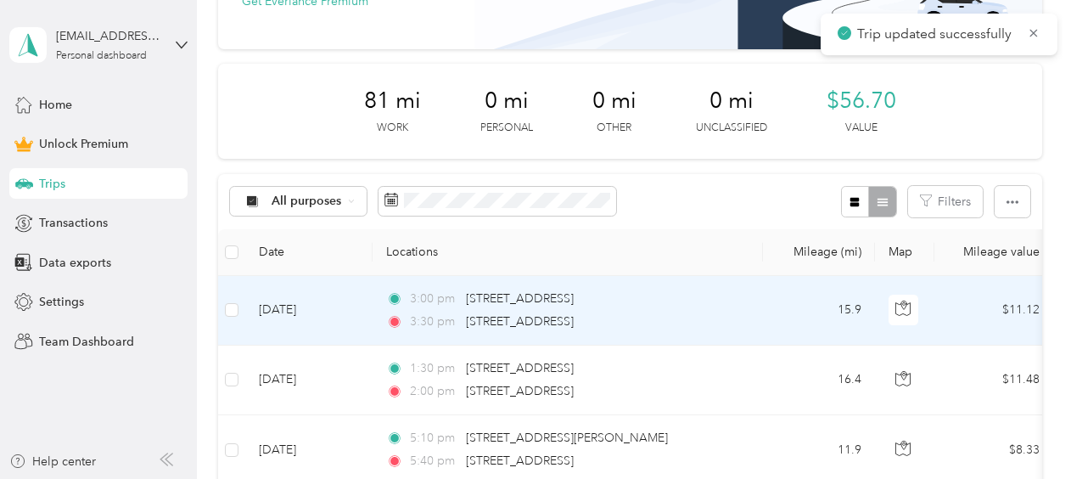
scroll to position [180, 0]
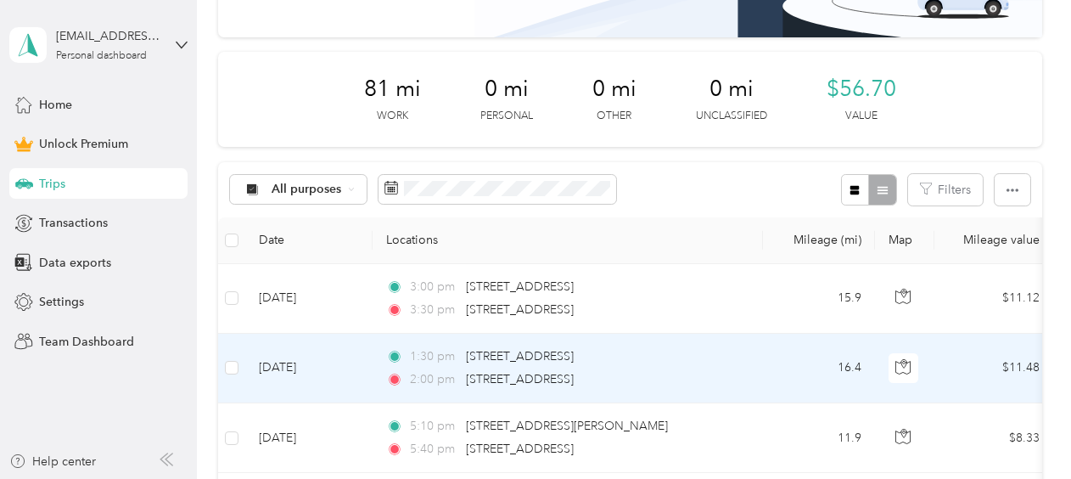
click at [715, 357] on div "1:30 pm 201 Federal Street, Portland" at bounding box center [564, 356] width 357 height 19
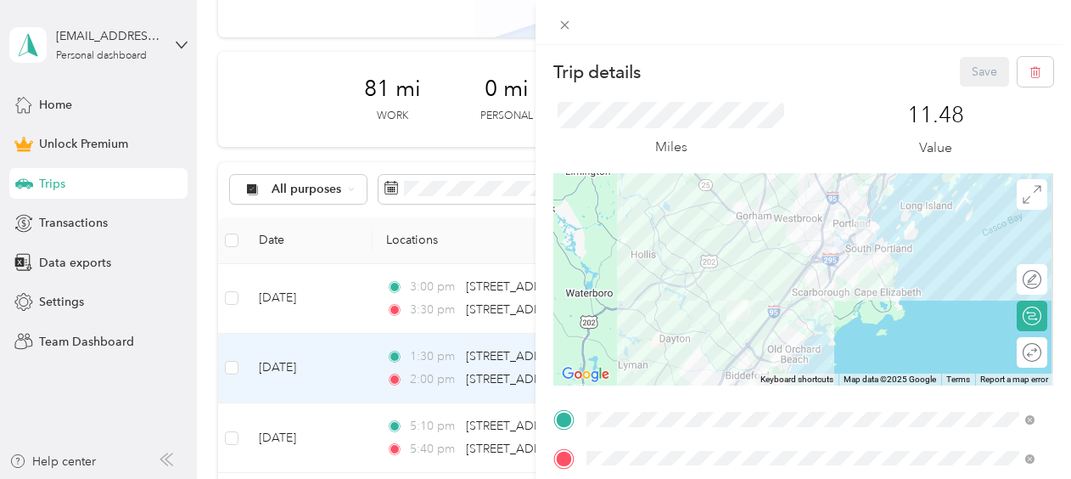
click at [757, 285] on div at bounding box center [803, 279] width 500 height 212
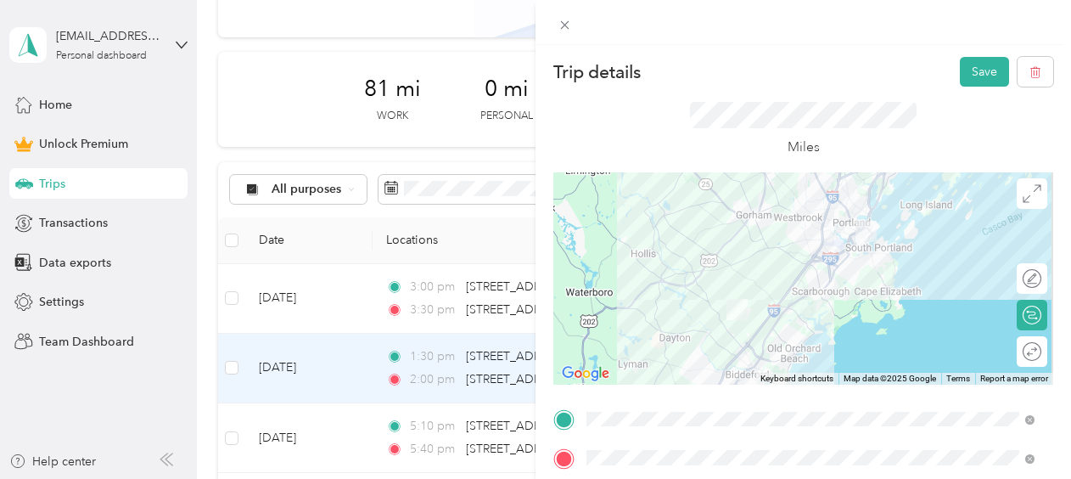
click at [784, 307] on div at bounding box center [803, 278] width 500 height 212
click at [779, 306] on div at bounding box center [803, 278] width 500 height 212
click at [782, 274] on div at bounding box center [803, 278] width 500 height 212
click at [789, 292] on div at bounding box center [803, 278] width 500 height 212
click at [963, 78] on button "Save" at bounding box center [984, 72] width 49 height 30
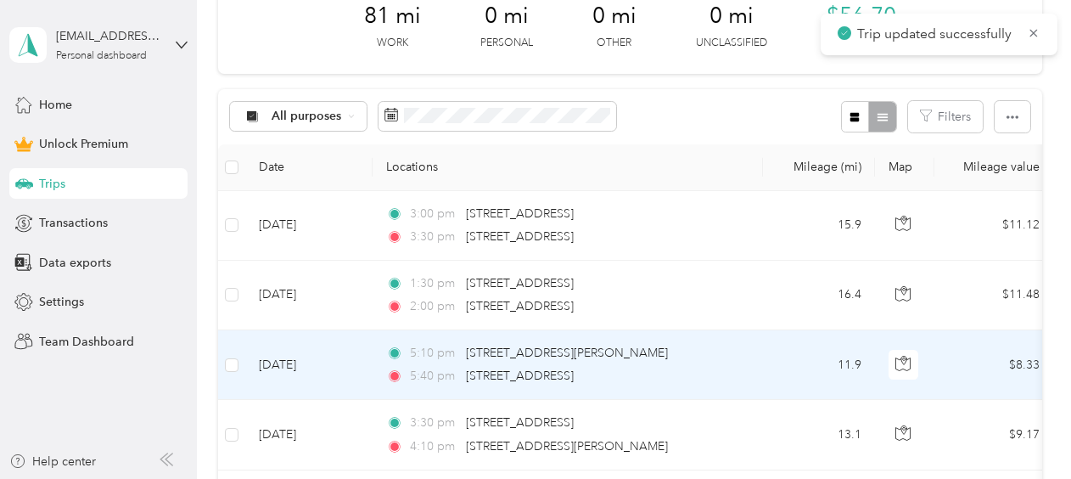
scroll to position [255, 0]
click at [682, 338] on td "5:10 pm 44 Windswept Drive, Gorham 5:40 pm 201 Federal Street, Portland" at bounding box center [568, 363] width 390 height 70
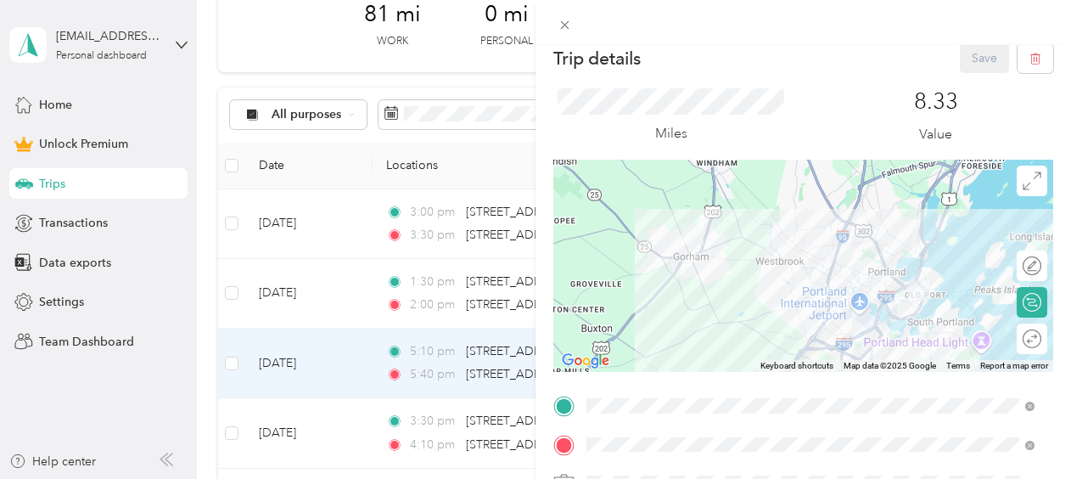
scroll to position [14, 0]
click at [755, 56] on div "Trip details Save" at bounding box center [803, 57] width 500 height 30
click at [567, 27] on icon at bounding box center [565, 25] width 8 height 8
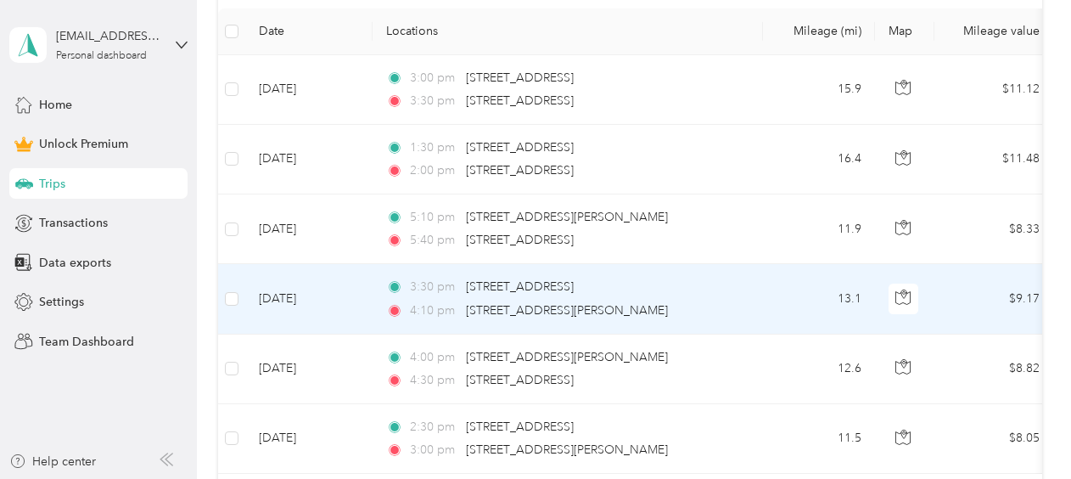
scroll to position [385, 0]
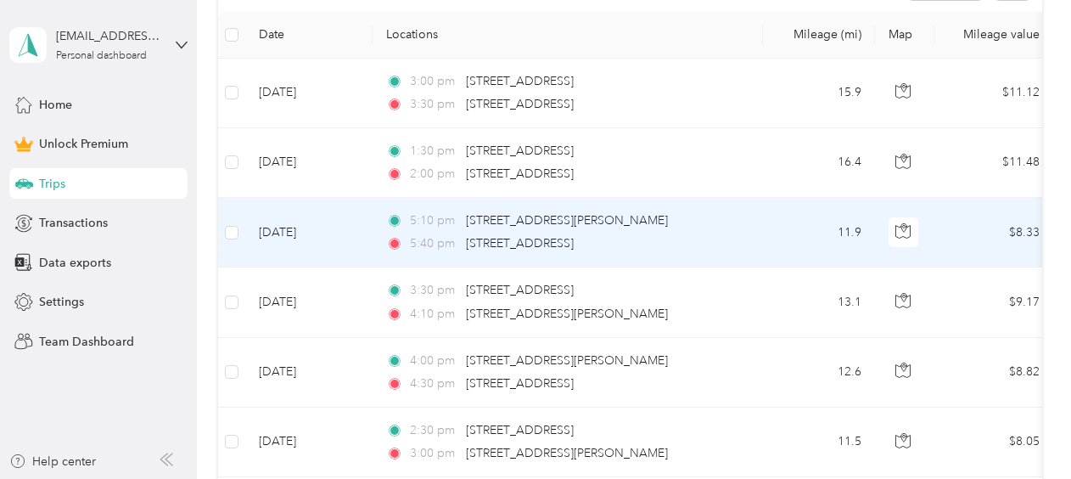
click at [635, 217] on div "5:10 pm 44 Windswept Drive, Gorham" at bounding box center [564, 220] width 357 height 19
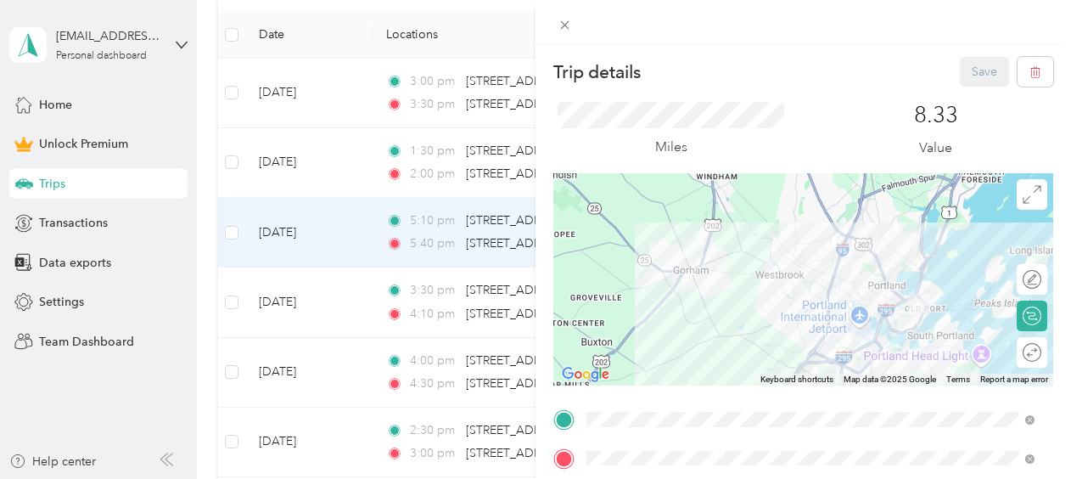
click at [878, 314] on div at bounding box center [803, 279] width 500 height 212
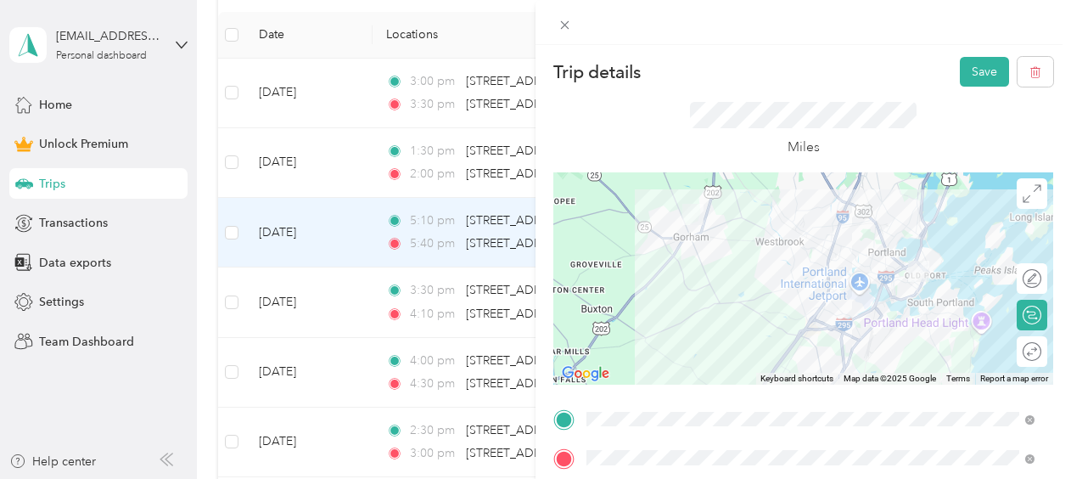
click at [878, 244] on div at bounding box center [803, 278] width 500 height 212
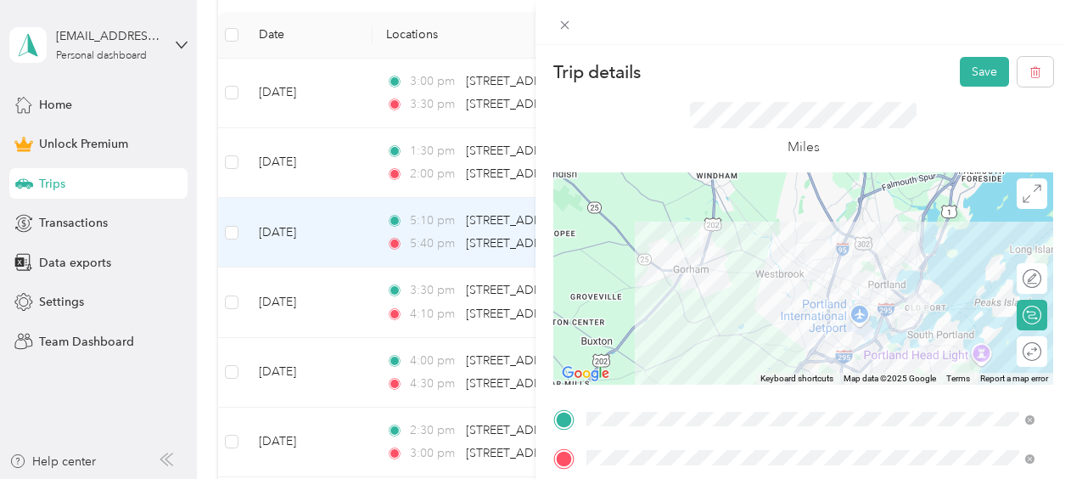
click at [832, 287] on div at bounding box center [803, 278] width 500 height 212
click at [728, 331] on div at bounding box center [803, 278] width 500 height 212
click at [775, 365] on div at bounding box center [803, 278] width 500 height 212
click at [778, 359] on div at bounding box center [803, 278] width 500 height 212
click at [848, 355] on div at bounding box center [803, 278] width 500 height 212
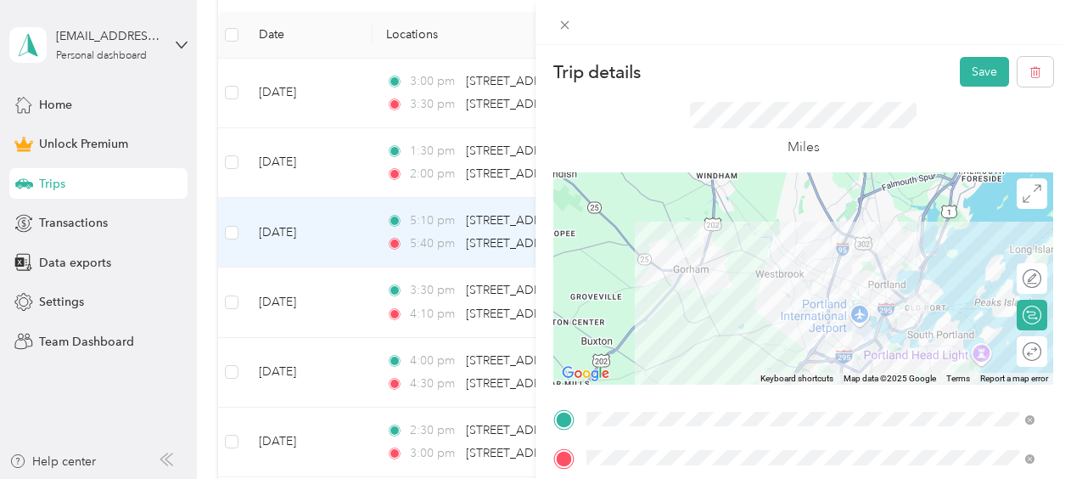
click at [851, 351] on div at bounding box center [803, 278] width 500 height 212
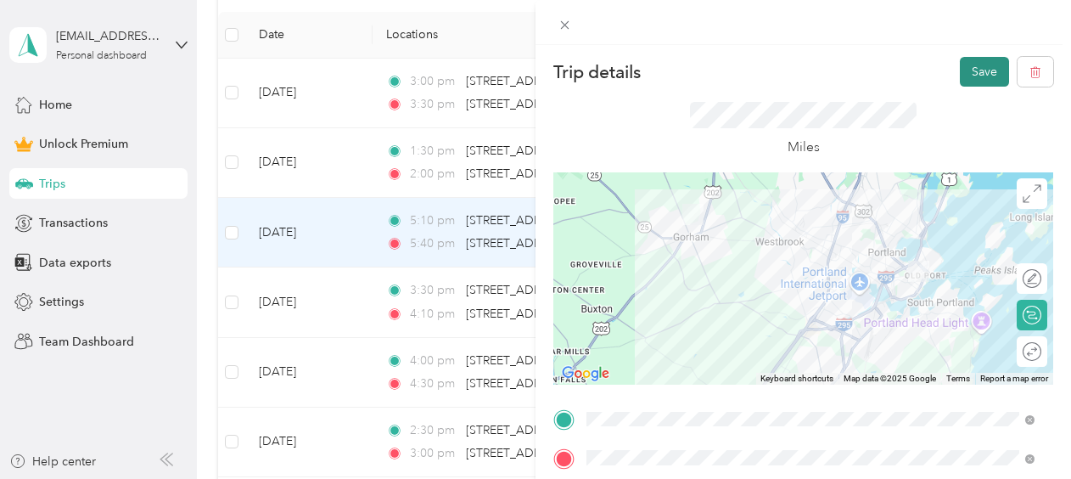
click at [970, 70] on button "Save" at bounding box center [984, 72] width 49 height 30
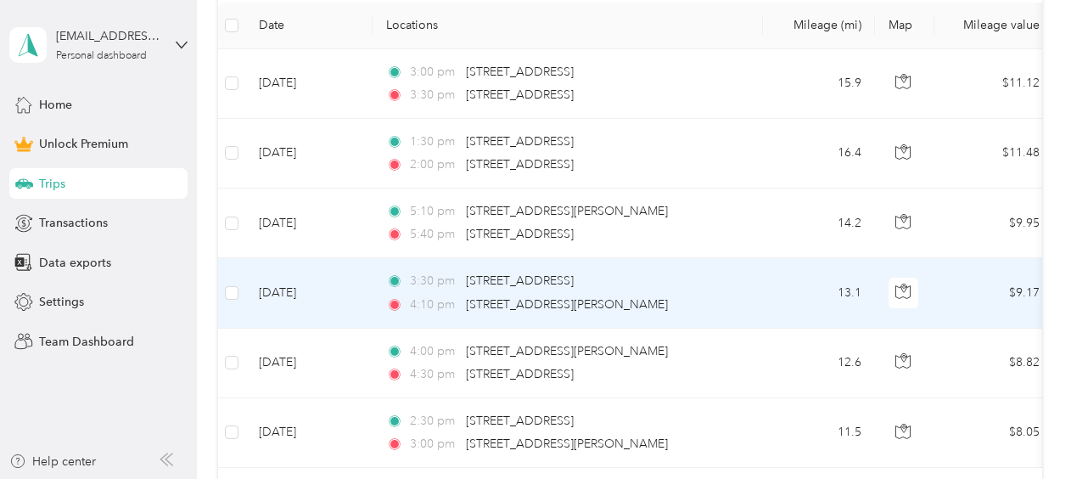
scroll to position [396, 0]
click at [672, 295] on div "4:10 pm 44 Windswept Drive, Gorham" at bounding box center [564, 304] width 357 height 19
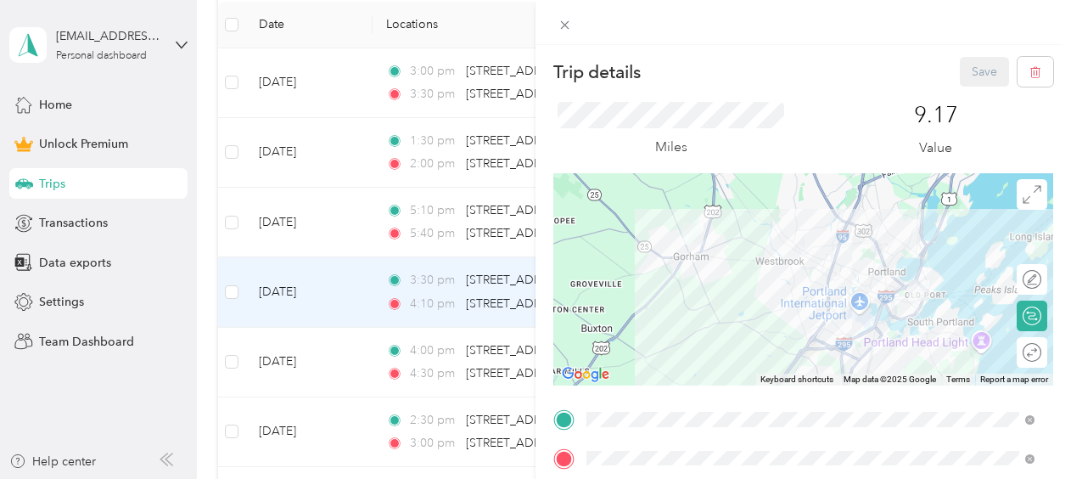
click at [753, 244] on div at bounding box center [803, 279] width 500 height 212
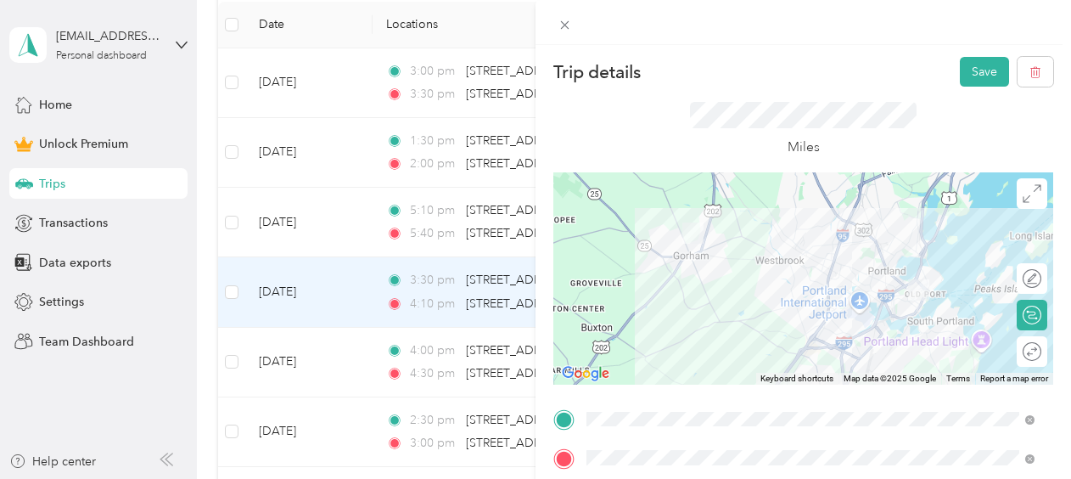
click at [748, 314] on div at bounding box center [803, 278] width 500 height 212
click at [881, 289] on div at bounding box center [803, 278] width 500 height 212
click at [879, 298] on div at bounding box center [803, 278] width 500 height 212
click at [881, 290] on div at bounding box center [803, 278] width 500 height 212
click at [876, 298] on div at bounding box center [803, 278] width 500 height 212
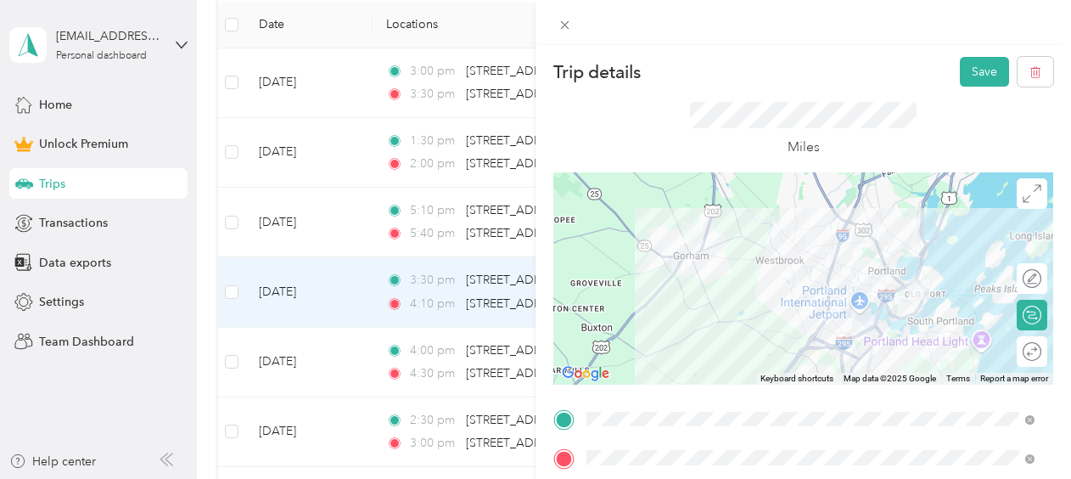
click at [878, 294] on div at bounding box center [803, 278] width 500 height 212
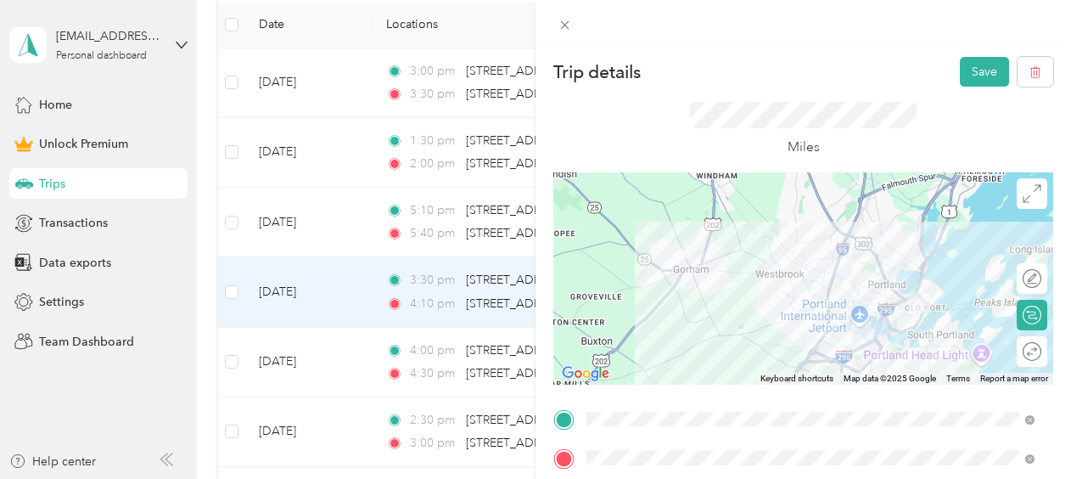
click at [816, 306] on div at bounding box center [803, 278] width 500 height 212
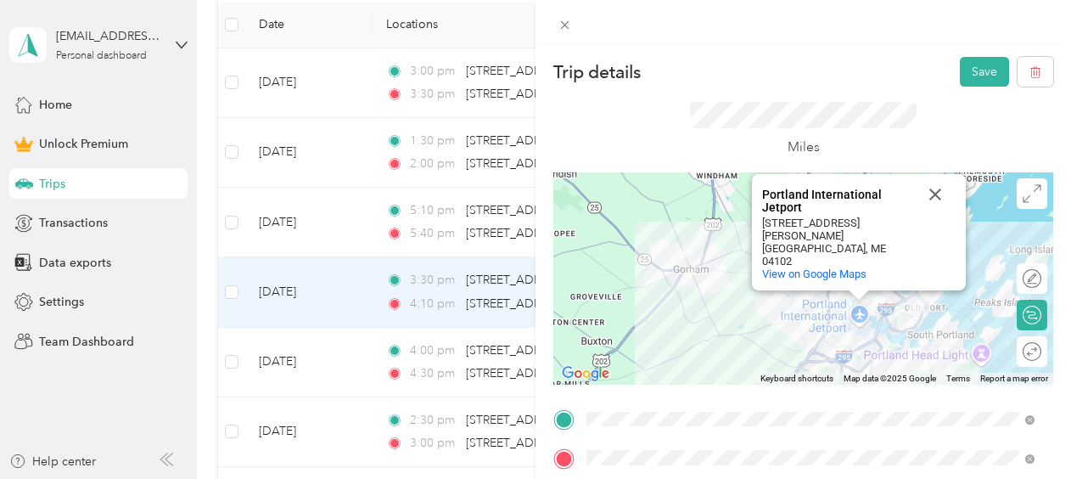
click at [800, 315] on div "Portland International Jetport Portland International Jetport 1001 Westbrook St…" at bounding box center [803, 278] width 500 height 212
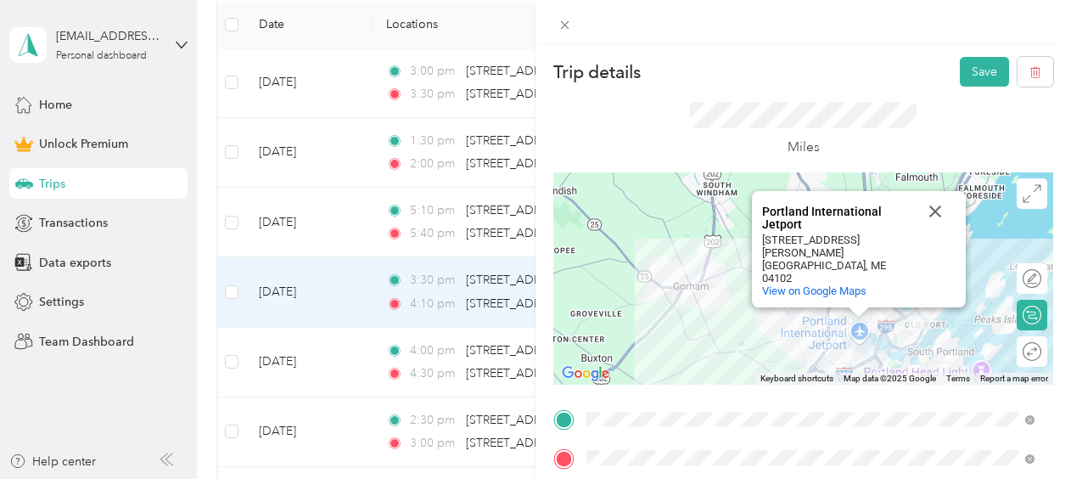
click at [786, 335] on div "Portland International Jetport Portland International Jetport 1001 Westbrook St…" at bounding box center [803, 278] width 500 height 212
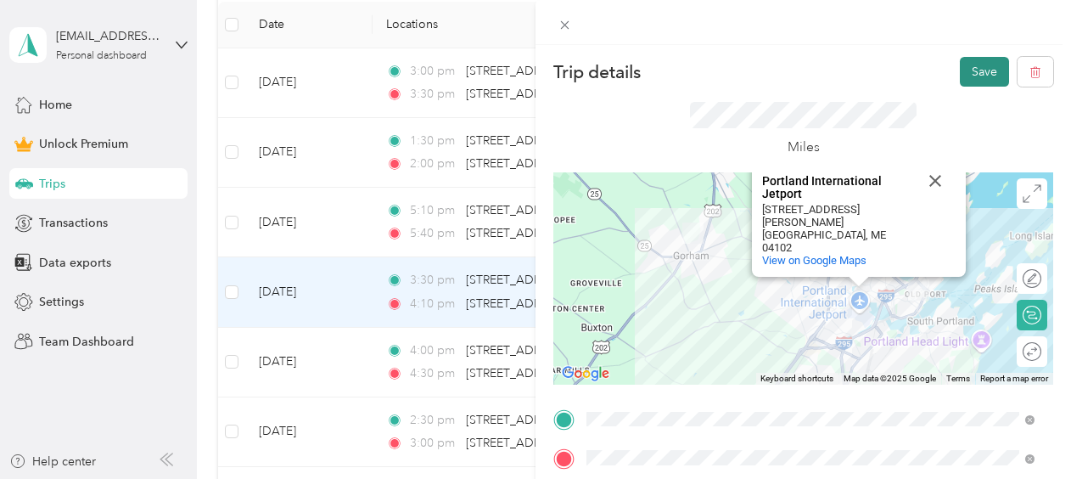
click at [967, 71] on button "Save" at bounding box center [984, 72] width 49 height 30
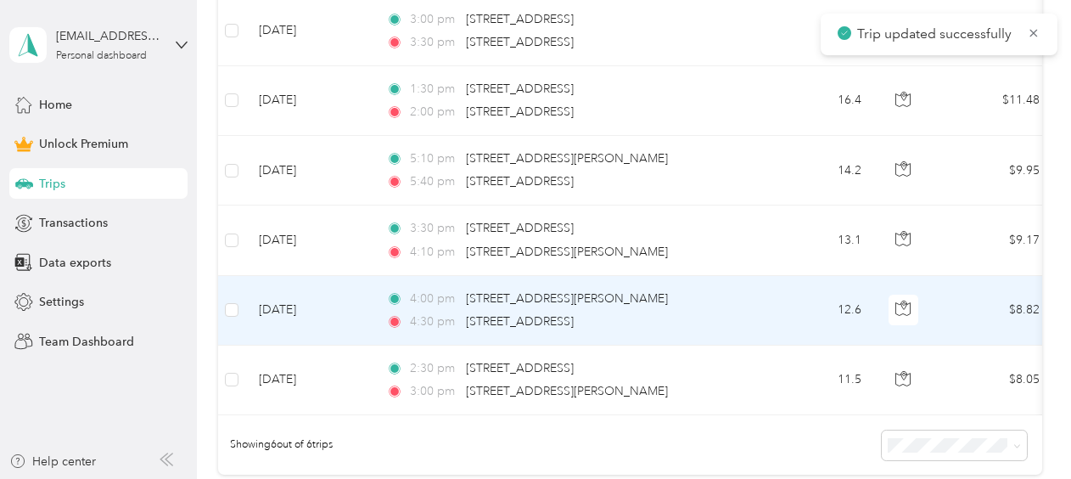
scroll to position [450, 0]
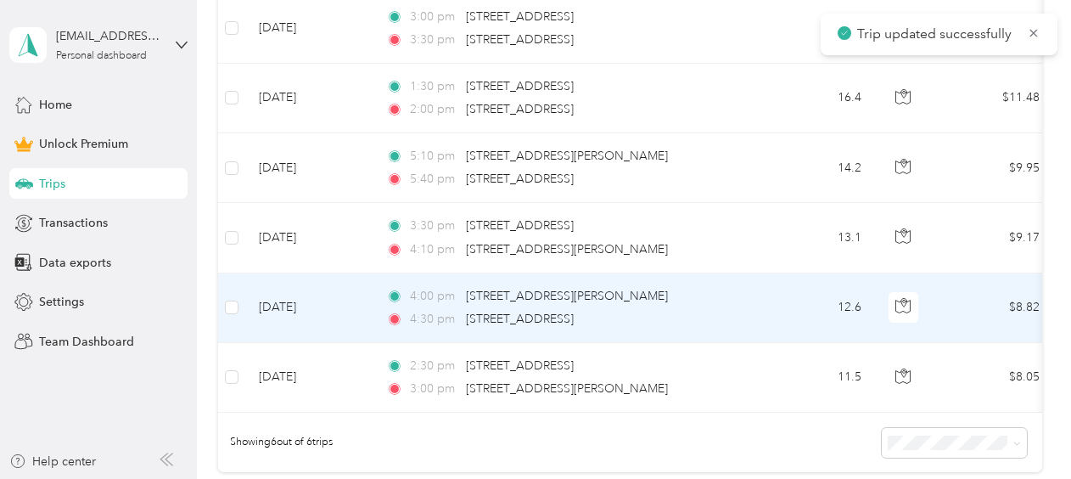
click at [756, 309] on td "4:00 pm 58 Maplewood Drive, Gorham 4:30 pm 201 Federal Street, Portland" at bounding box center [568, 308] width 390 height 70
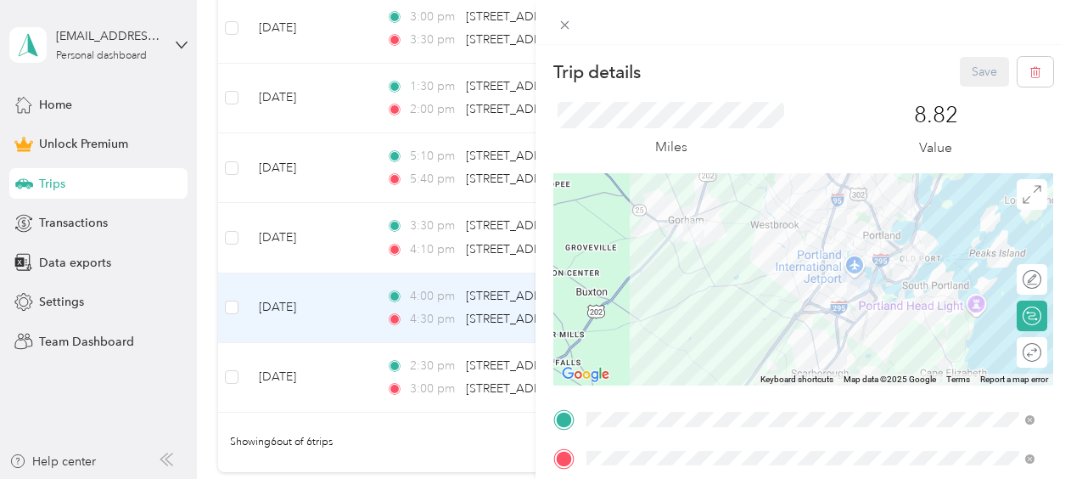
click at [790, 225] on div at bounding box center [803, 279] width 500 height 212
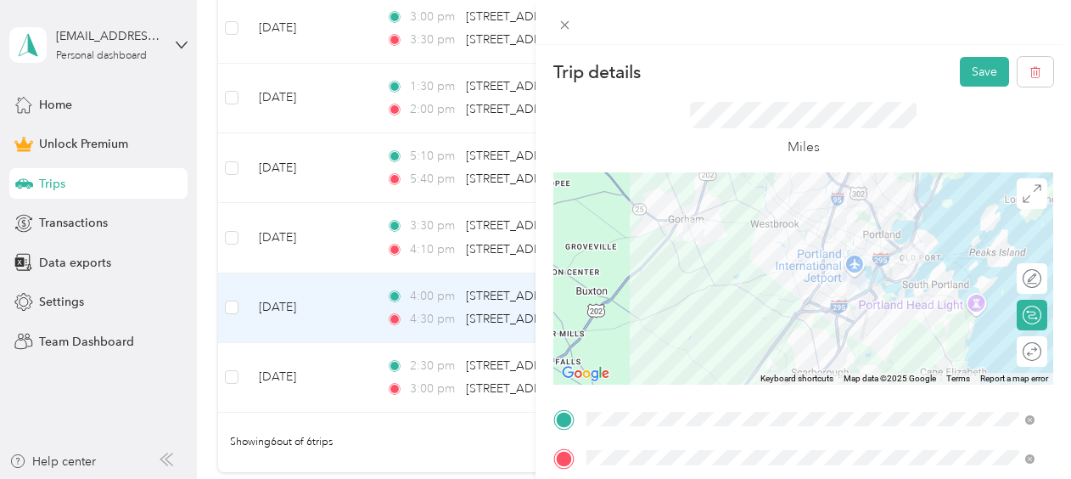
click at [760, 273] on div at bounding box center [803, 278] width 500 height 212
click at [759, 301] on div at bounding box center [803, 278] width 500 height 212
click at [761, 306] on div at bounding box center [803, 278] width 500 height 212
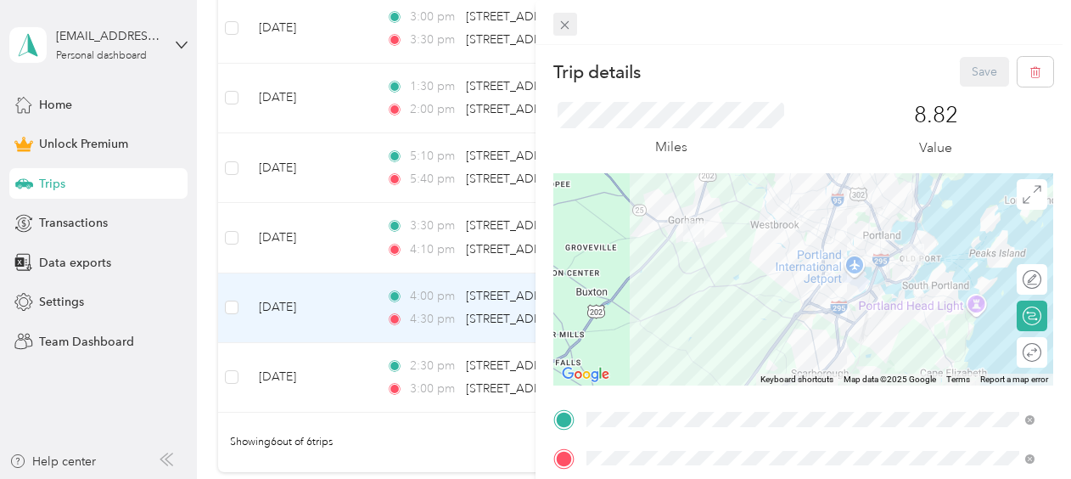
click at [572, 478] on div "Trip details Save This trip cannot be edited because it is either under review,…" at bounding box center [531, 479] width 1063 height 0
click at [569, 28] on icon at bounding box center [565, 25] width 8 height 8
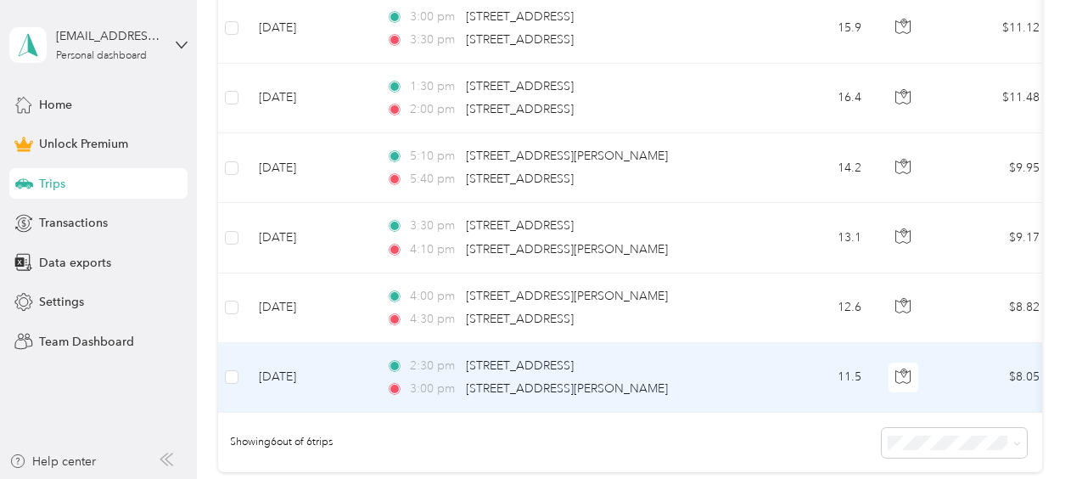
click at [582, 375] on div "2:30 pm 201 Federal Street, Portland 3:00 pm 58 Maplewood Drive, Gorham" at bounding box center [564, 378] width 357 height 42
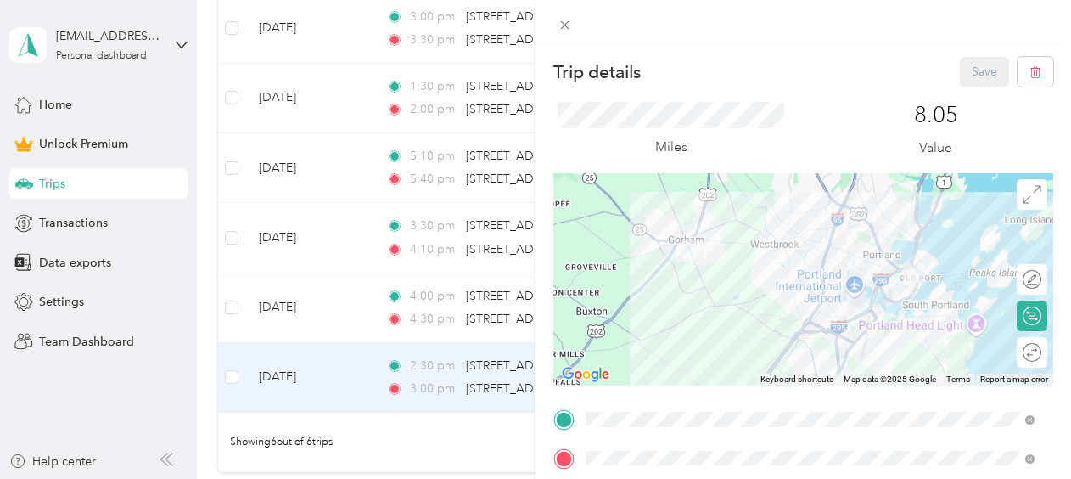
click at [799, 342] on div at bounding box center [803, 279] width 500 height 212
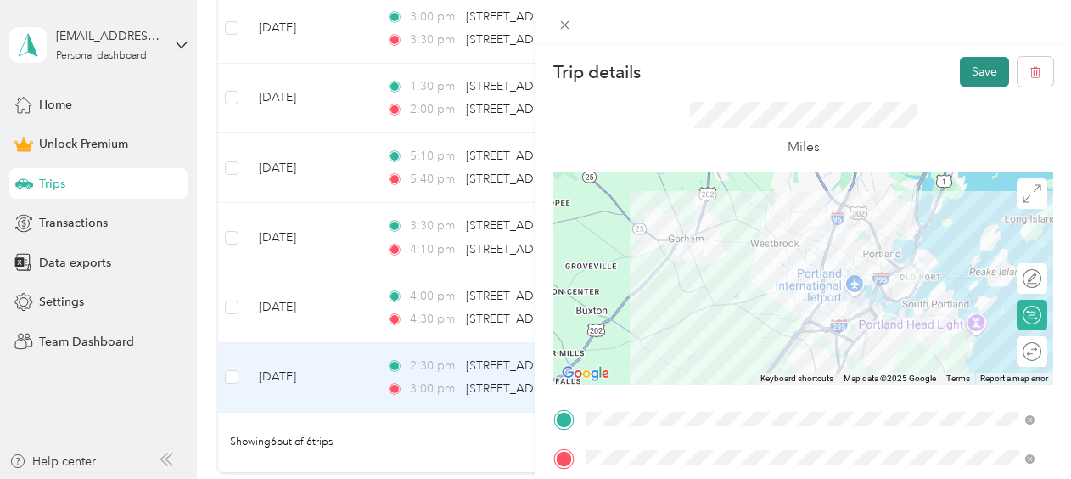
click at [976, 81] on button "Save" at bounding box center [984, 72] width 49 height 30
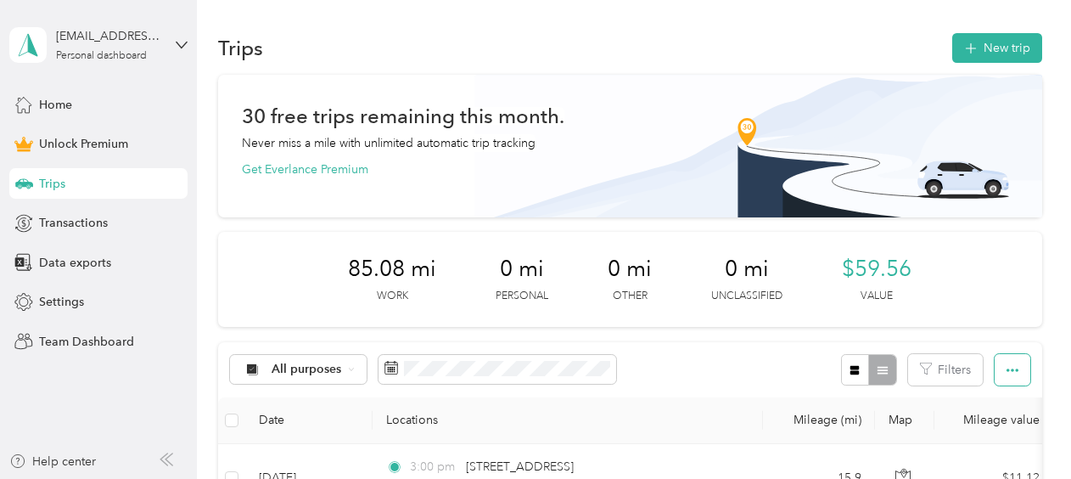
click at [1008, 362] on span "button" at bounding box center [1013, 369] width 12 height 14
click at [971, 431] on span "Export" at bounding box center [984, 431] width 36 height 14
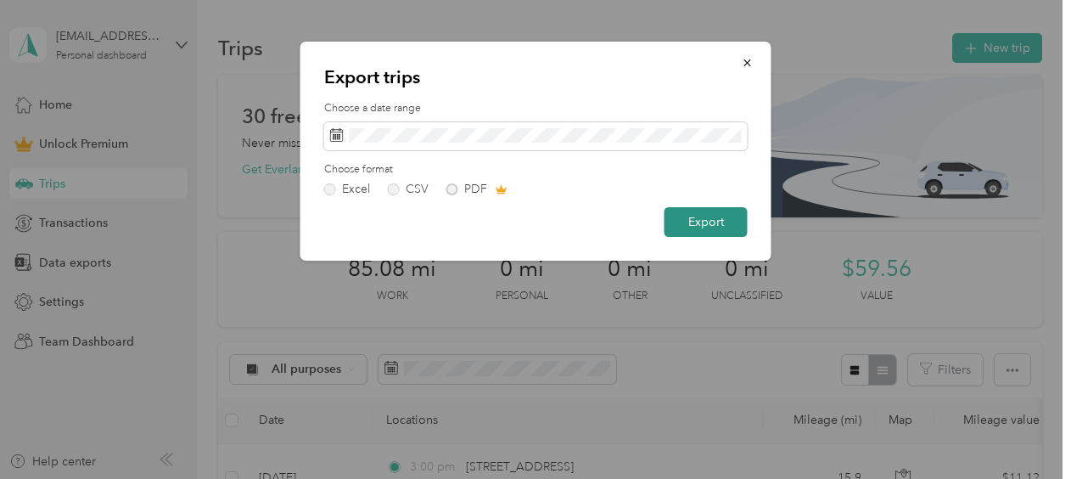
click at [696, 224] on button "Export" at bounding box center [706, 222] width 83 height 30
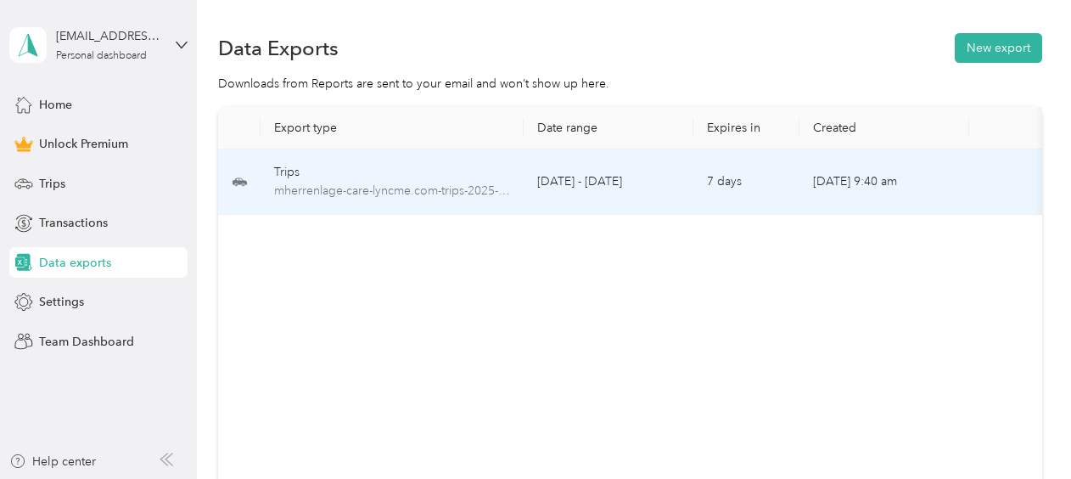
click at [733, 182] on td "7 days" at bounding box center [746, 181] width 106 height 65
click at [733, 183] on td "7 days" at bounding box center [746, 181] width 106 height 65
click at [713, 188] on td "7 days" at bounding box center [746, 181] width 106 height 65
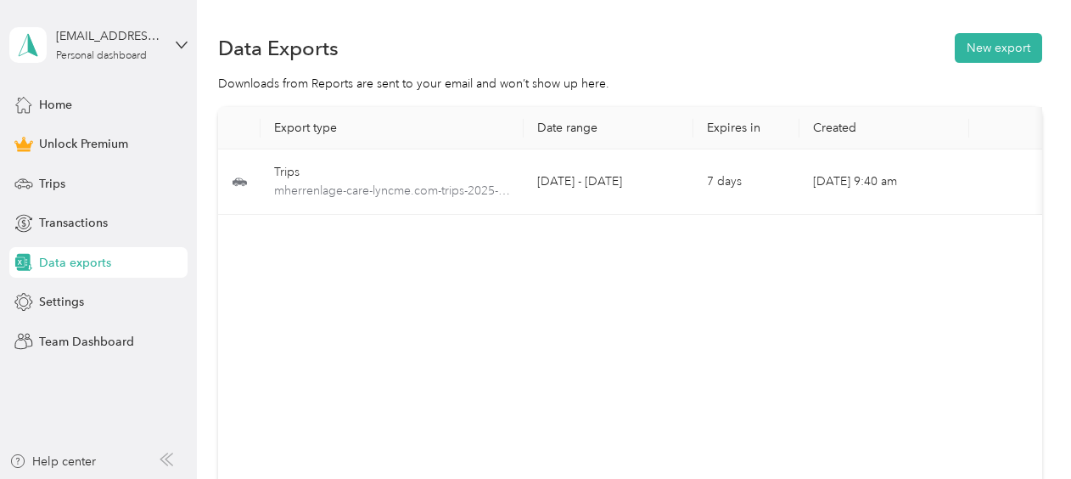
click at [836, 315] on div "Export type Date range Expires in Created Download Trips mherrenlage-care-lyncm…" at bounding box center [630, 298] width 824 height 383
click at [547, 292] on div "Export type Date range Expires in Created Download Trips mherrenlage-care-lyncm…" at bounding box center [630, 298] width 824 height 383
click at [542, 309] on div "Export type Date range Expires in Created Download Trips mherrenlage-care-lyncm…" at bounding box center [630, 298] width 824 height 383
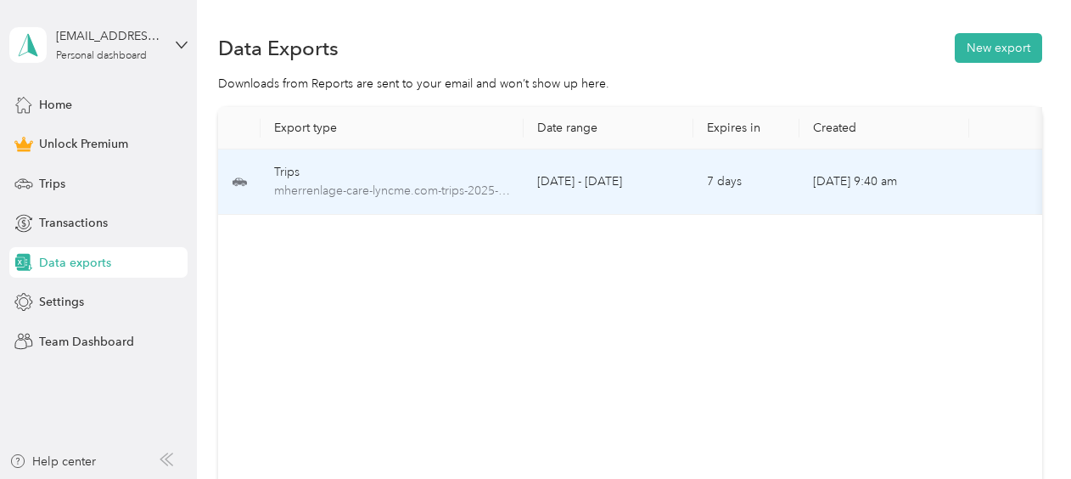
click at [635, 182] on td "[DATE] - [DATE]" at bounding box center [609, 181] width 170 height 65
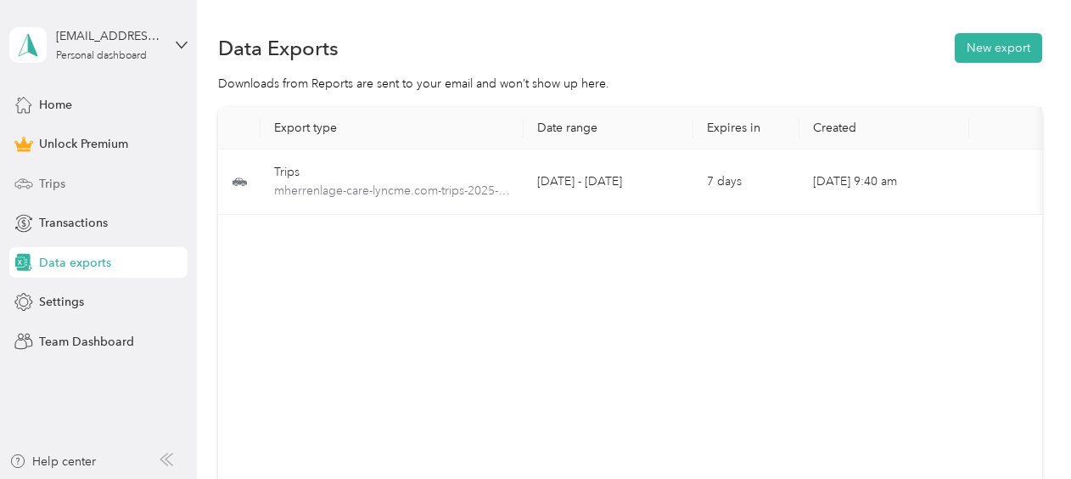
click at [59, 188] on span "Trips" at bounding box center [52, 184] width 26 height 18
